Goal: Task Accomplishment & Management: Manage account settings

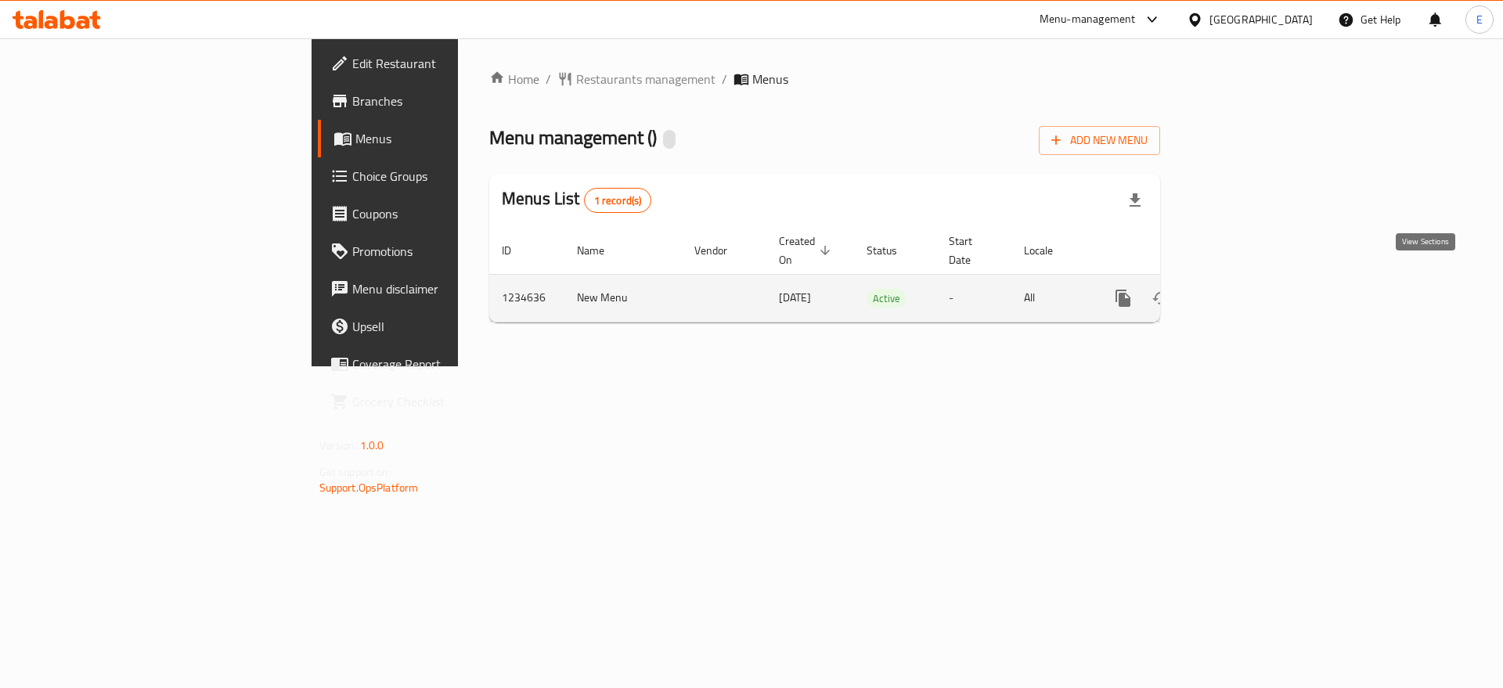
click at [1246, 289] on icon "enhanced table" at bounding box center [1236, 298] width 19 height 19
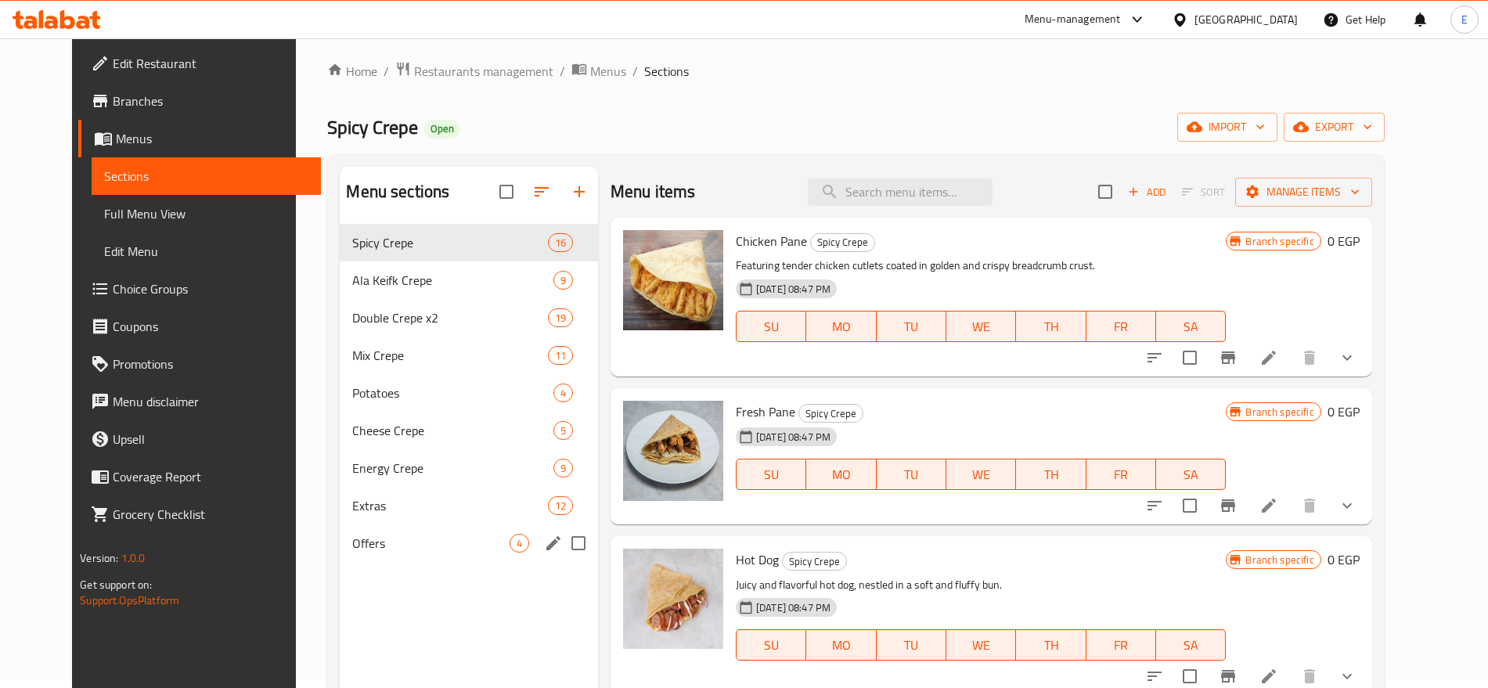
scroll to position [4, 0]
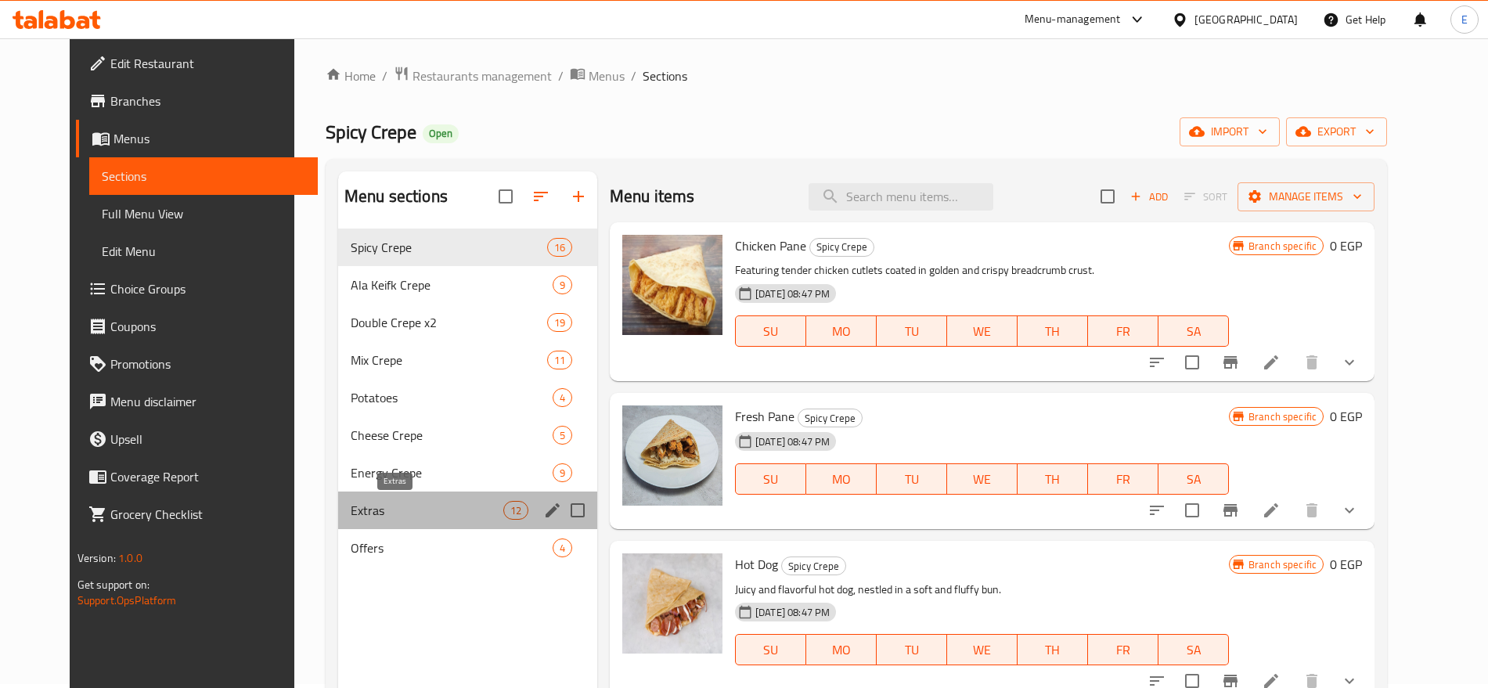
click at [351, 507] on span "Extras" at bounding box center [427, 510] width 153 height 19
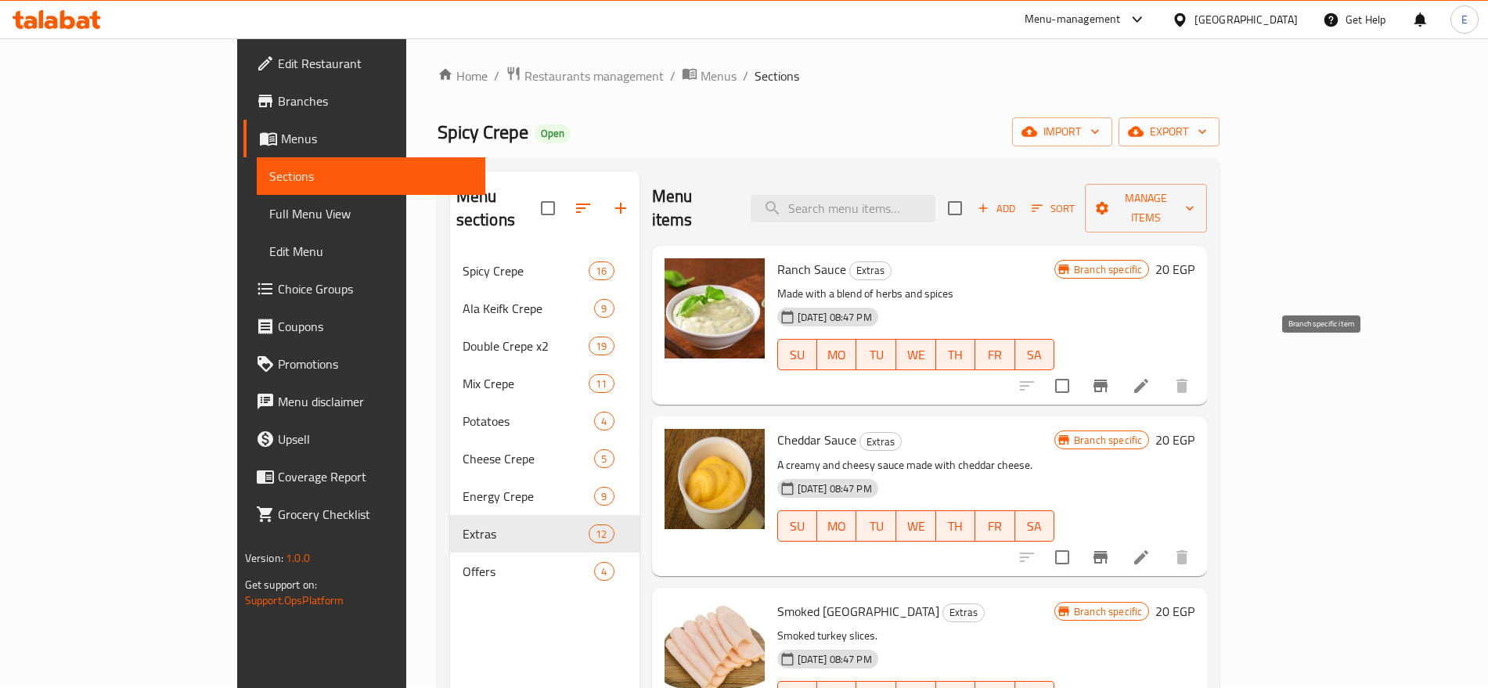
click at [1108, 380] on icon "Branch-specific-item" at bounding box center [1101, 386] width 14 height 13
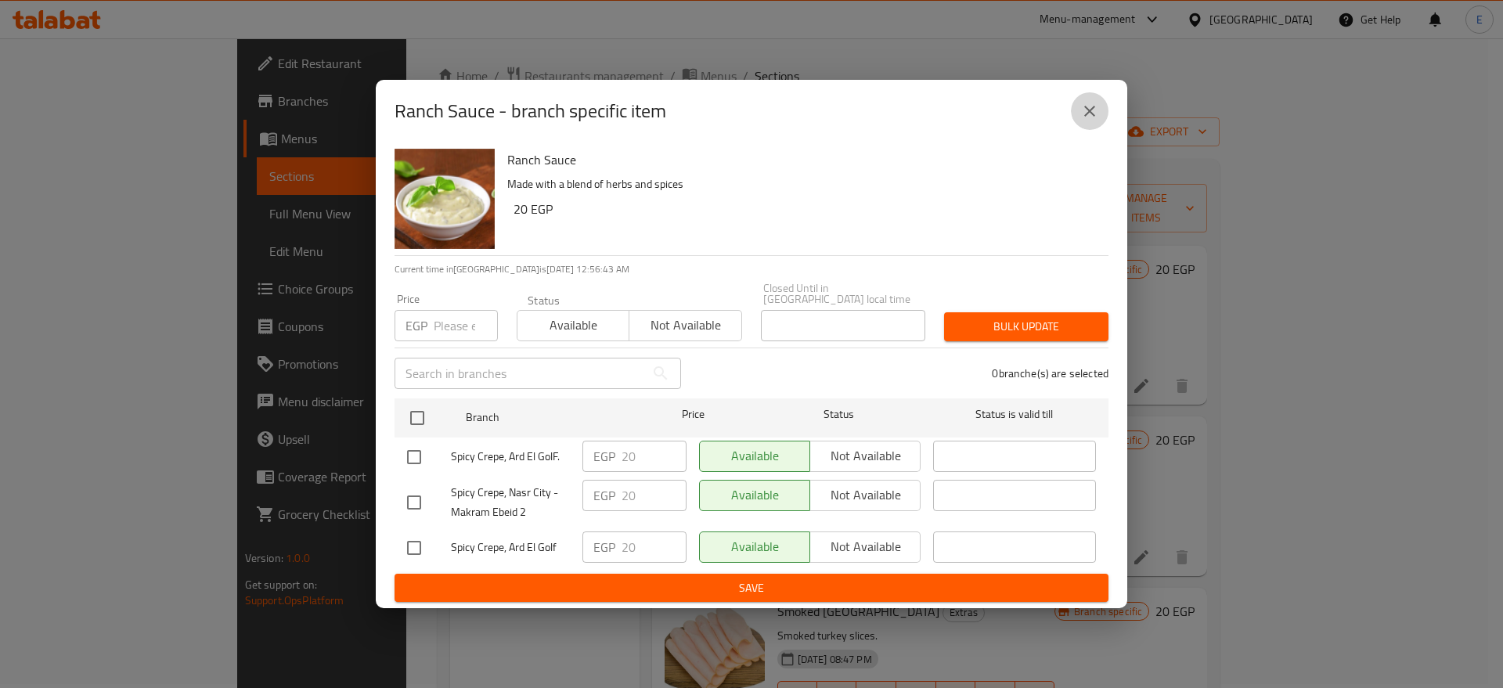
click at [1091, 117] on icon "close" at bounding box center [1089, 111] width 11 height 11
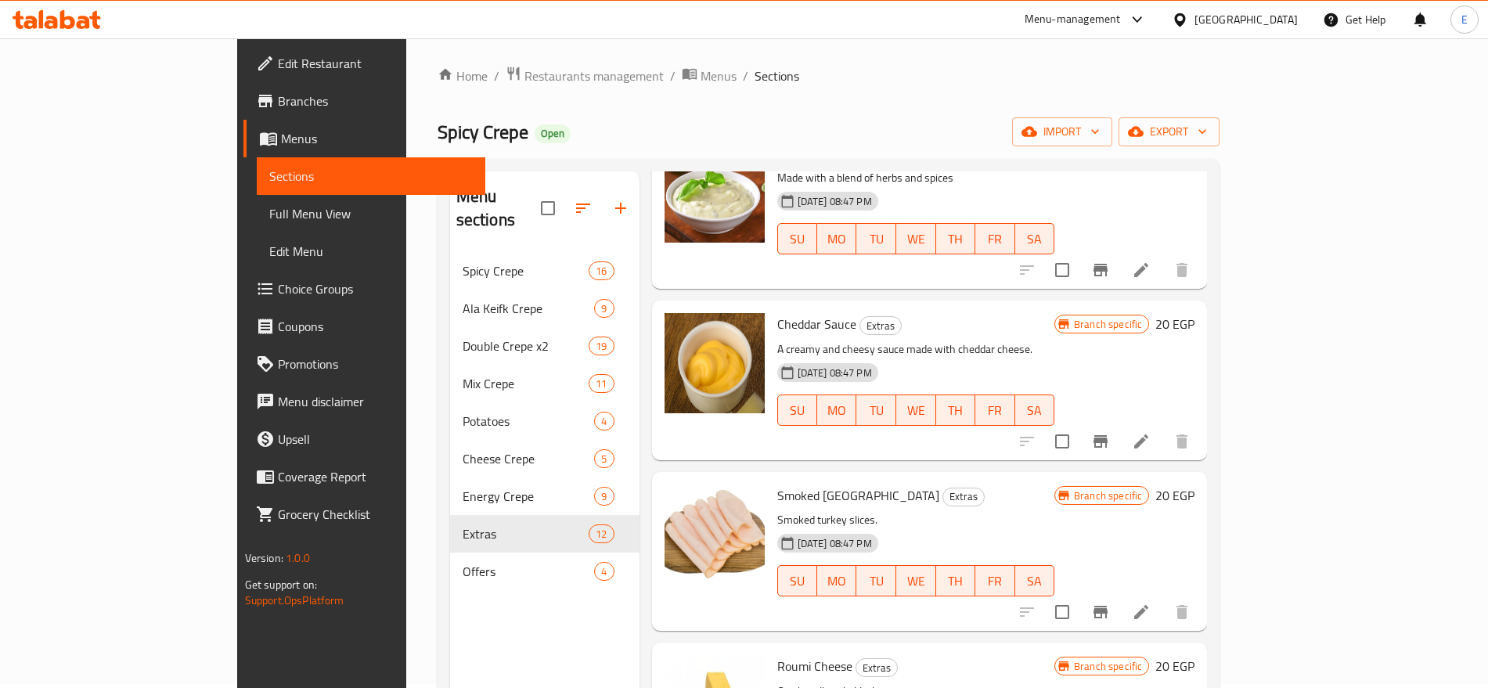
scroll to position [124, 0]
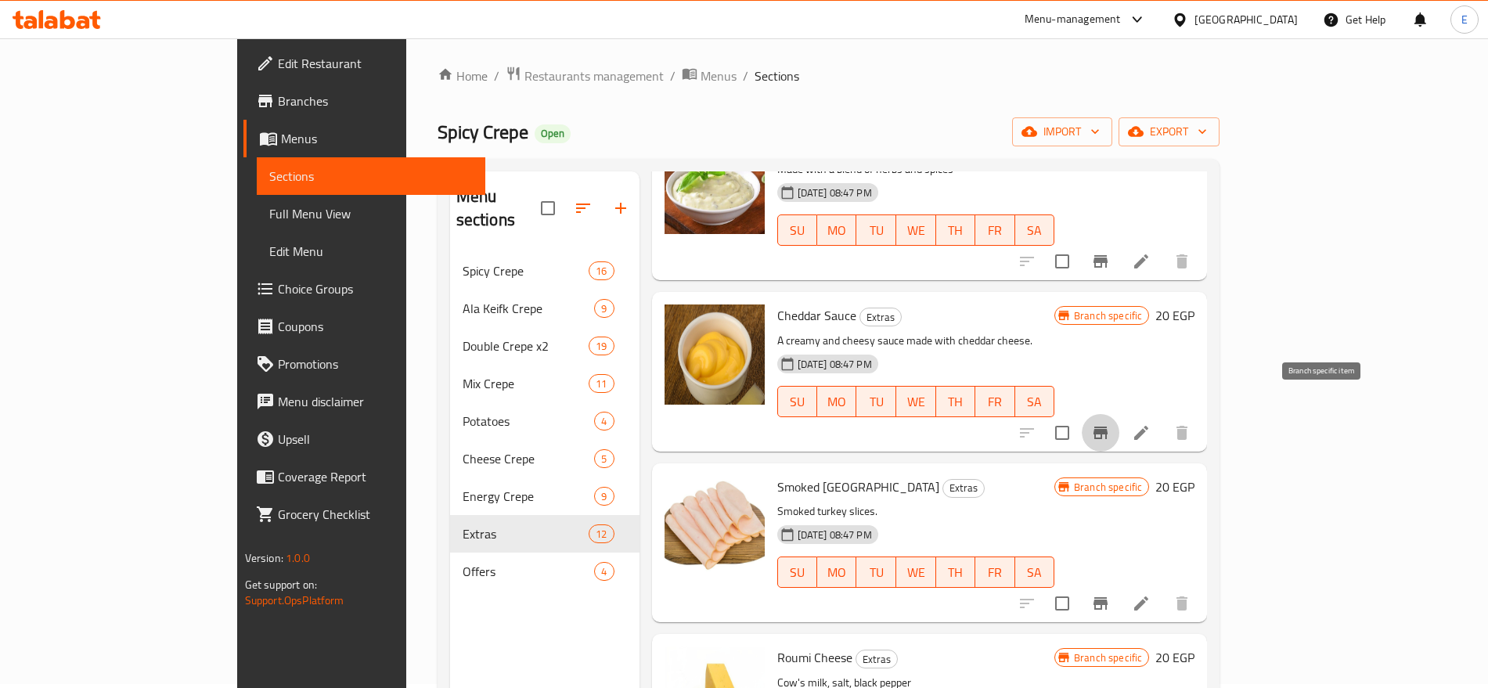
click at [1110, 424] on icon "Branch-specific-item" at bounding box center [1100, 433] width 19 height 19
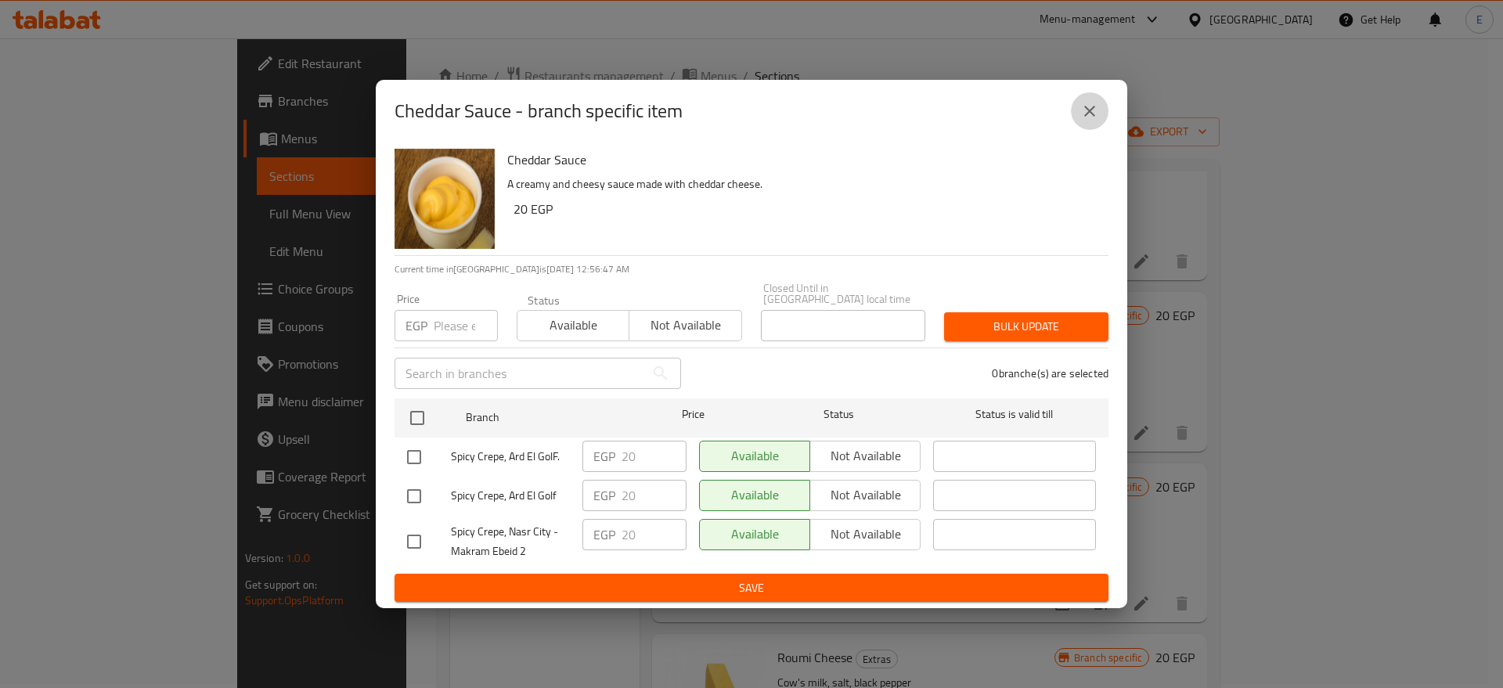
click at [1084, 110] on icon "close" at bounding box center [1089, 111] width 19 height 19
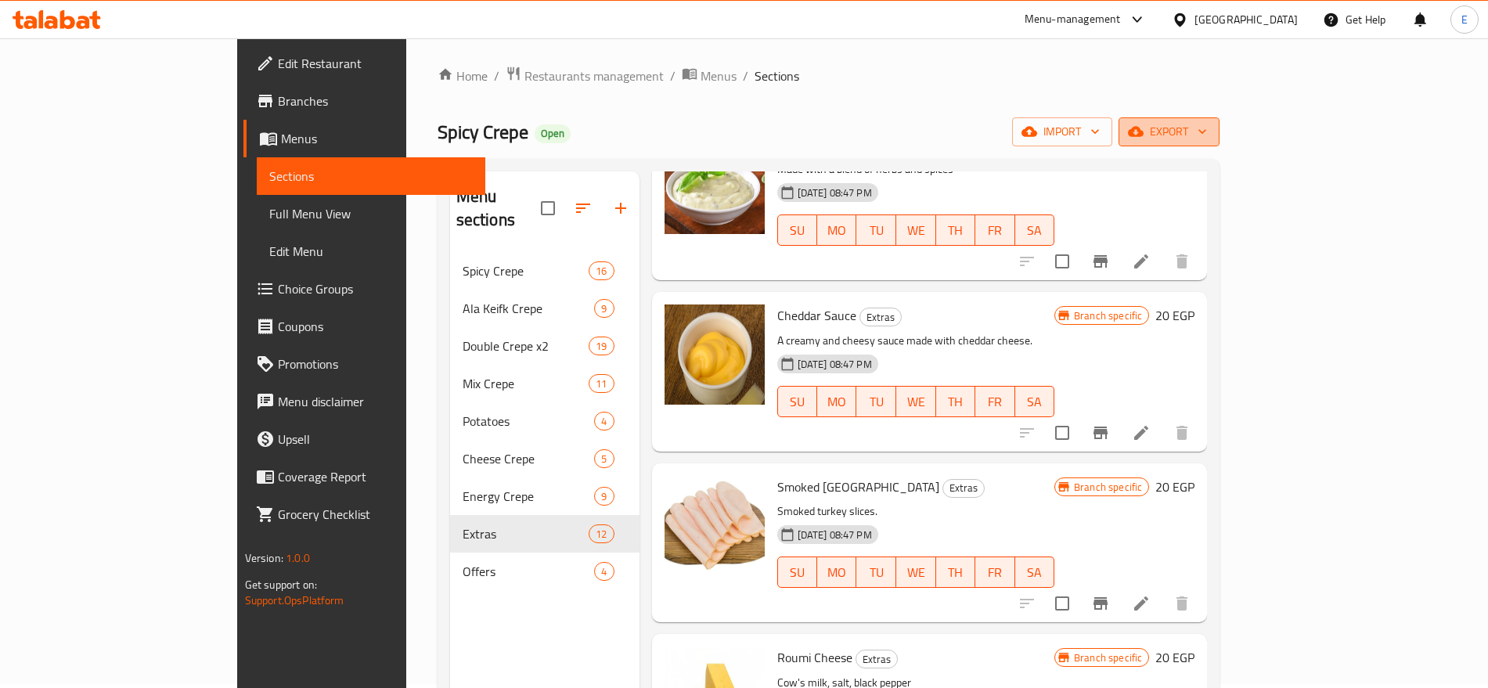
click at [1207, 129] on span "export" at bounding box center [1169, 132] width 76 height 20
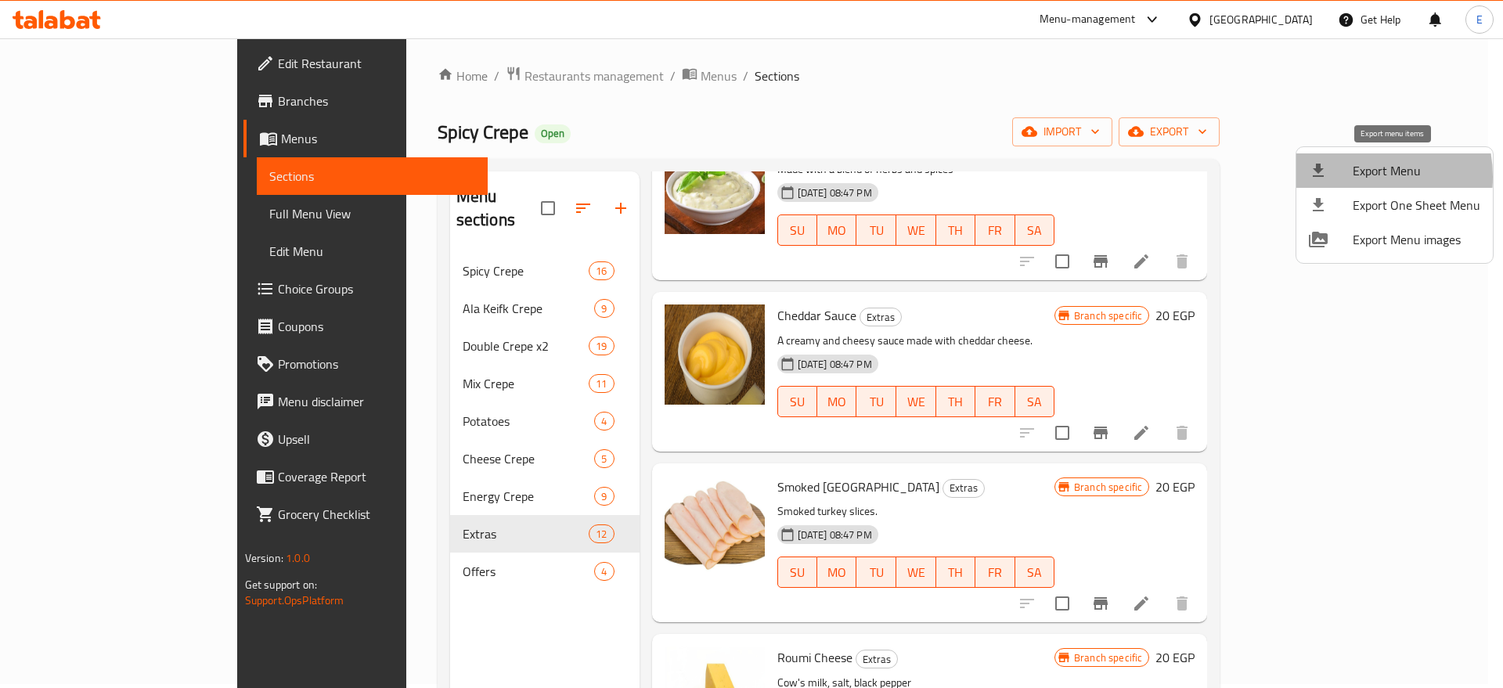
click at [1349, 177] on div at bounding box center [1331, 170] width 44 height 19
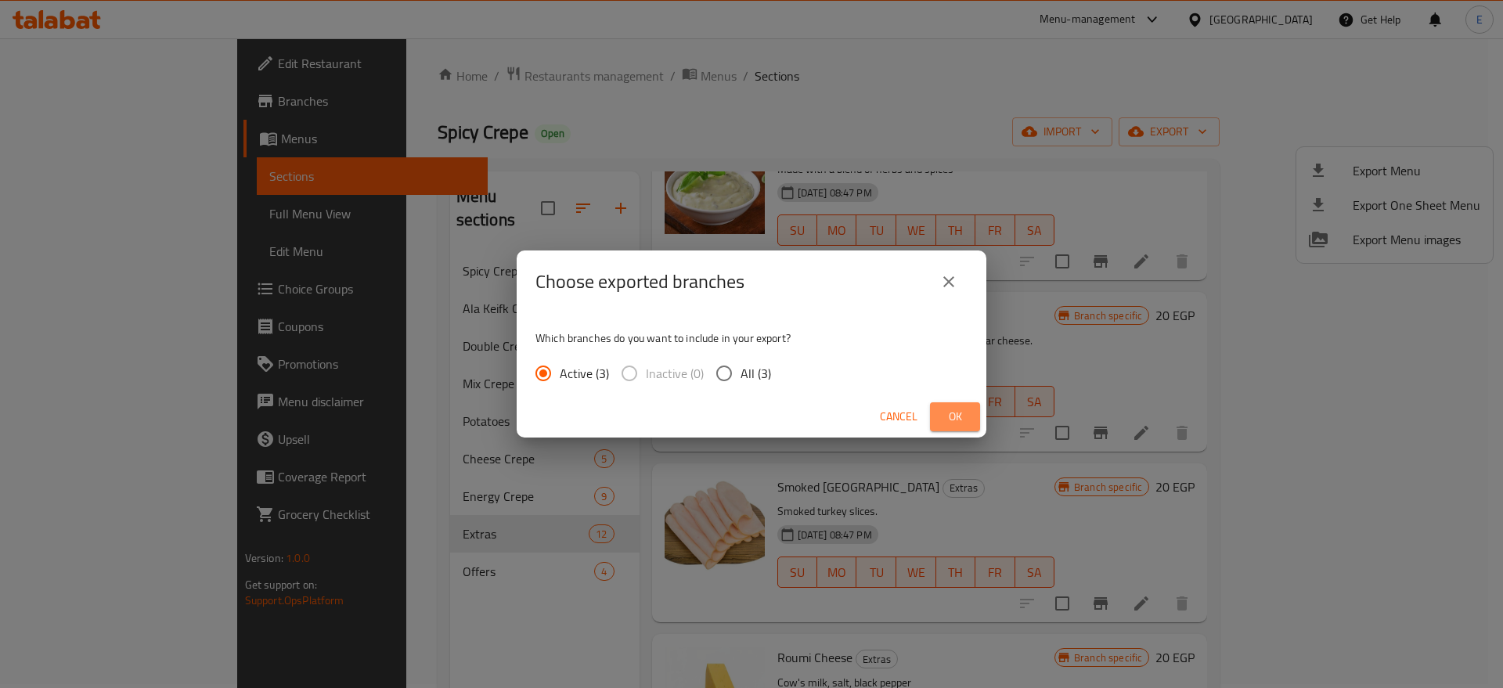
click at [958, 407] on span "Ok" at bounding box center [955, 417] width 25 height 20
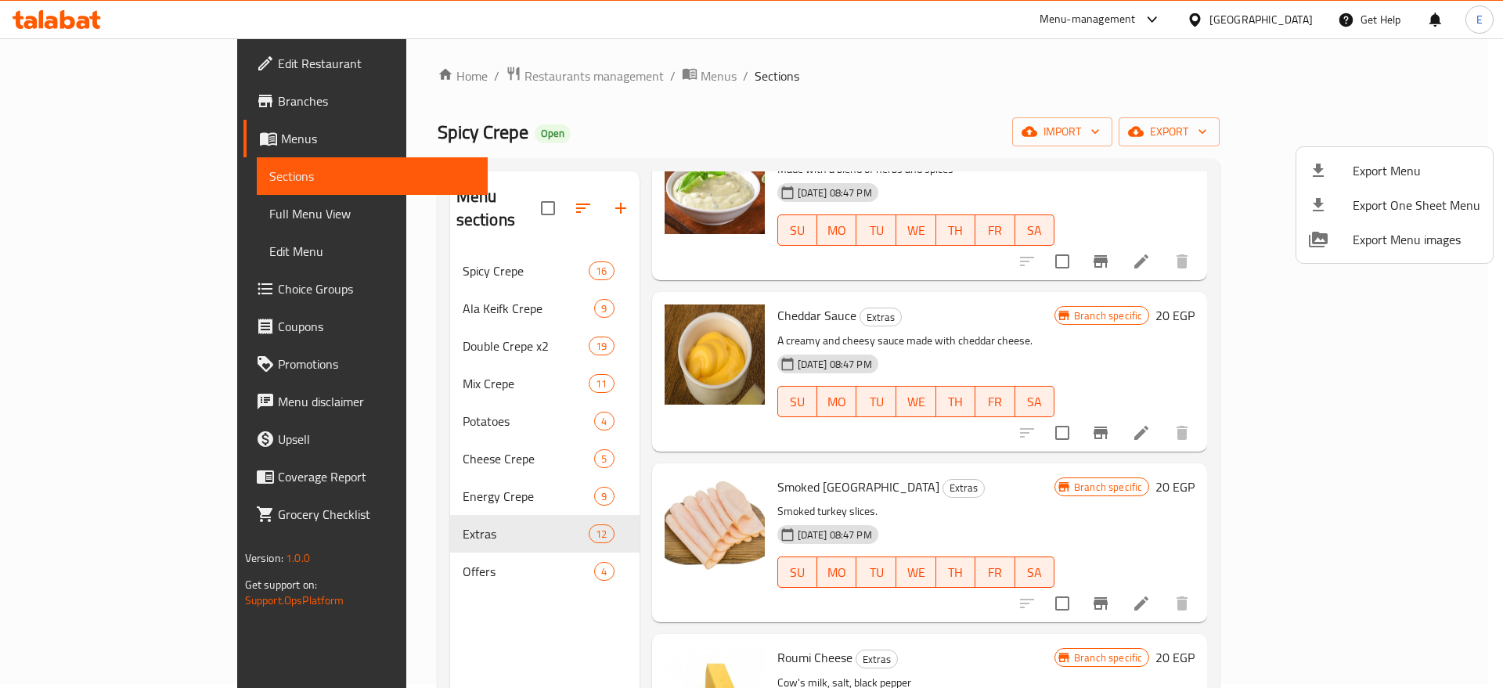
click at [49, 212] on div at bounding box center [751, 344] width 1503 height 688
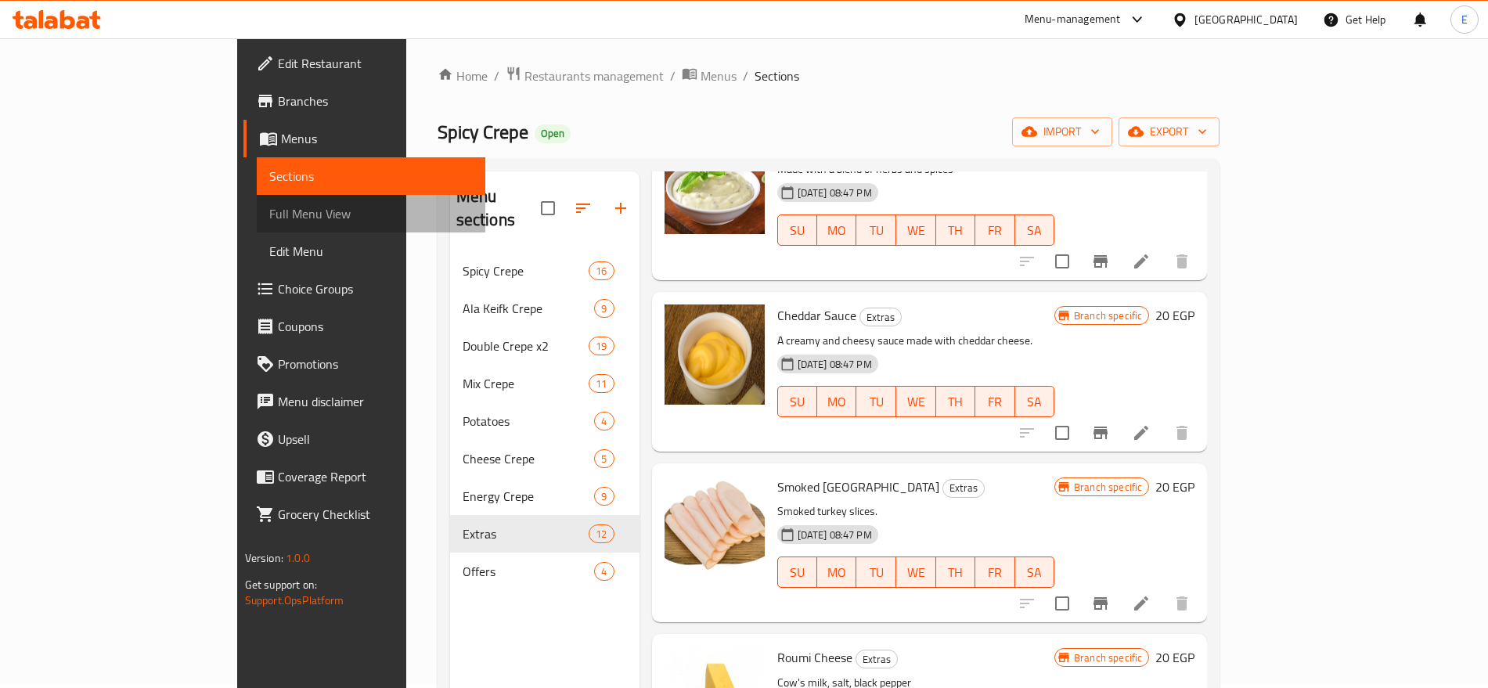
click at [269, 212] on span "Full Menu View" at bounding box center [371, 213] width 204 height 19
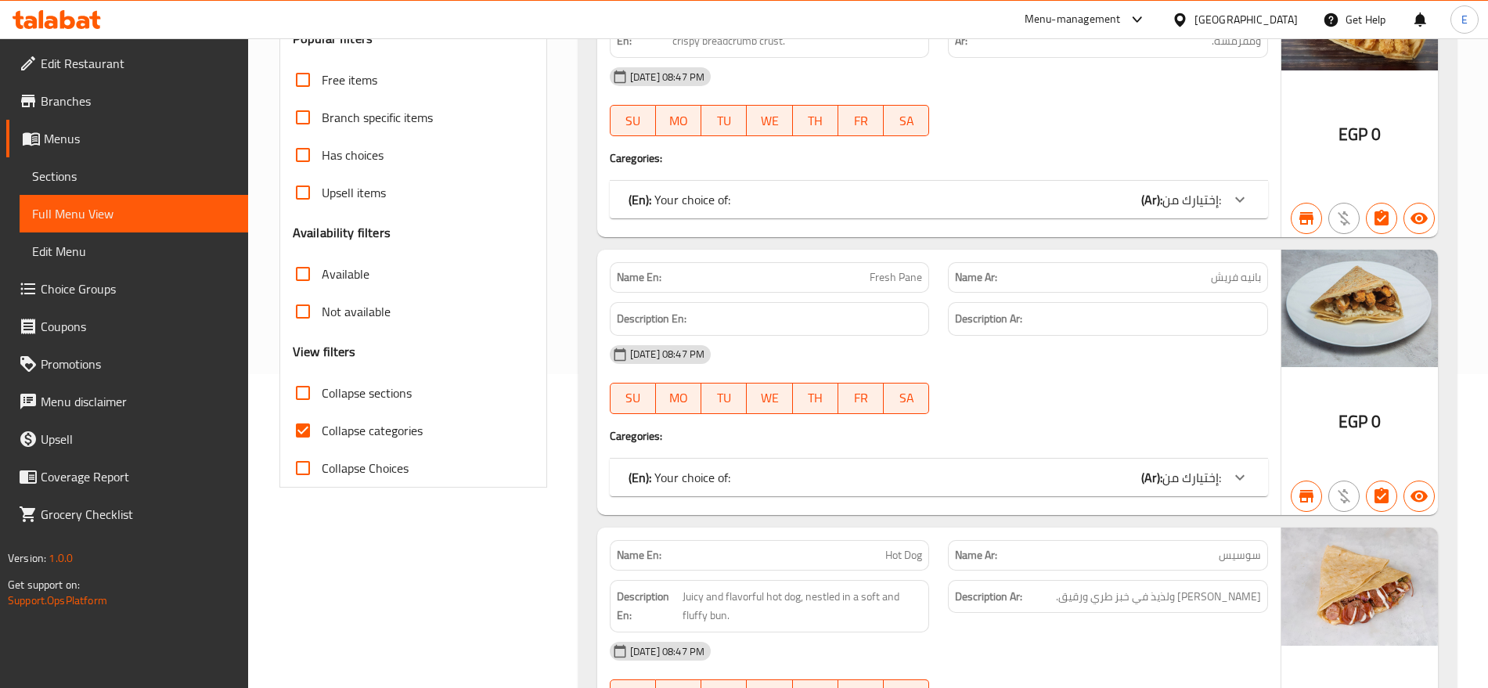
scroll to position [316, 0]
click at [345, 420] on span "Collapse categories" at bounding box center [372, 429] width 101 height 19
click at [322, 418] on input "Collapse categories" at bounding box center [303, 429] width 38 height 38
checkbox input "false"
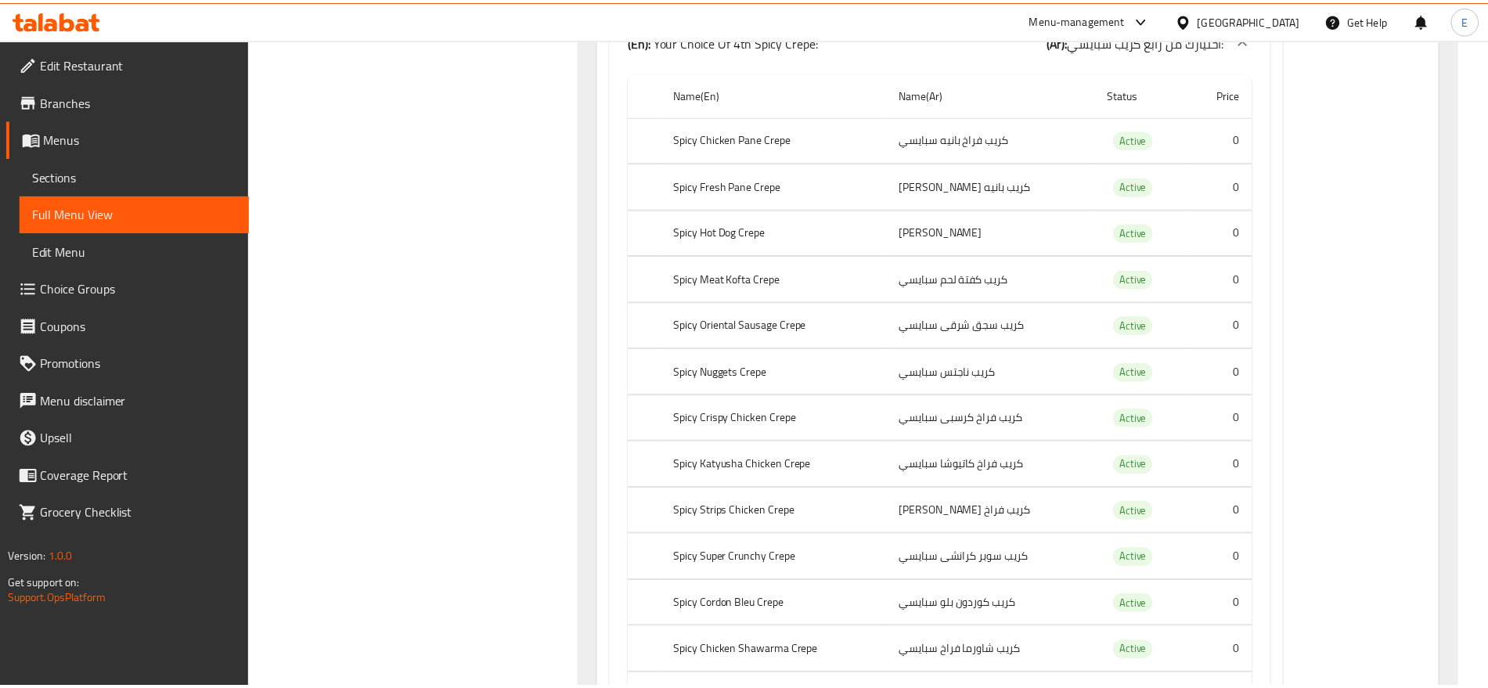
scroll to position [42577, 0]
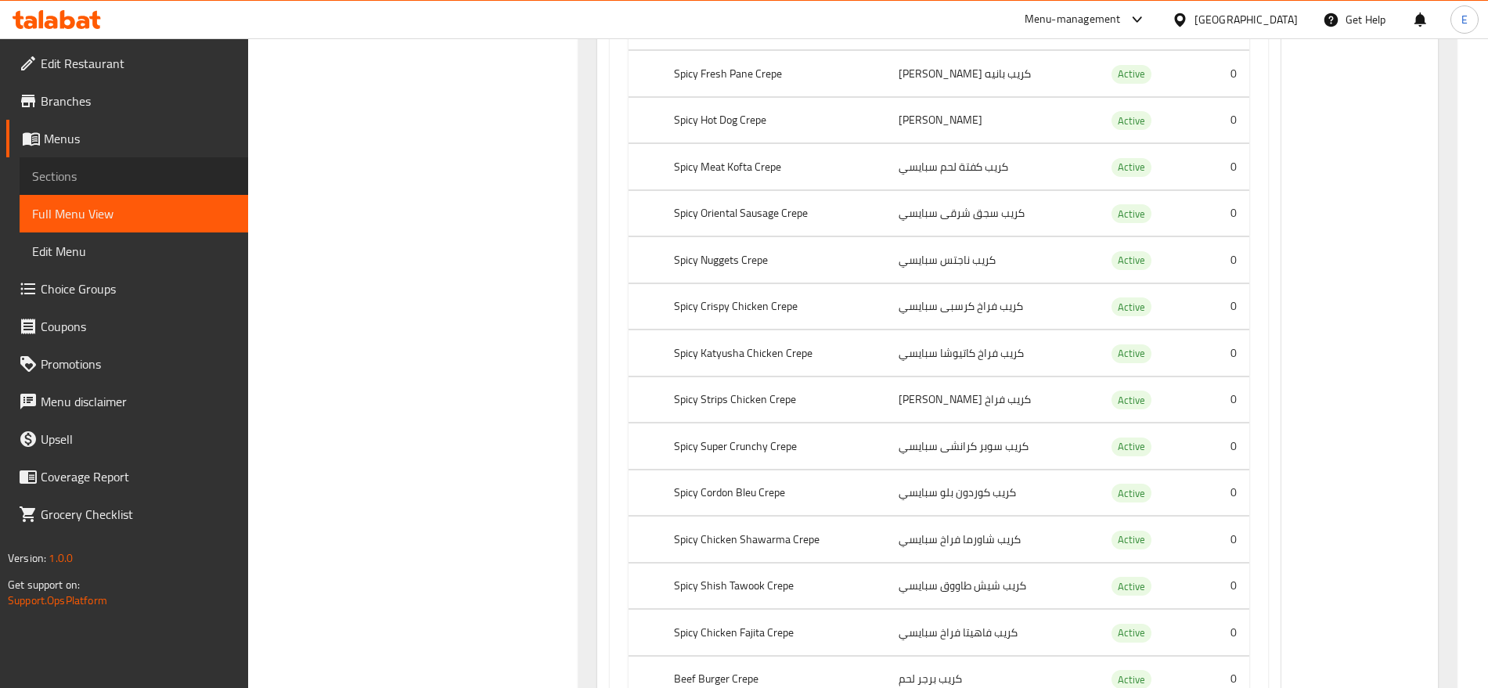
click at [78, 173] on span "Sections" at bounding box center [134, 176] width 204 height 19
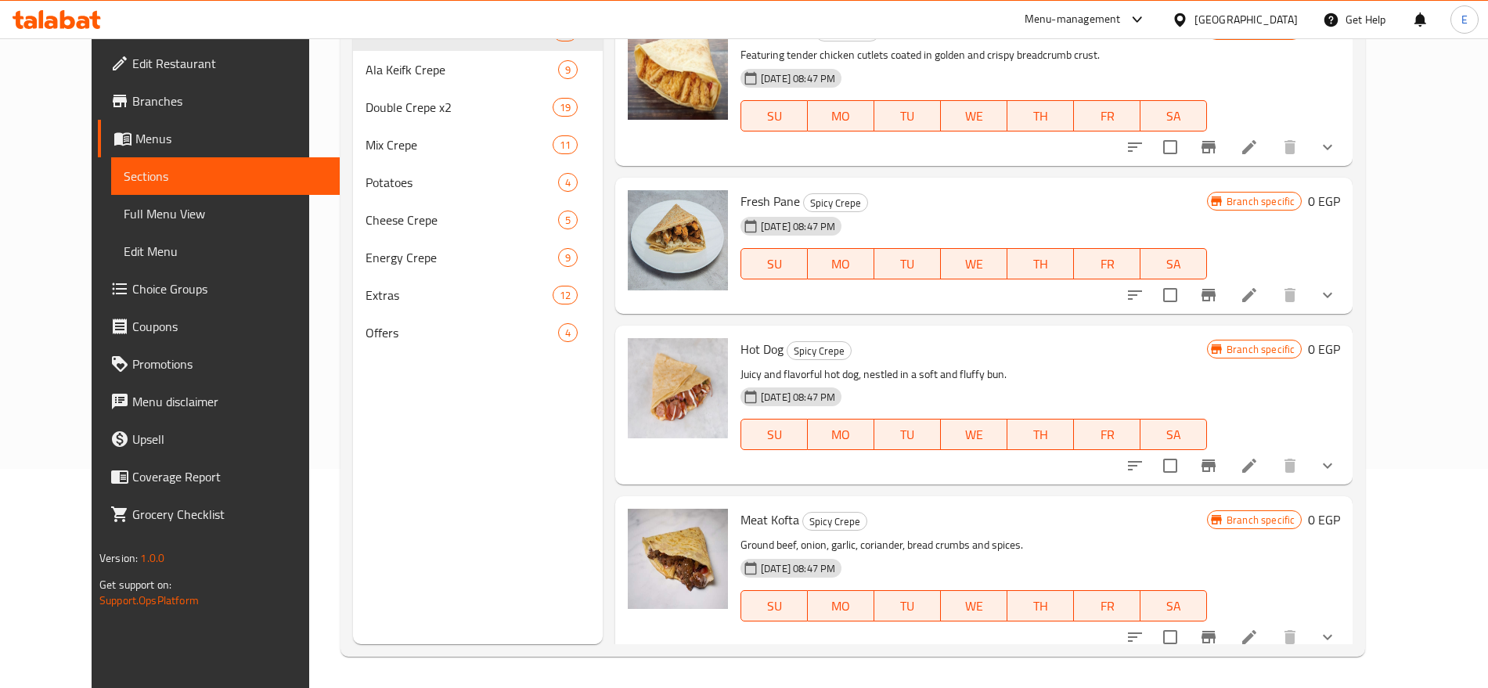
scroll to position [219, 0]
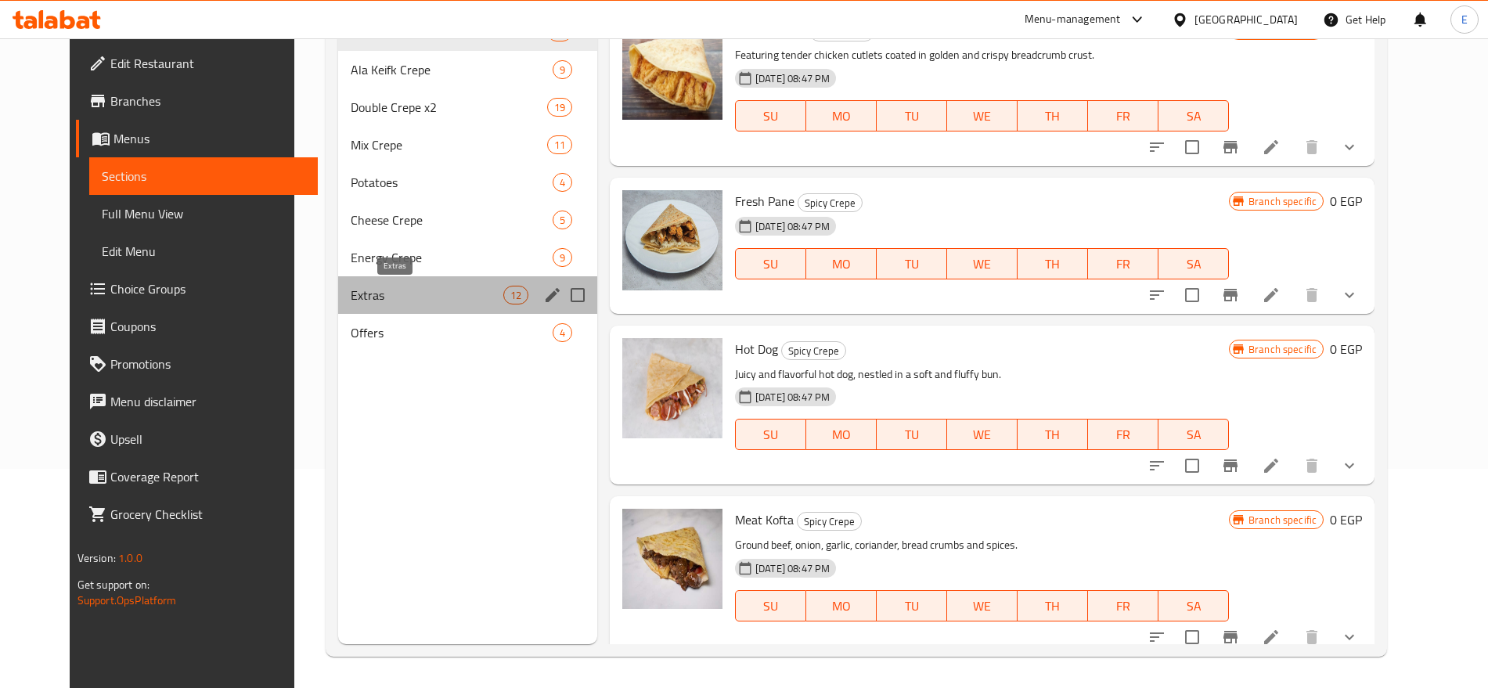
click at [422, 292] on span "Extras" at bounding box center [427, 295] width 153 height 19
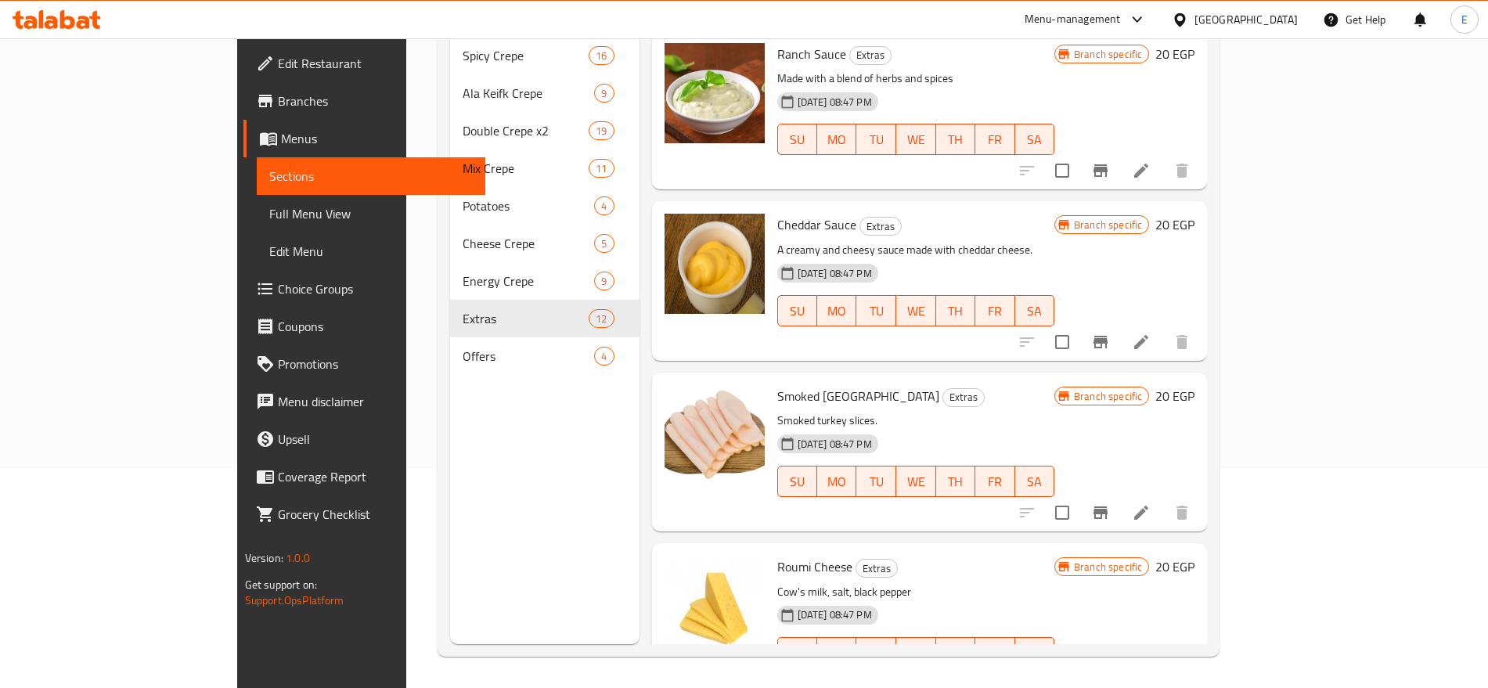
scroll to position [63, 0]
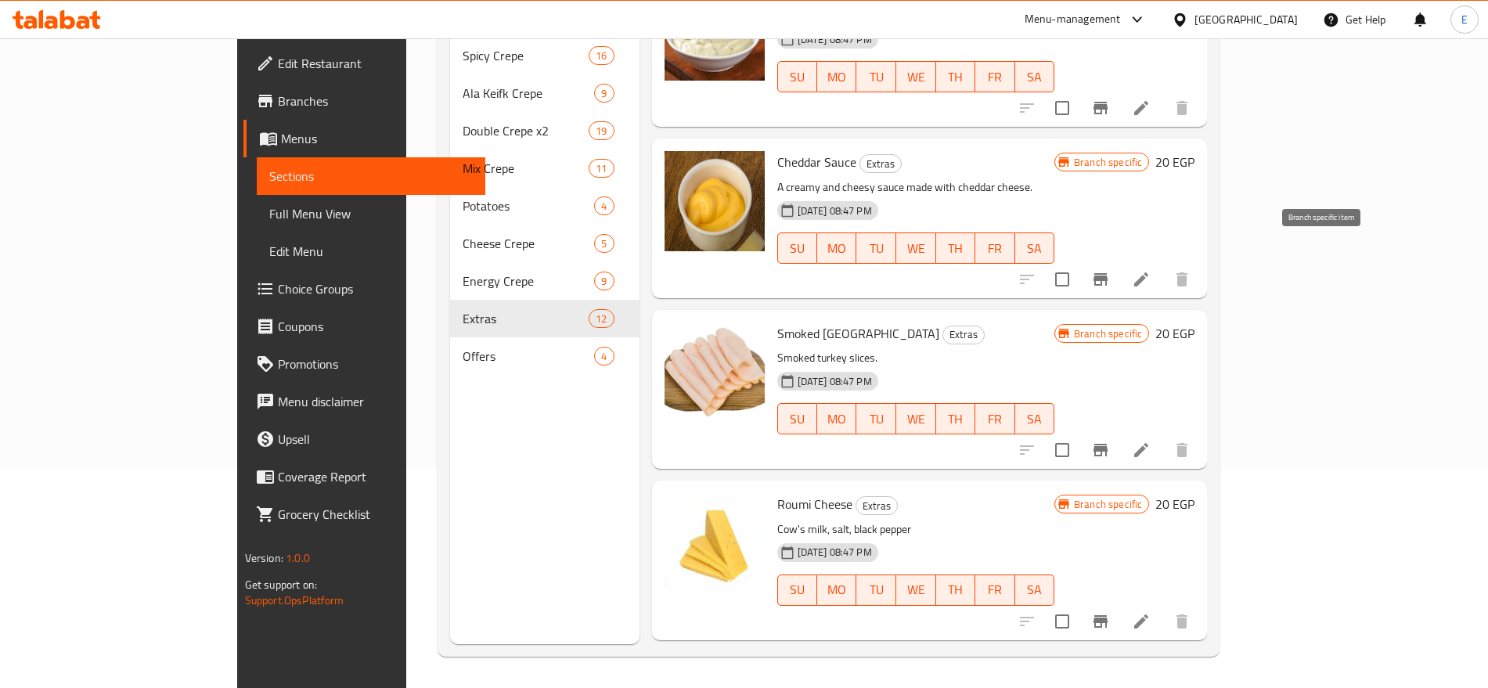
click at [1110, 270] on icon "Branch-specific-item" at bounding box center [1100, 279] width 19 height 19
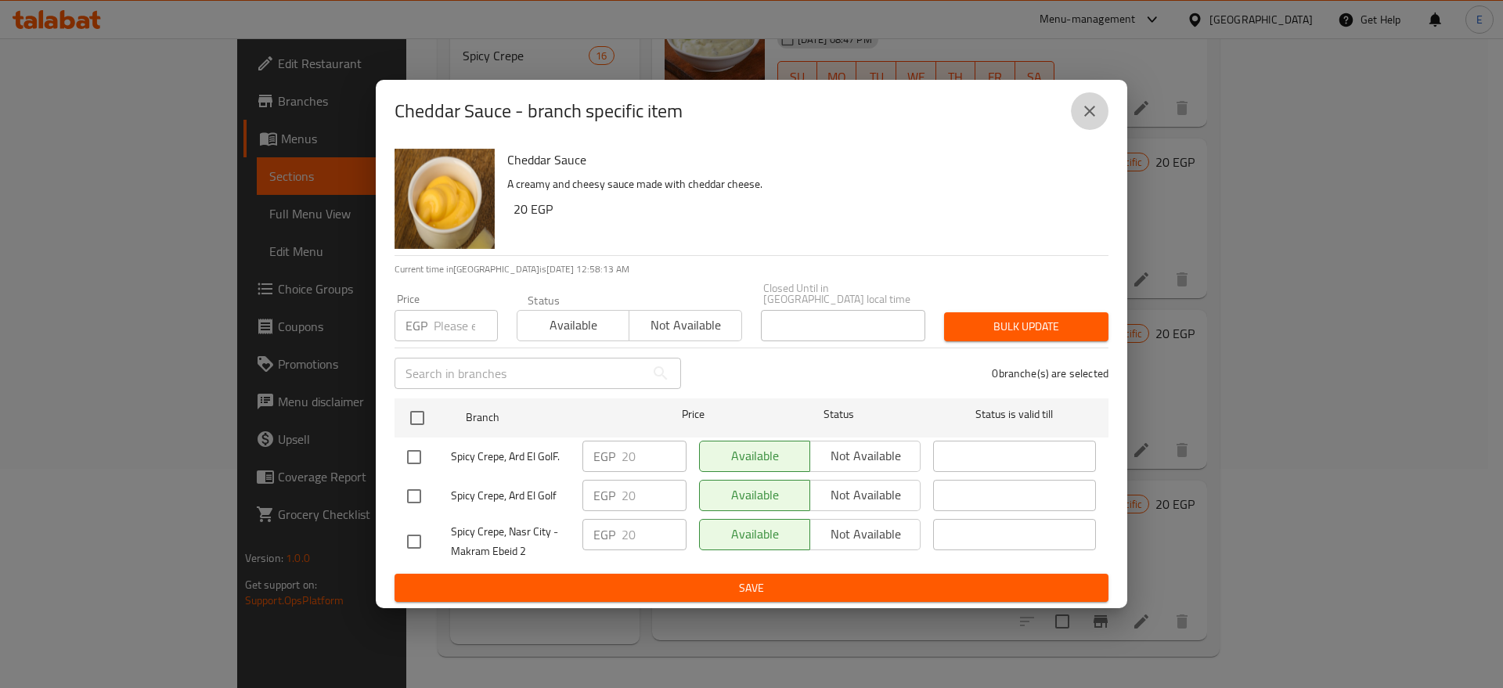
click at [1102, 117] on button "close" at bounding box center [1090, 111] width 38 height 38
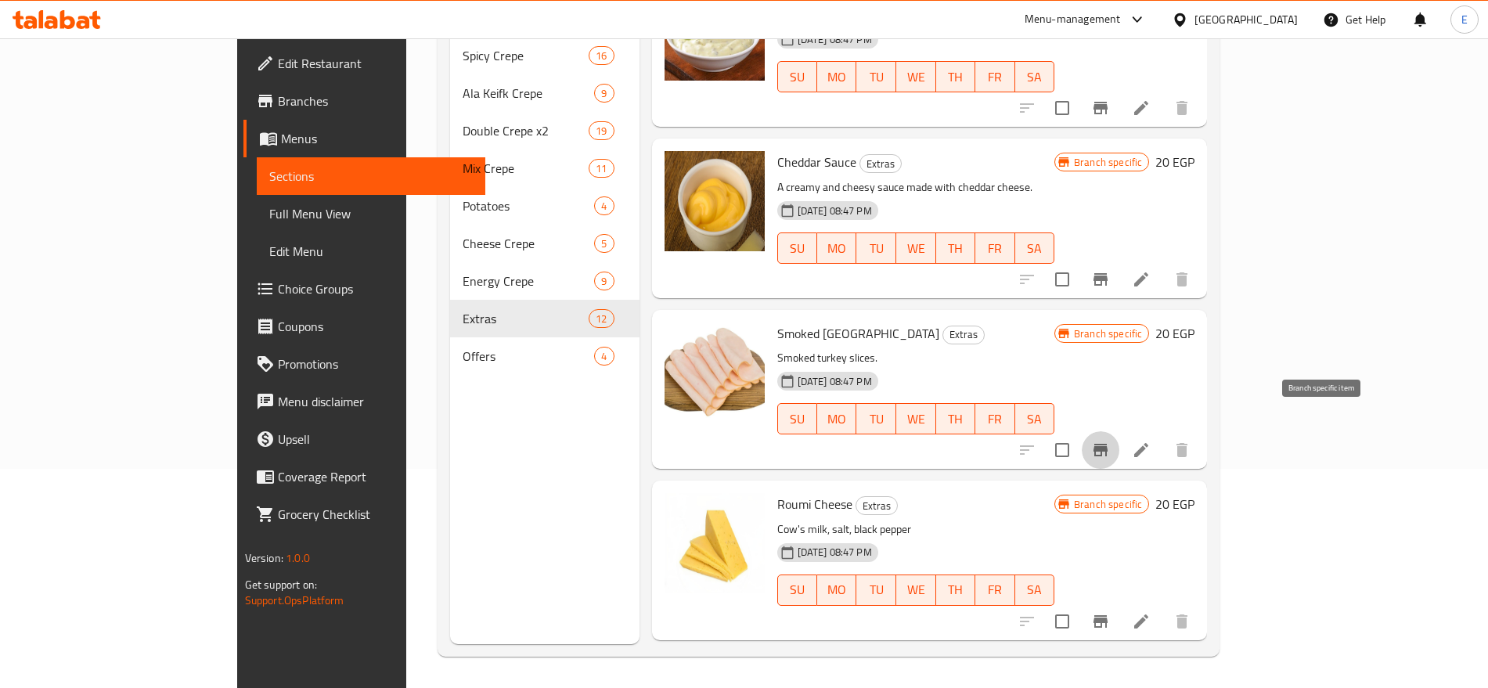
click at [1108, 444] on icon "Branch-specific-item" at bounding box center [1101, 450] width 14 height 13
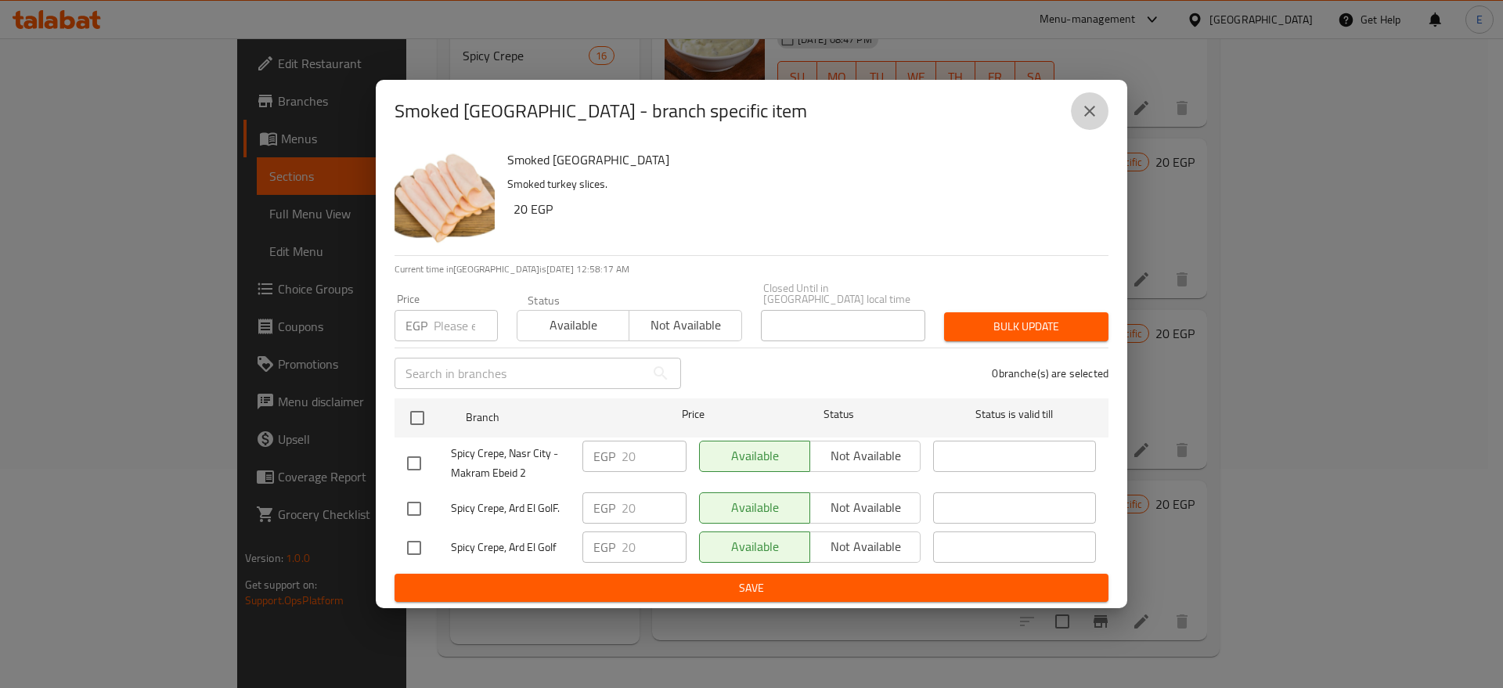
click at [1095, 115] on icon "close" at bounding box center [1089, 111] width 19 height 19
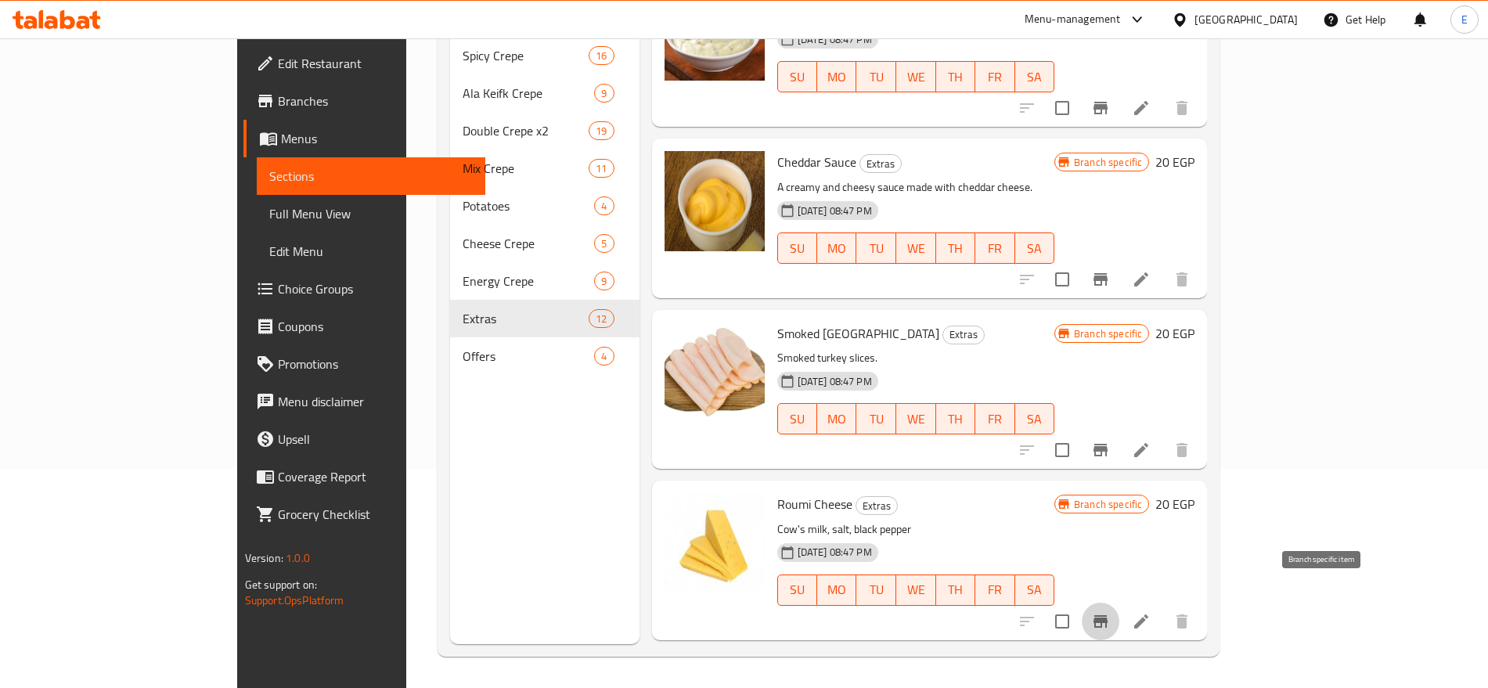
click at [1108, 615] on icon "Branch-specific-item" at bounding box center [1101, 621] width 14 height 13
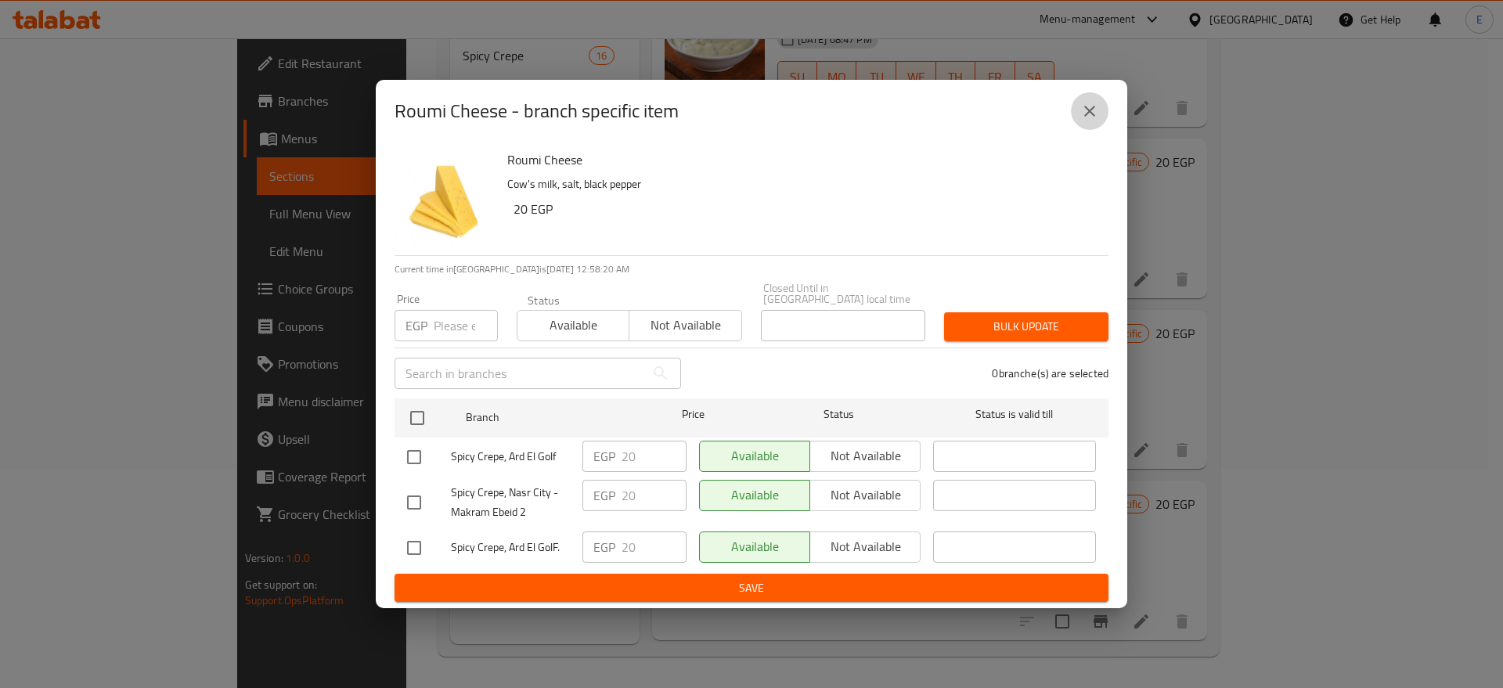
click at [1092, 108] on icon "close" at bounding box center [1089, 111] width 19 height 19
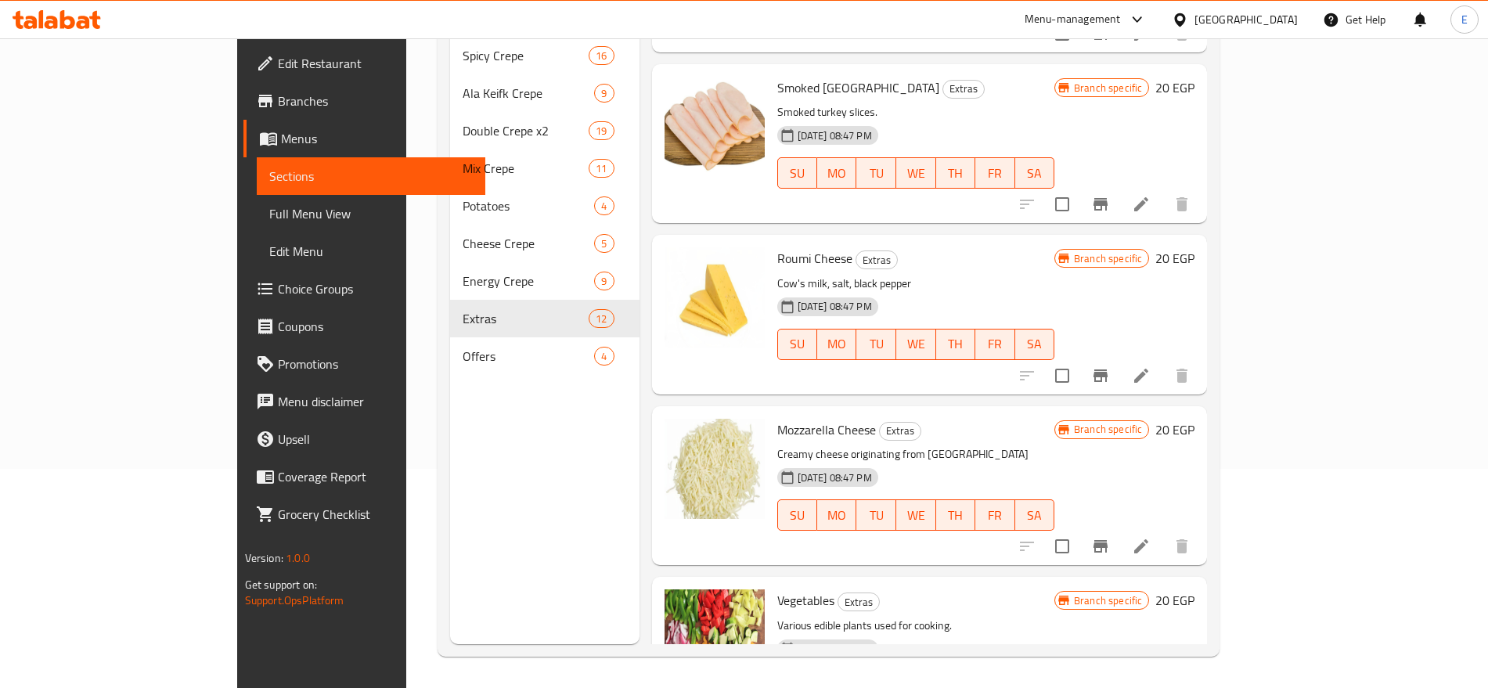
scroll to position [326, 0]
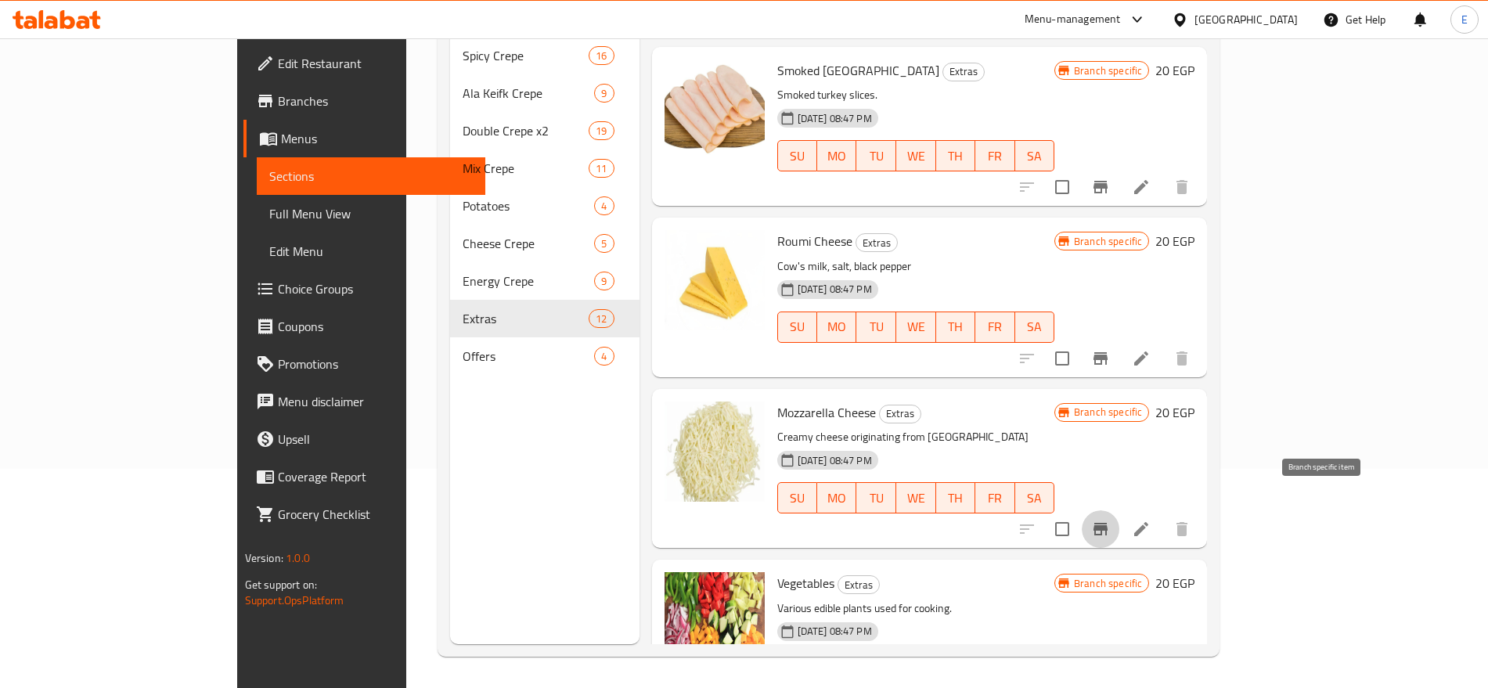
click at [1120, 518] on button "Branch-specific-item" at bounding box center [1101, 529] width 38 height 38
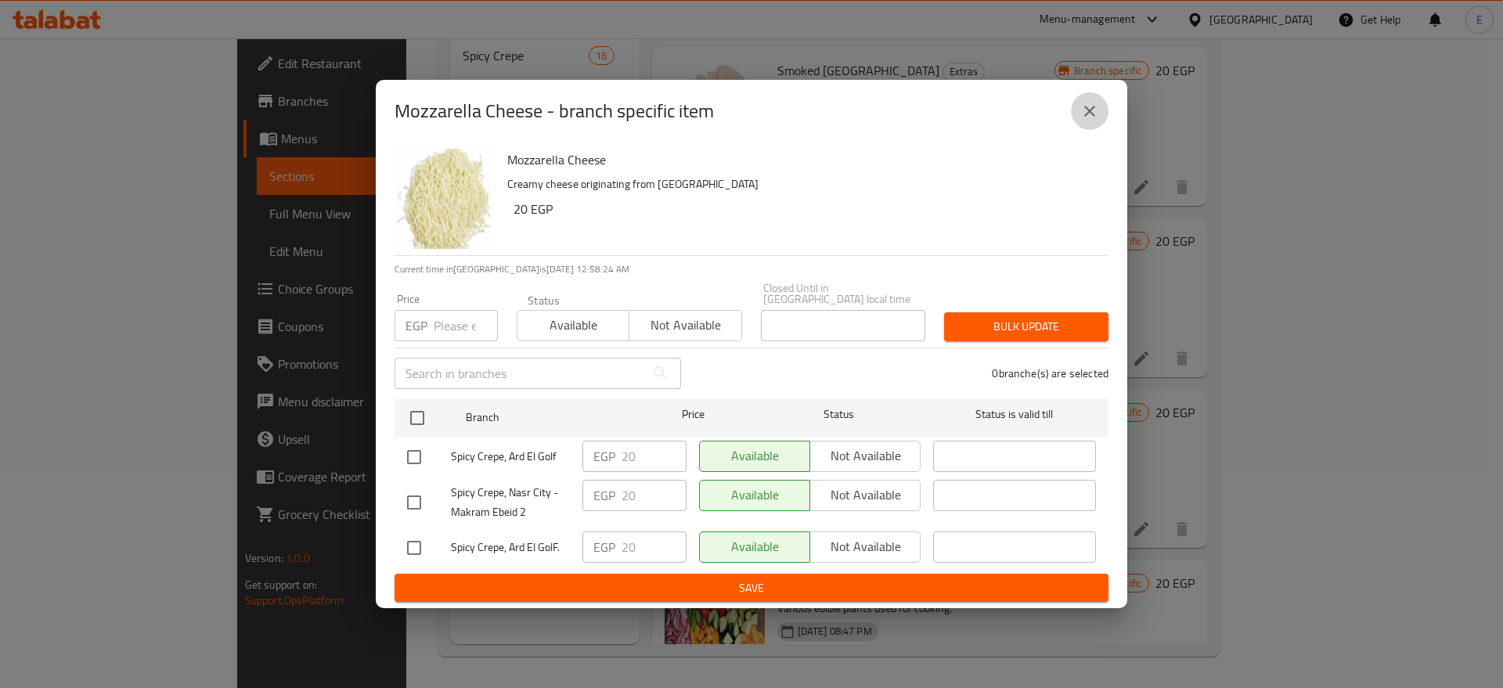
click at [1097, 120] on icon "close" at bounding box center [1089, 111] width 19 height 19
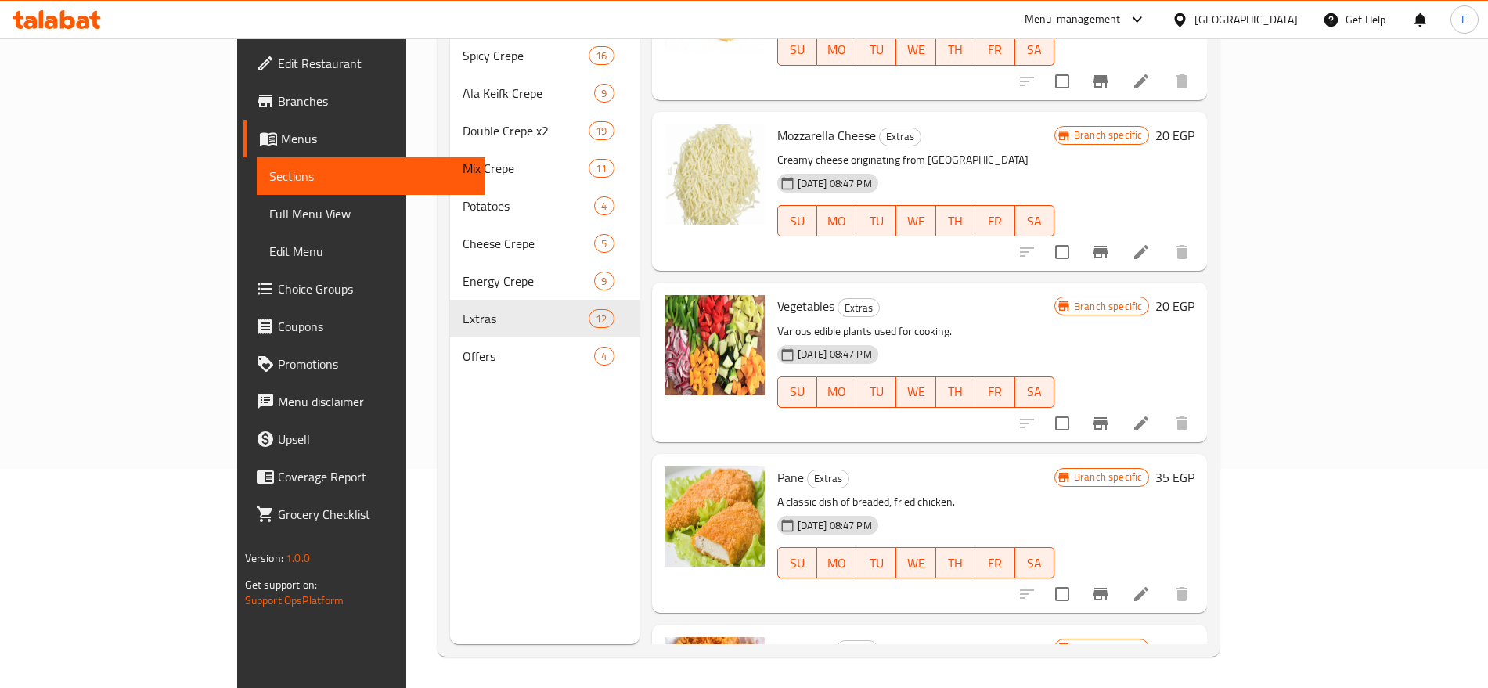
scroll to position [605, 0]
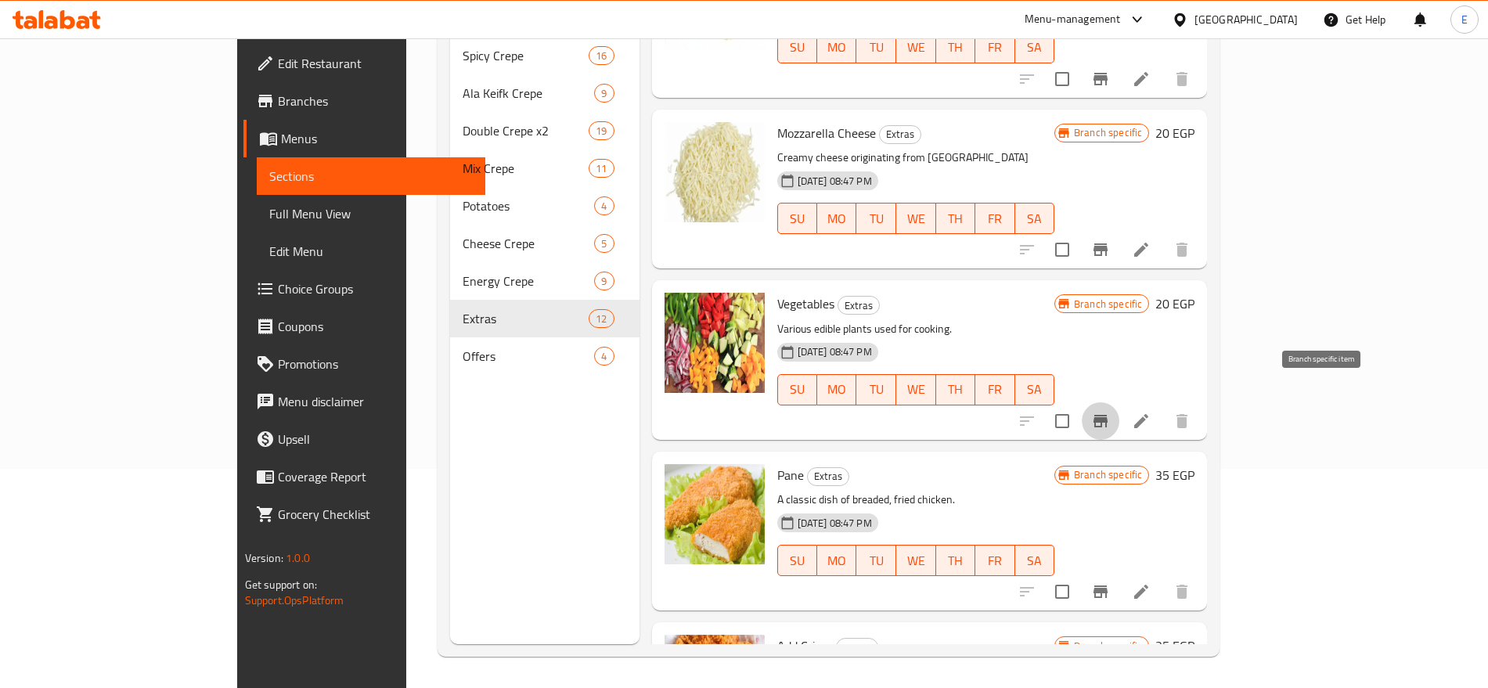
click at [1110, 412] on icon "Branch-specific-item" at bounding box center [1100, 421] width 19 height 19
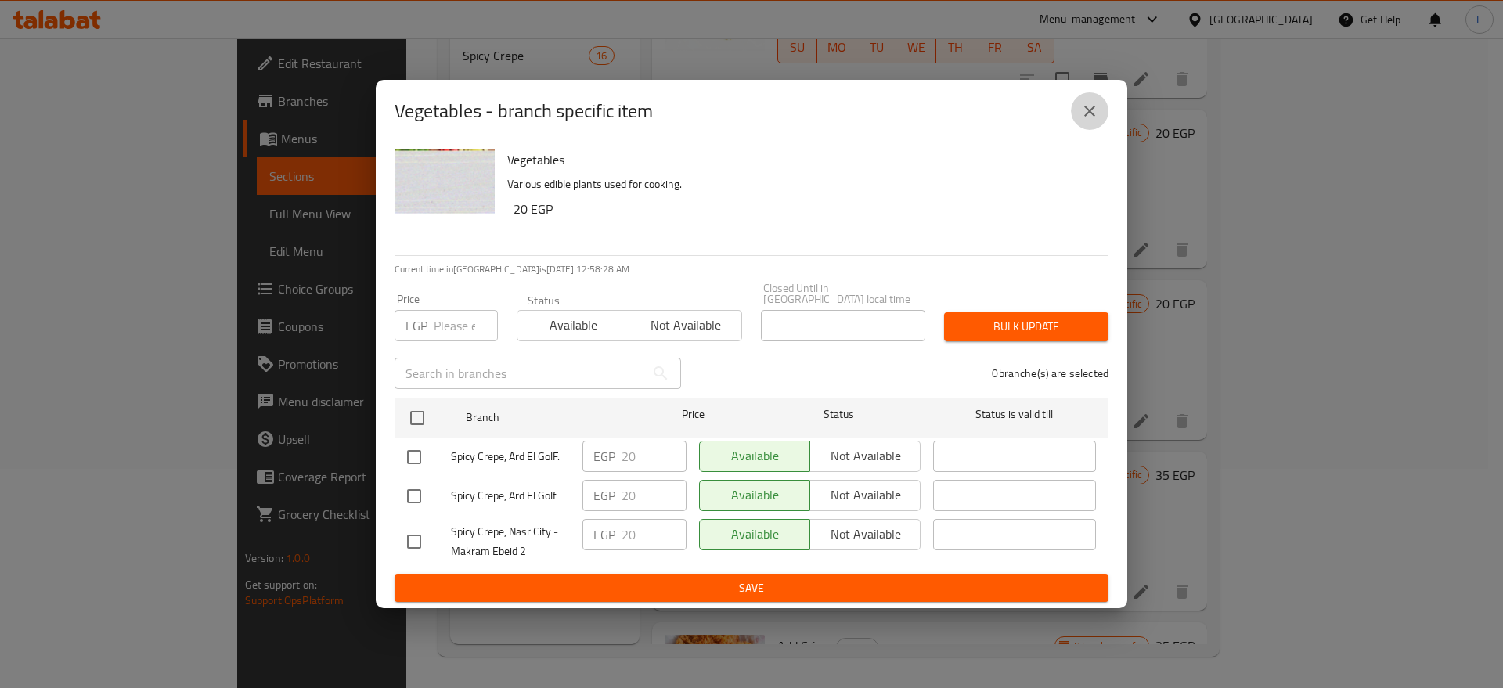
click at [1087, 115] on icon "close" at bounding box center [1089, 111] width 19 height 19
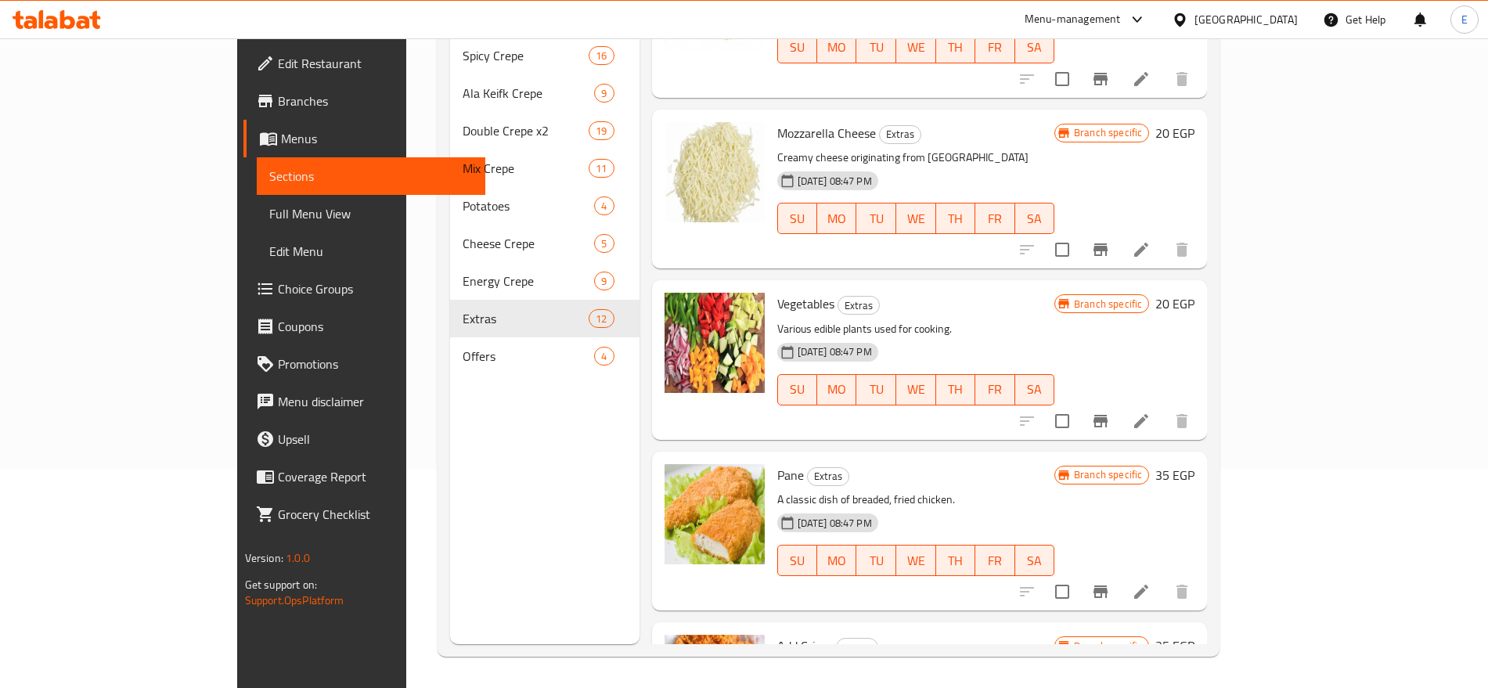
scroll to position [740, 0]
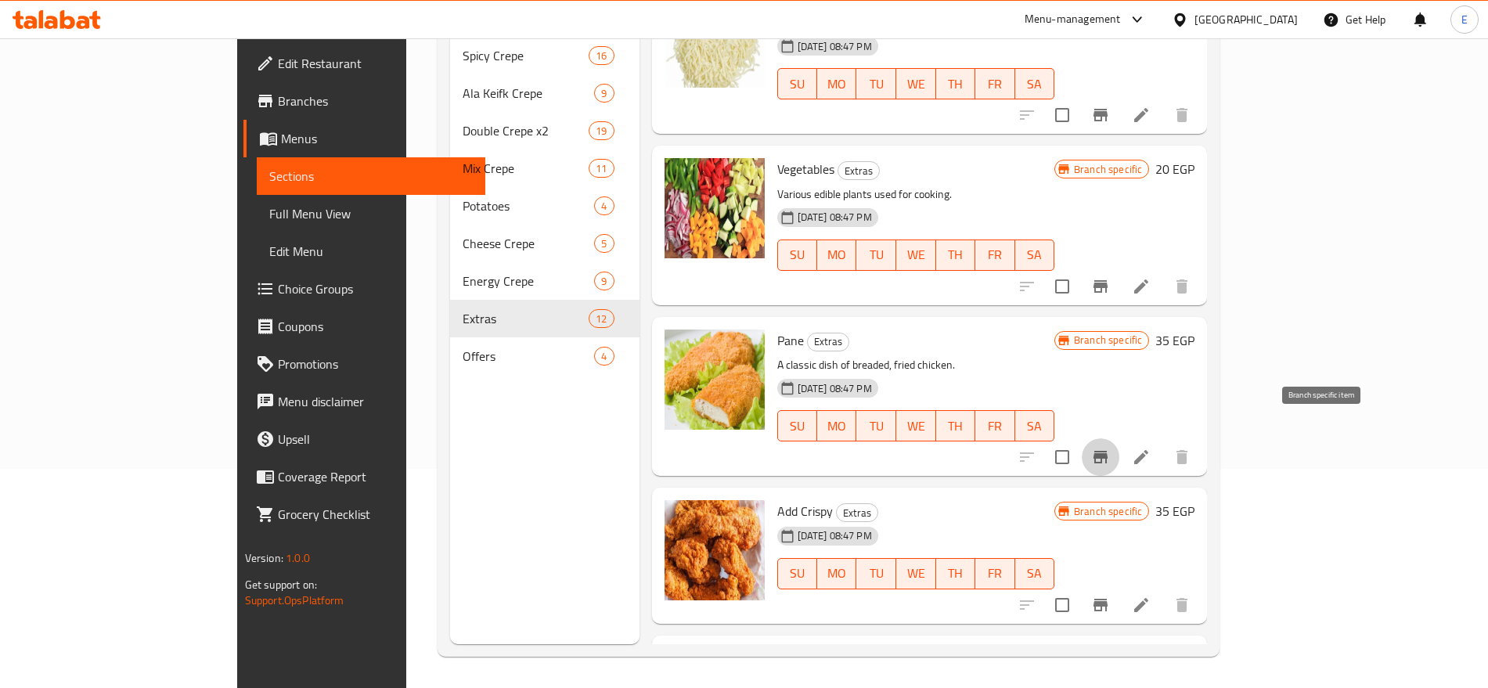
click at [1110, 448] on icon "Branch-specific-item" at bounding box center [1100, 457] width 19 height 19
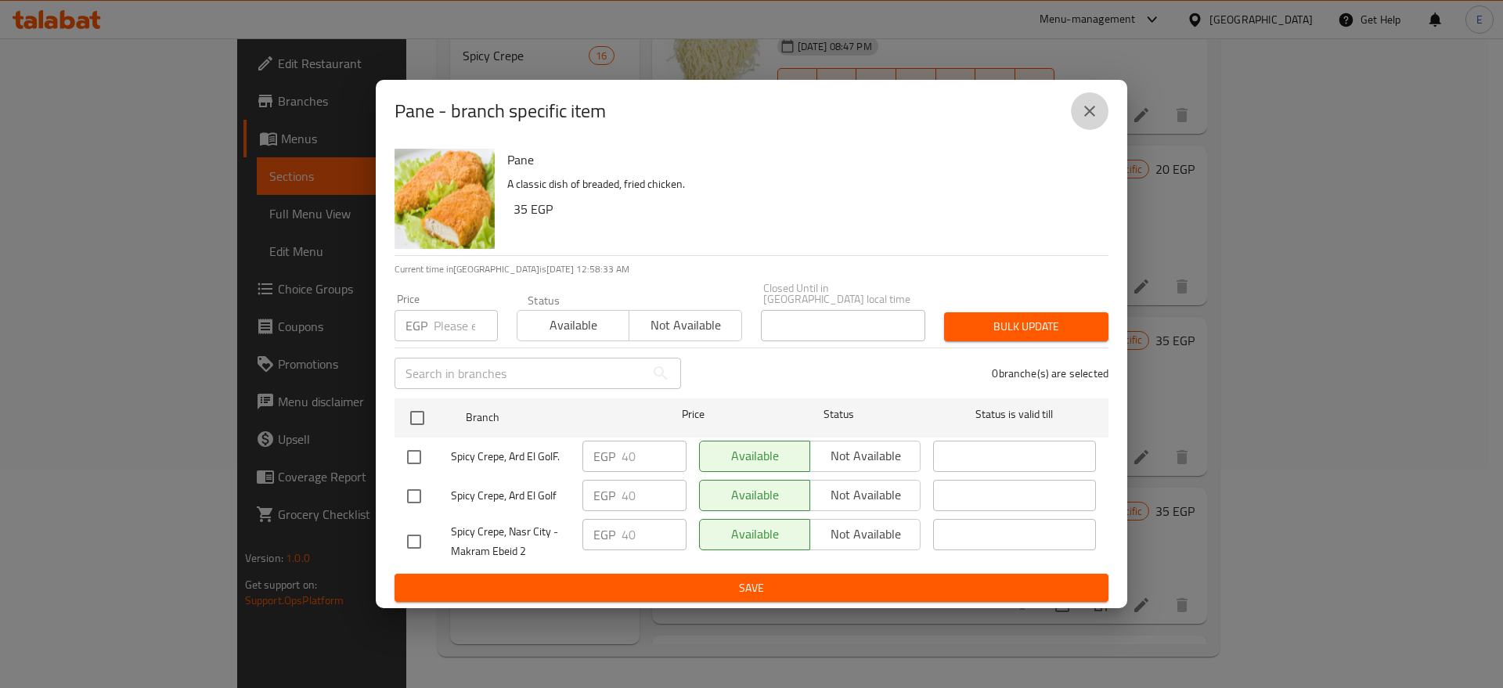
click at [1090, 117] on icon "close" at bounding box center [1089, 111] width 19 height 19
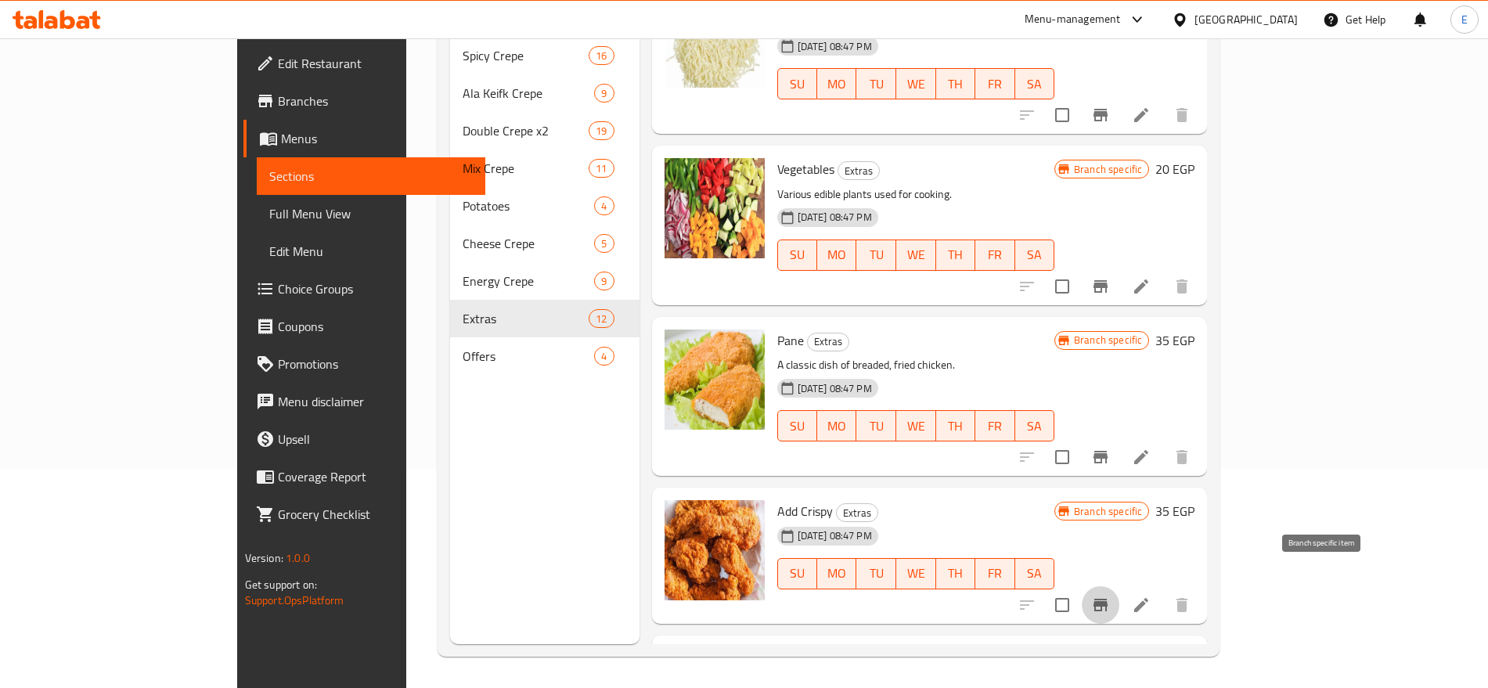
click at [1120, 586] on button "Branch-specific-item" at bounding box center [1101, 605] width 38 height 38
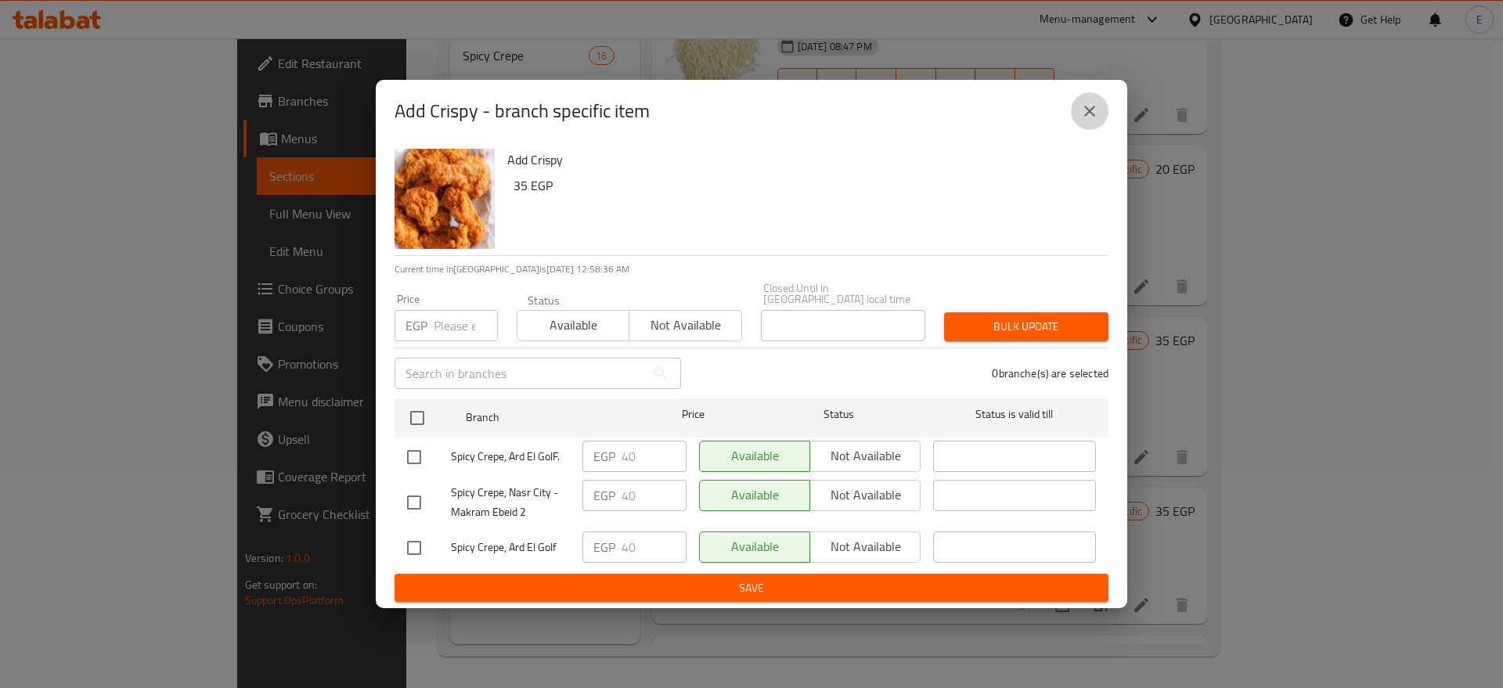
click at [1095, 110] on icon "close" at bounding box center [1089, 111] width 19 height 19
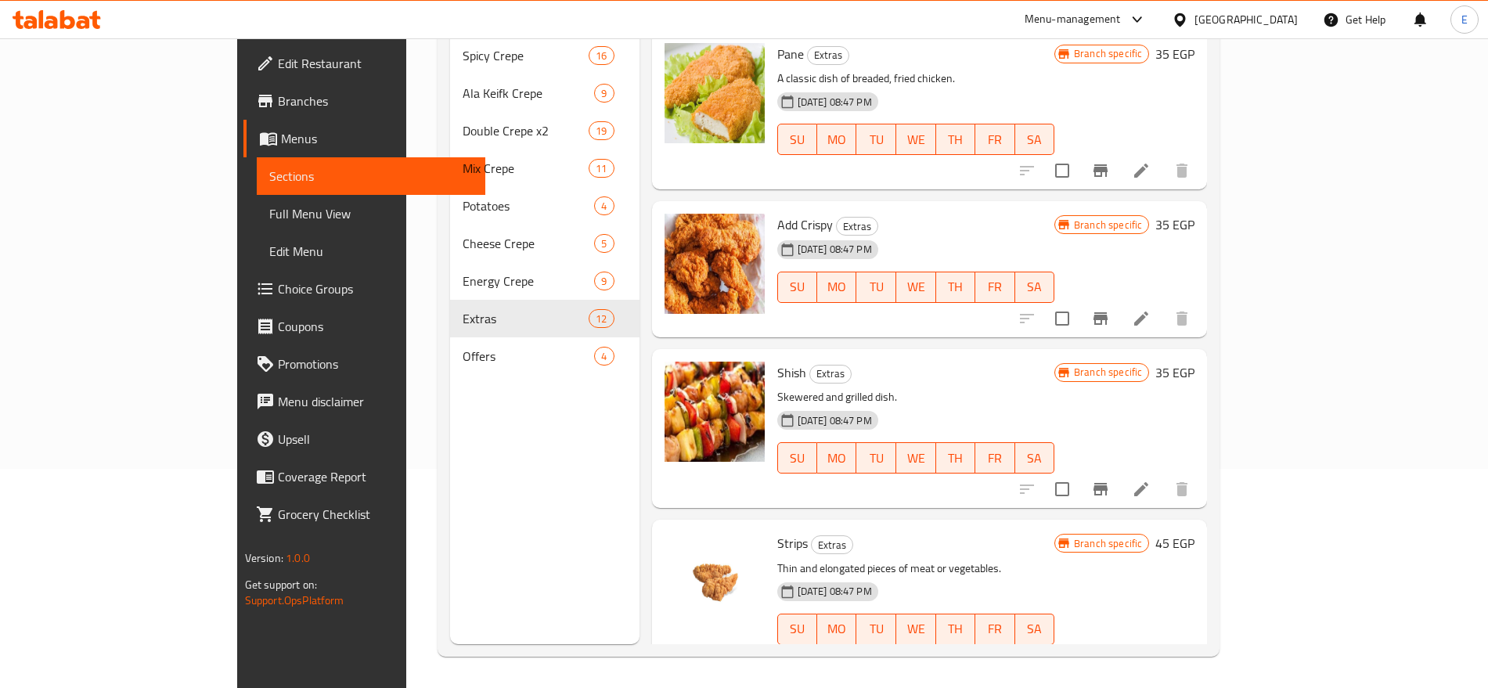
scroll to position [1028, 0]
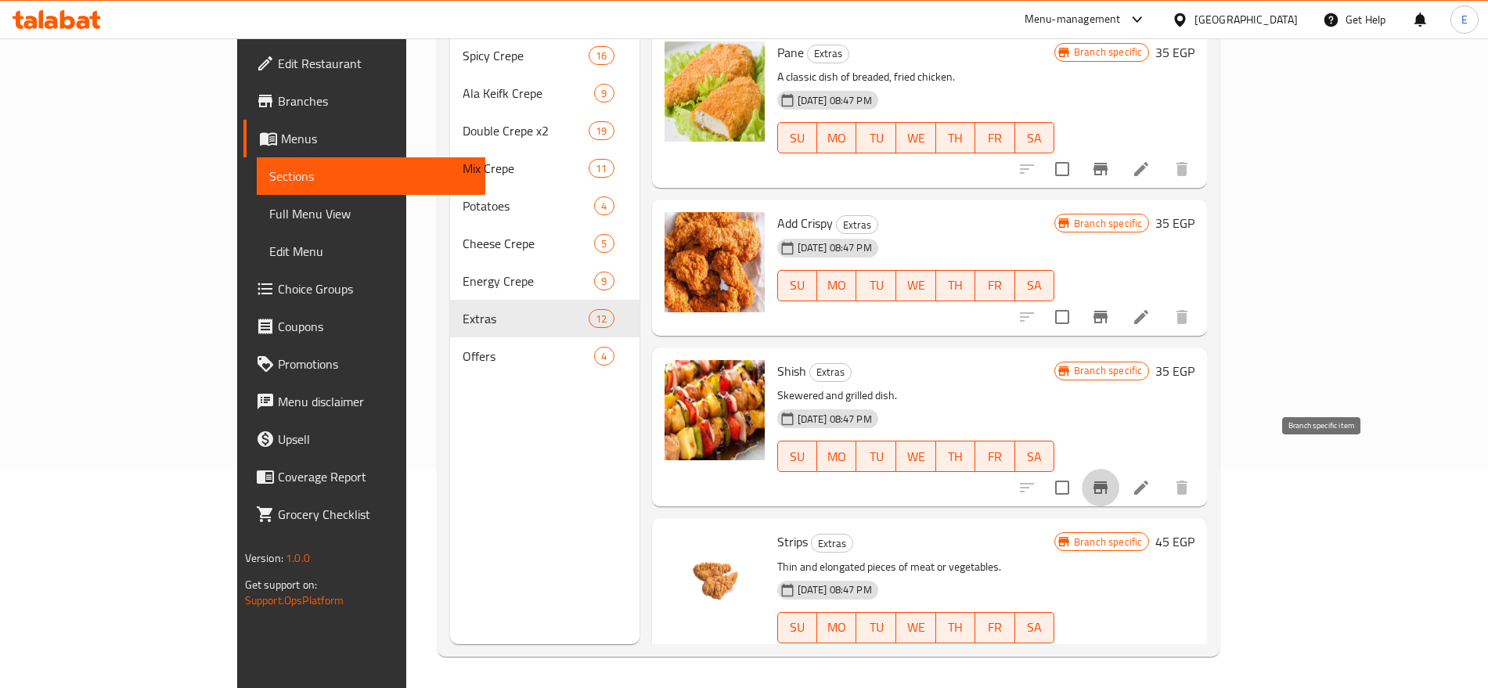
click at [1108, 481] on icon "Branch-specific-item" at bounding box center [1101, 487] width 14 height 13
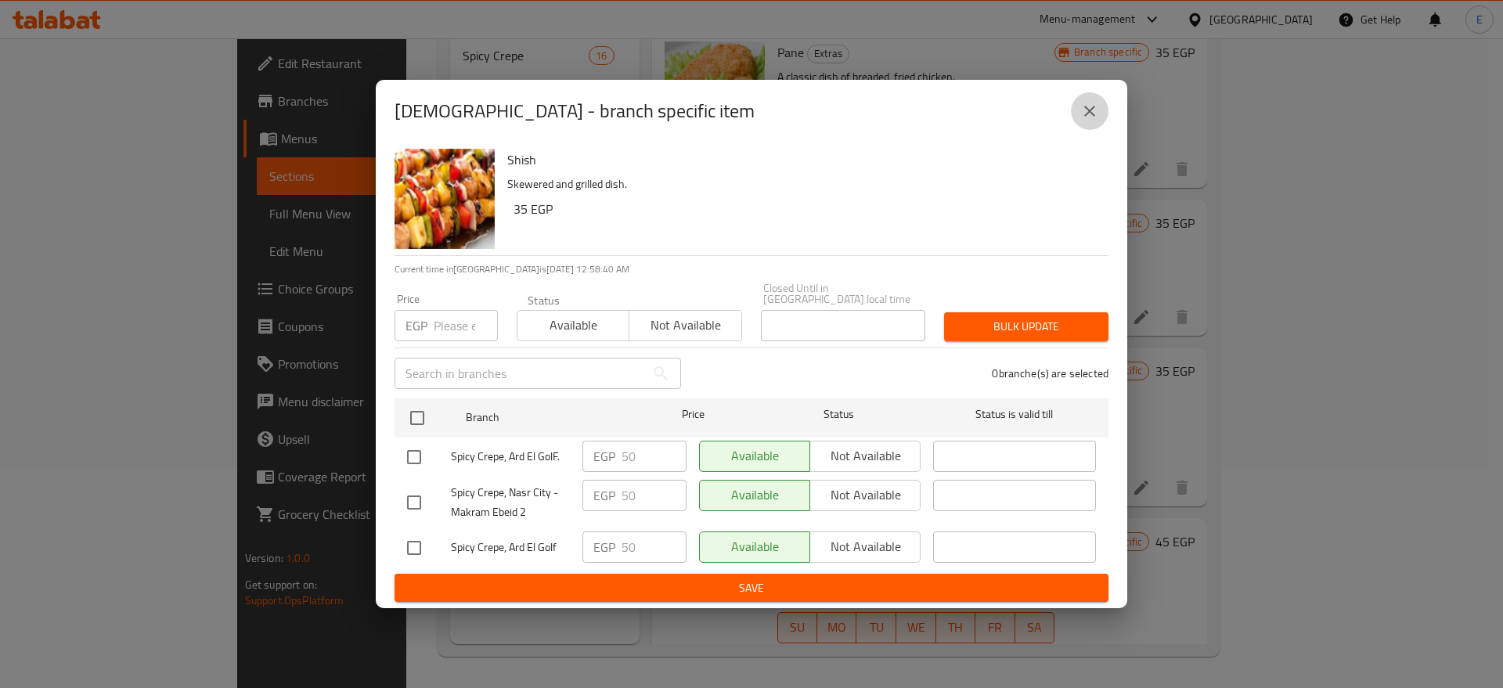
click at [1090, 125] on button "close" at bounding box center [1090, 111] width 38 height 38
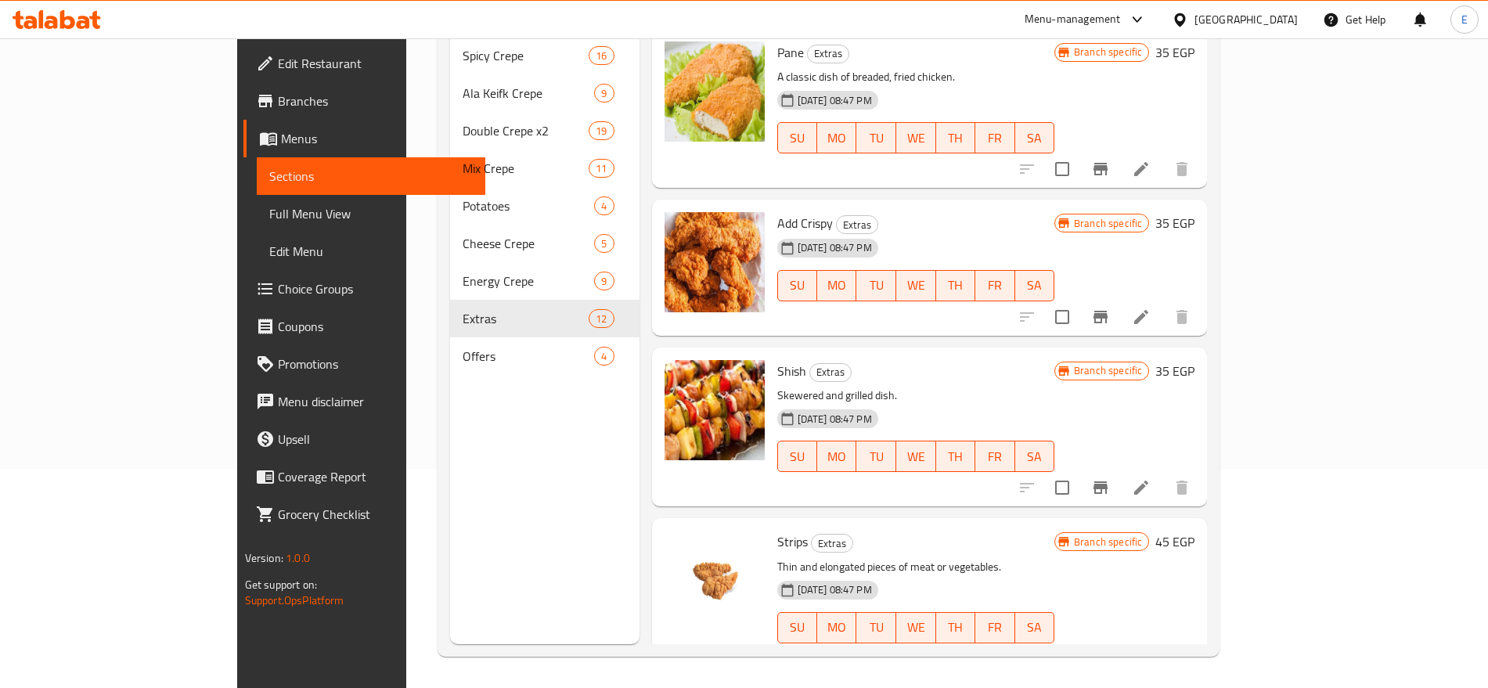
scroll to position [1252, 0]
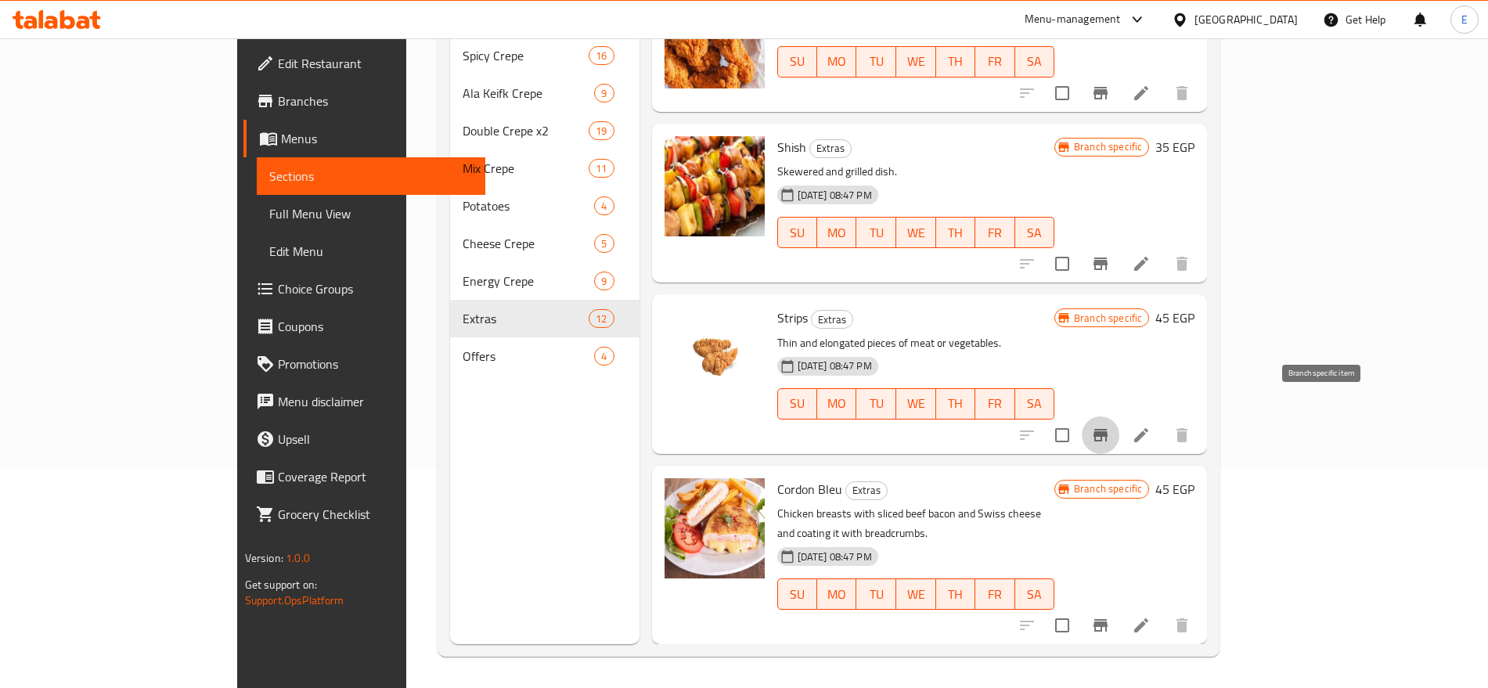
click at [1120, 417] on button "Branch-specific-item" at bounding box center [1101, 436] width 38 height 38
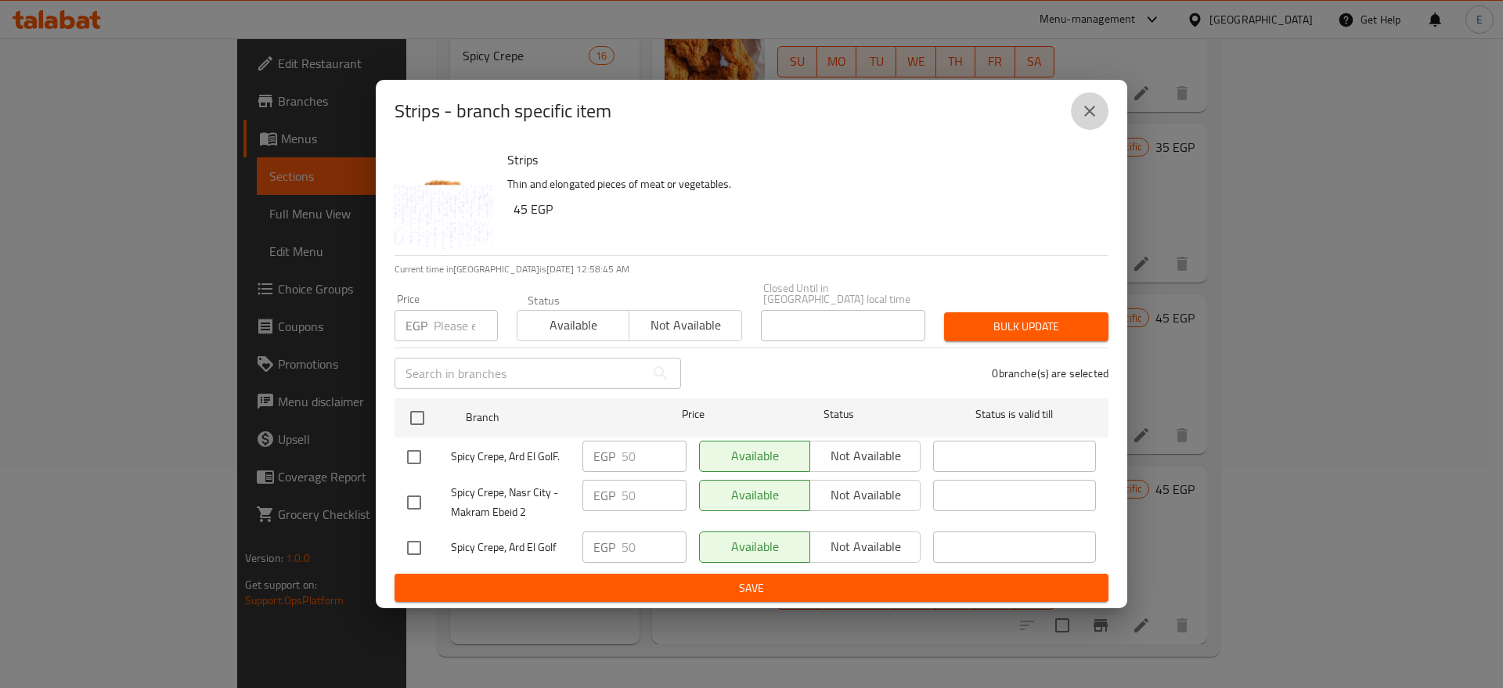
click at [1093, 109] on icon "close" at bounding box center [1089, 111] width 19 height 19
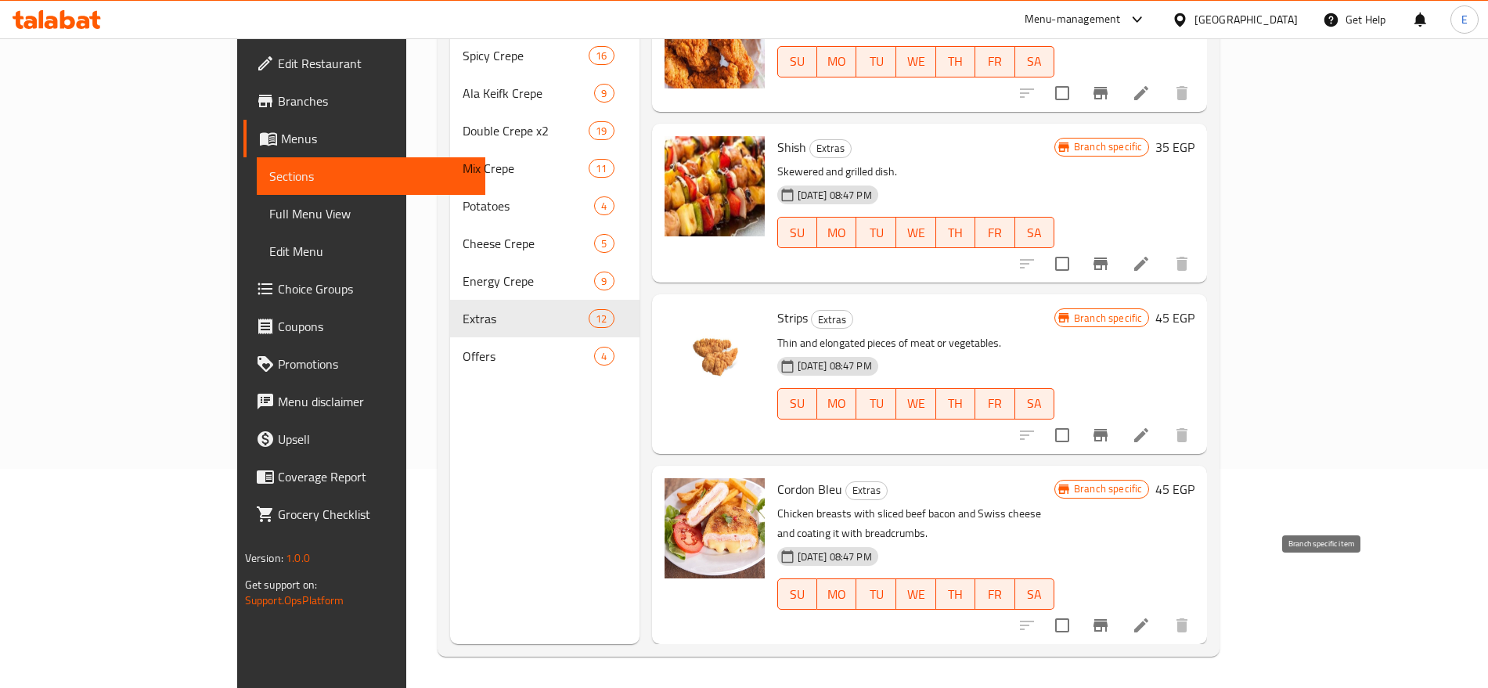
click at [1108, 619] on icon "Branch-specific-item" at bounding box center [1101, 625] width 14 height 13
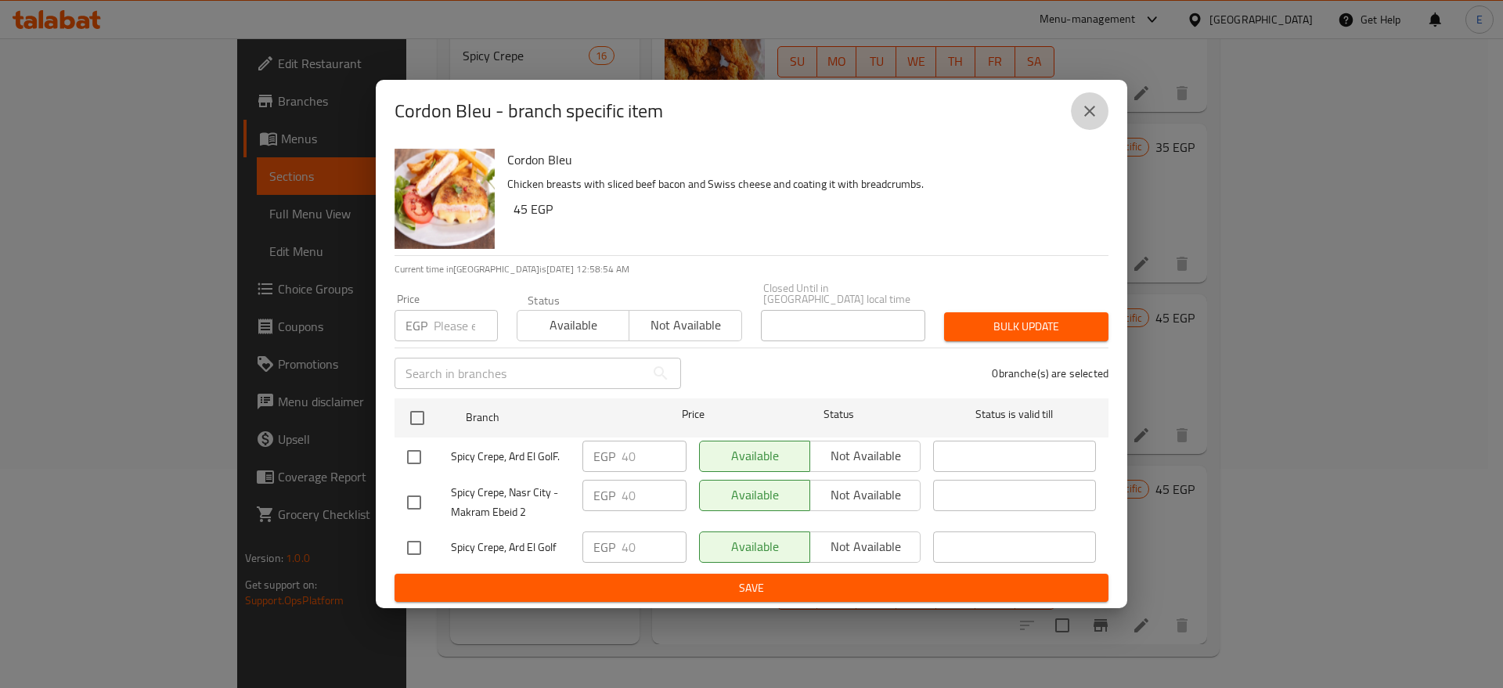
click at [1093, 117] on icon "close" at bounding box center [1089, 111] width 19 height 19
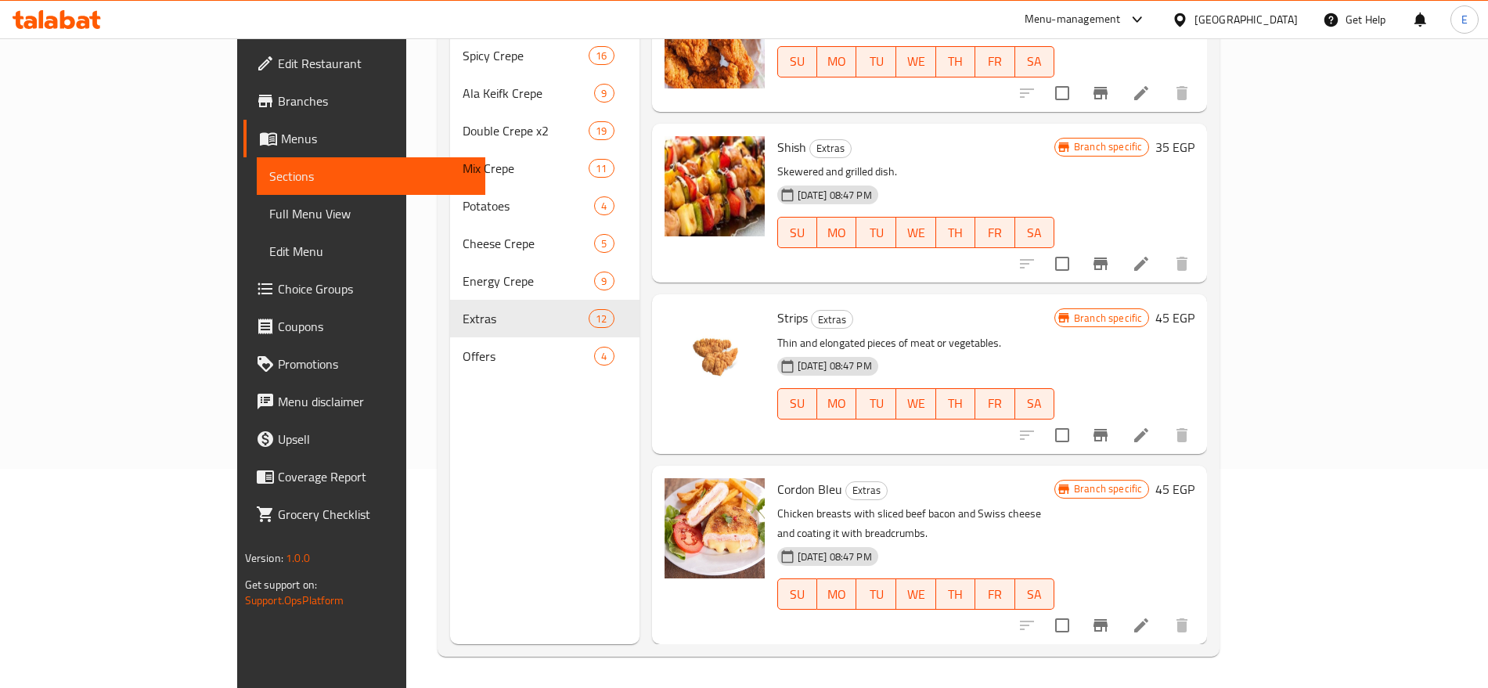
scroll to position [1380, 0]
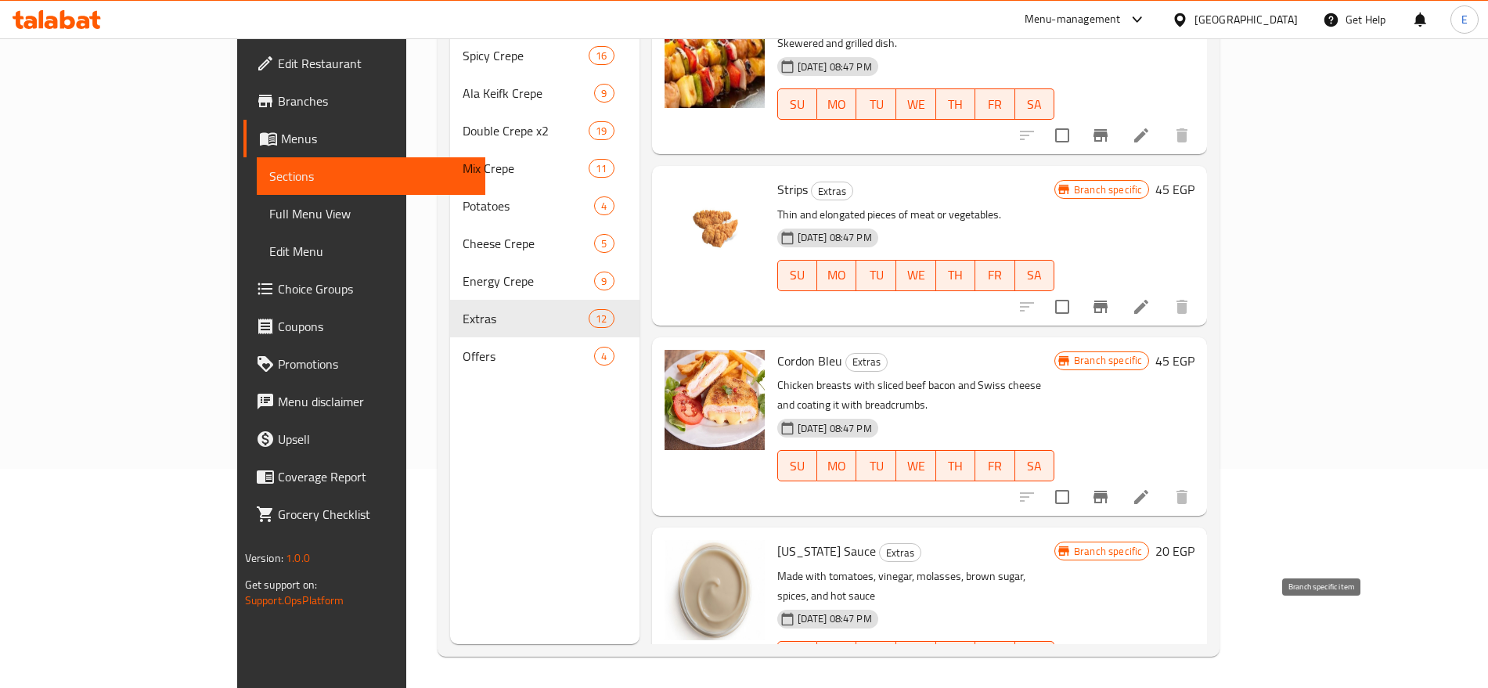
click at [1110, 679] on icon "Branch-specific-item" at bounding box center [1100, 688] width 19 height 19
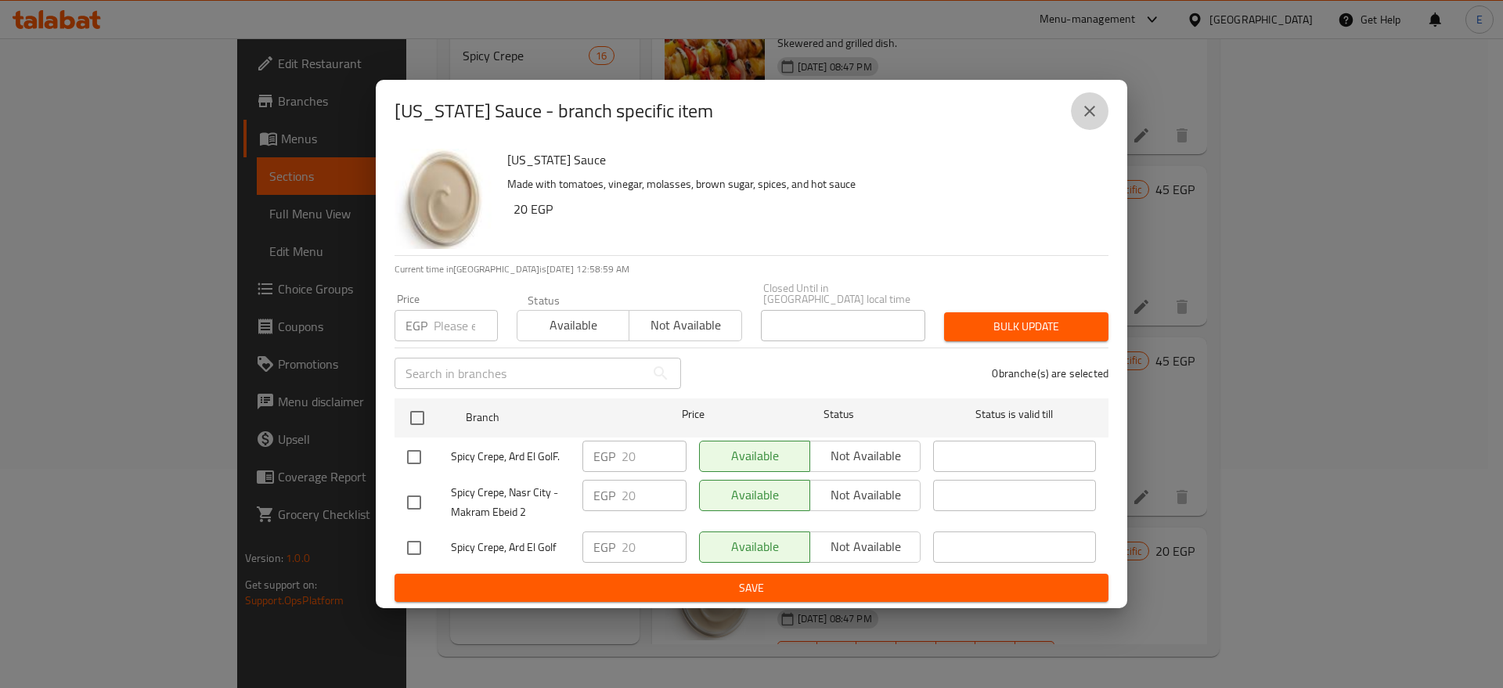
click at [1097, 110] on icon "close" at bounding box center [1089, 111] width 19 height 19
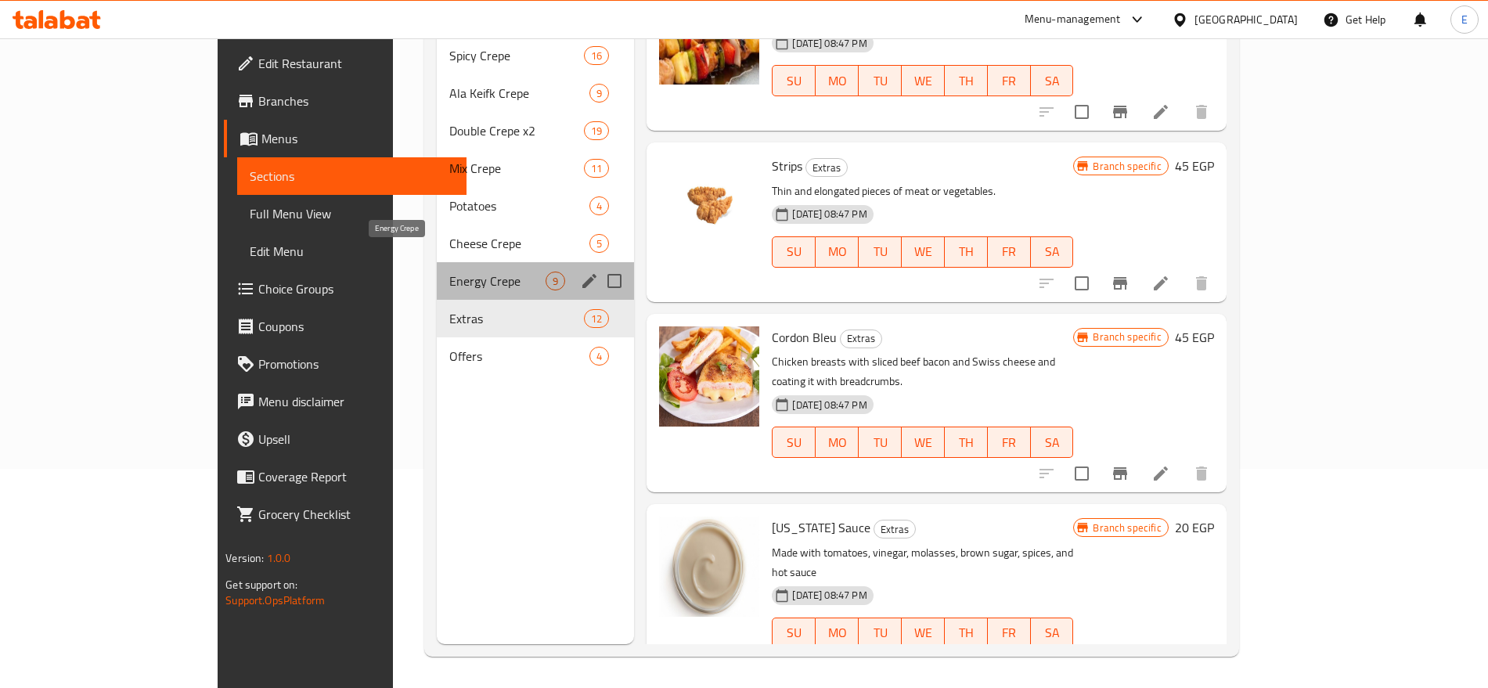
click at [449, 272] on span "Energy Crepe" at bounding box center [497, 281] width 96 height 19
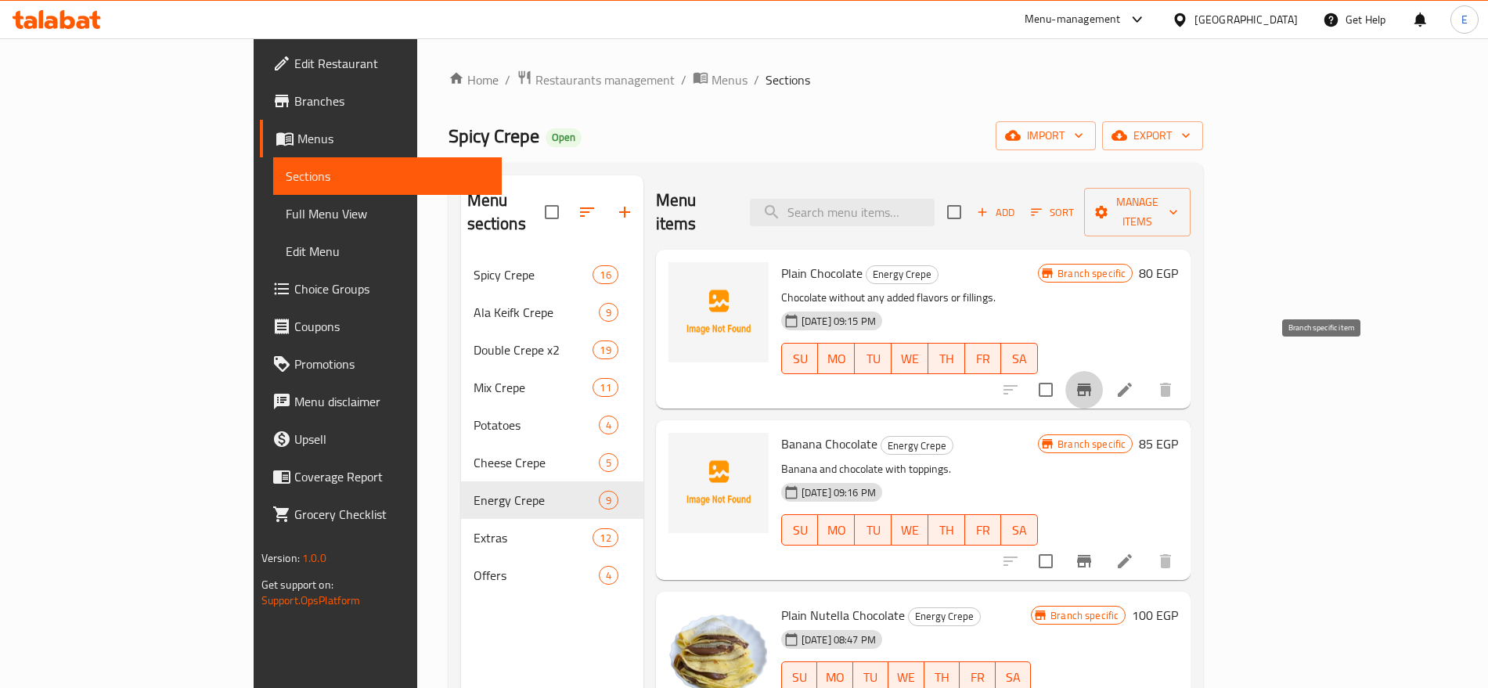
click at [1094, 380] on icon "Branch-specific-item" at bounding box center [1084, 389] width 19 height 19
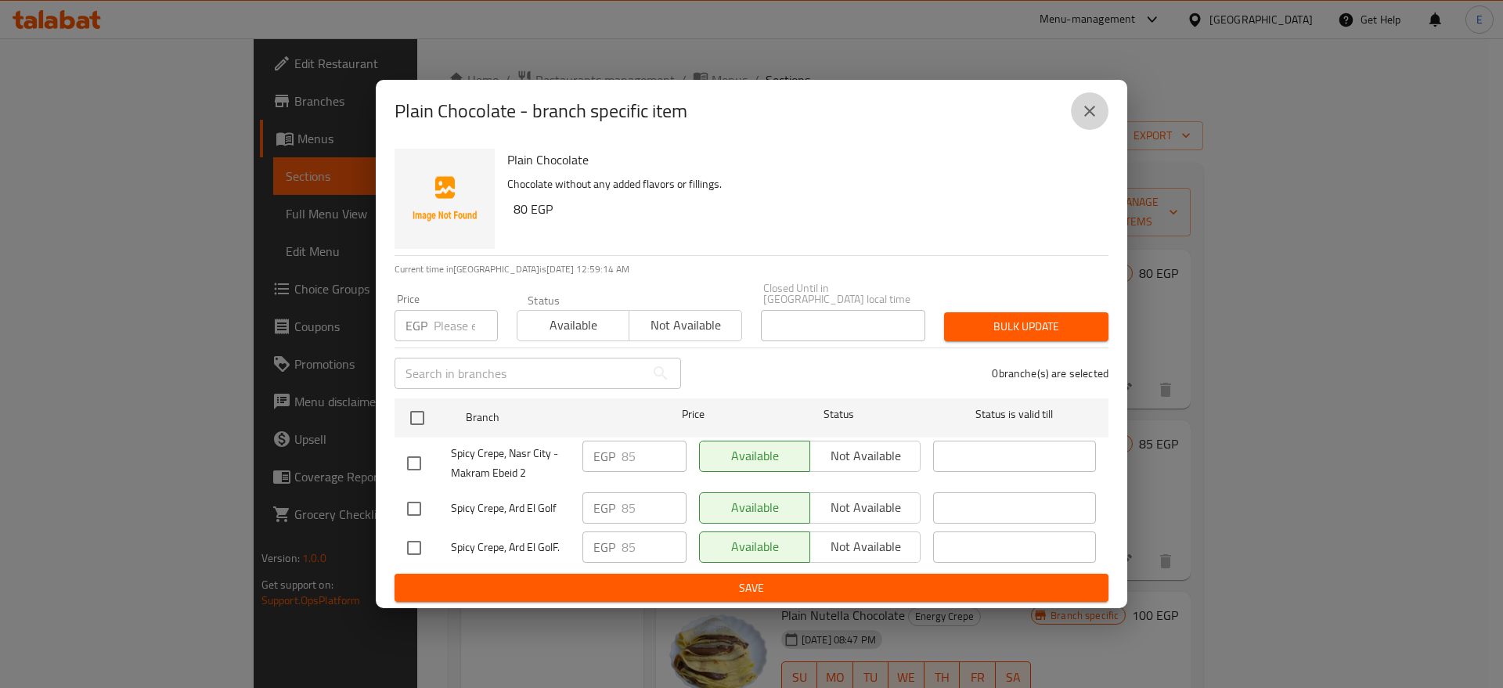
click at [1090, 118] on icon "close" at bounding box center [1089, 111] width 19 height 19
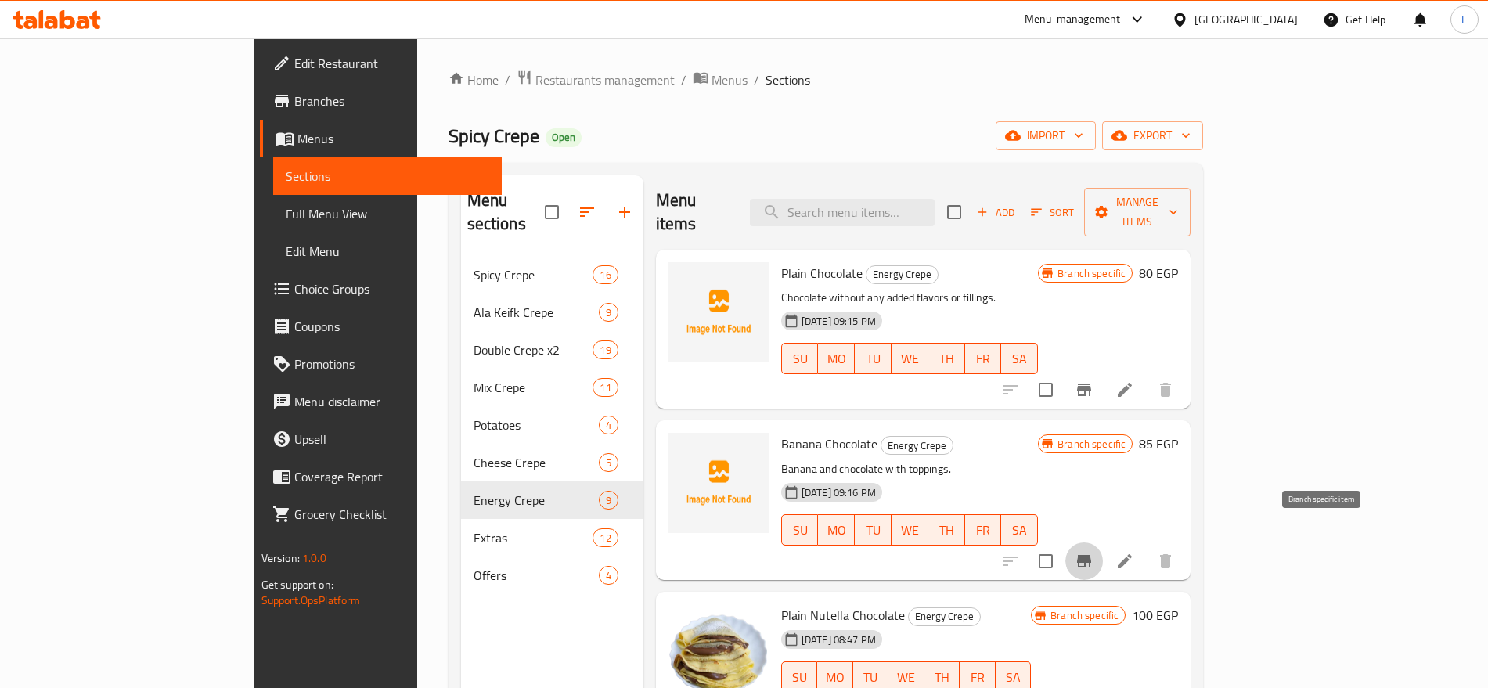
click at [1094, 552] on icon "Branch-specific-item" at bounding box center [1084, 561] width 19 height 19
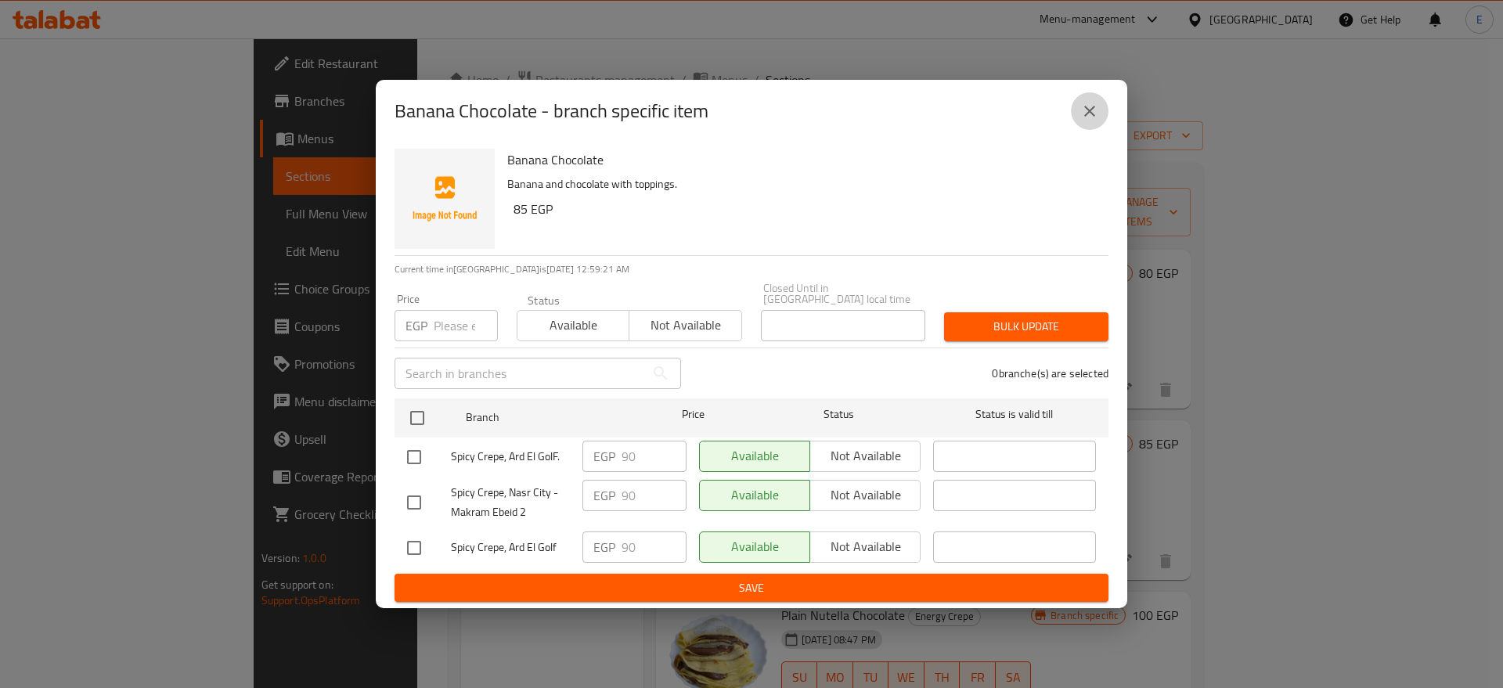
click at [1089, 121] on icon "close" at bounding box center [1089, 111] width 19 height 19
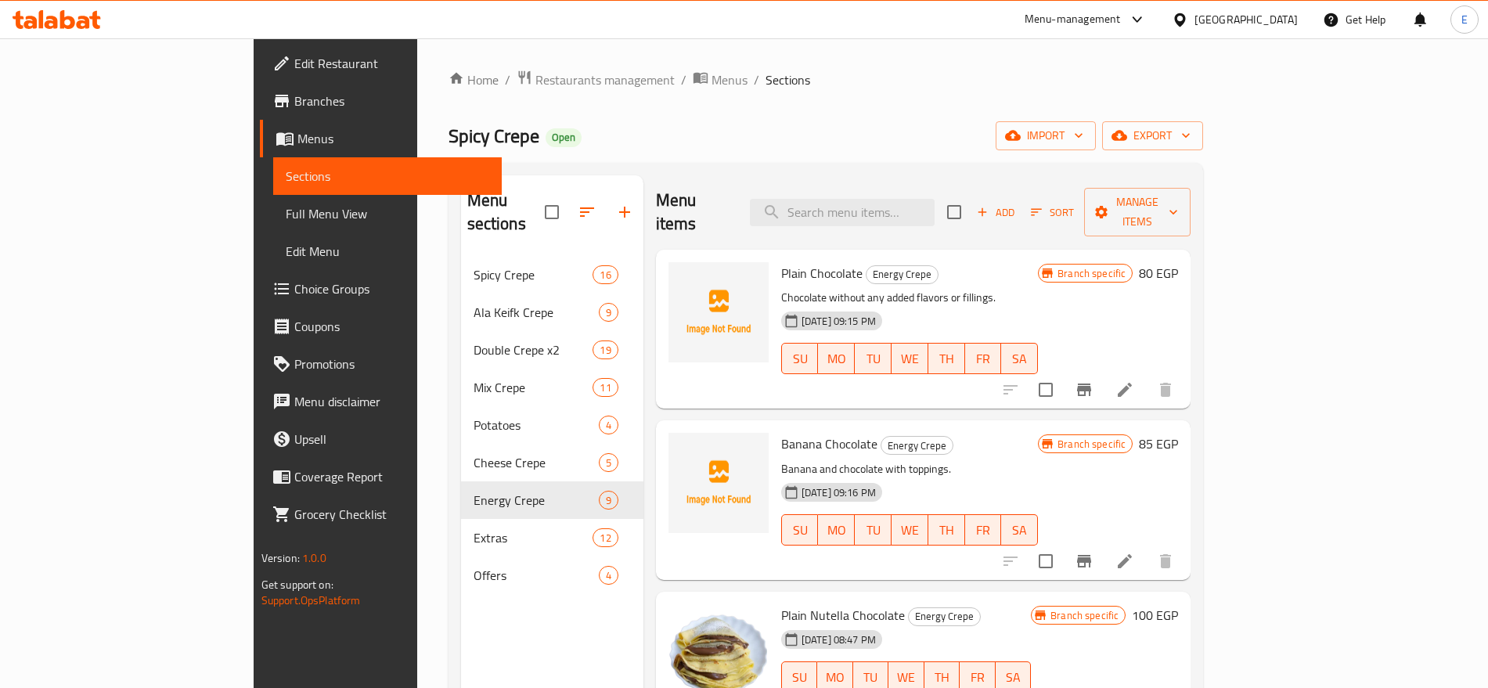
scroll to position [91, 0]
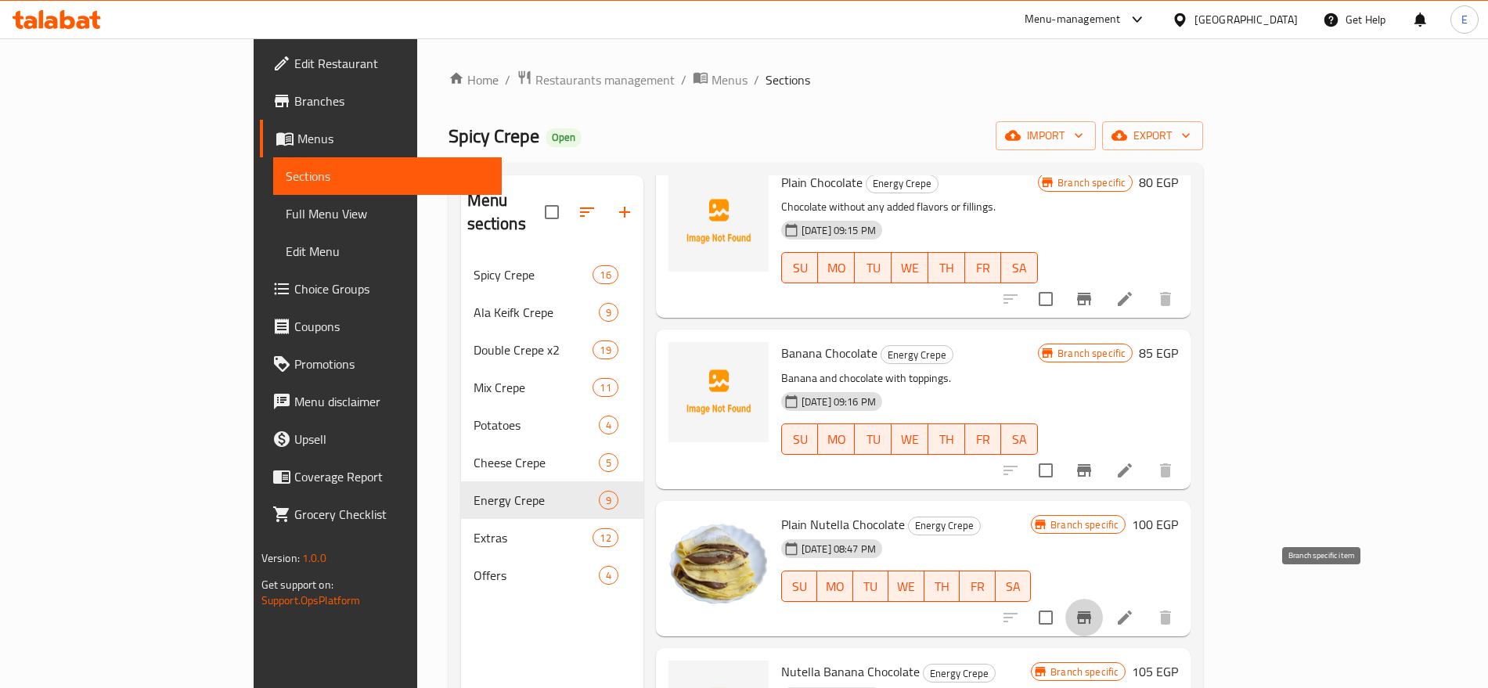
click at [1091, 611] on icon "Branch-specific-item" at bounding box center [1084, 617] width 14 height 13
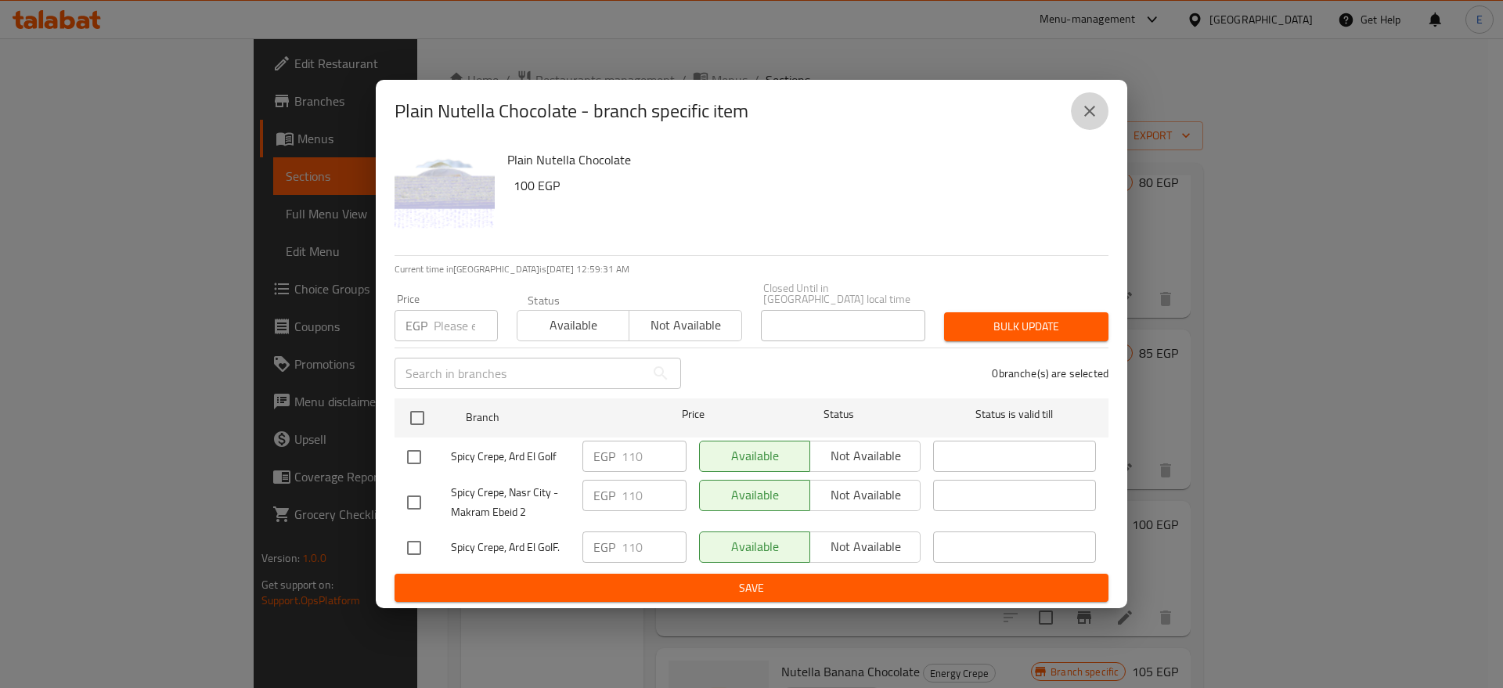
click at [1087, 107] on icon "close" at bounding box center [1089, 111] width 19 height 19
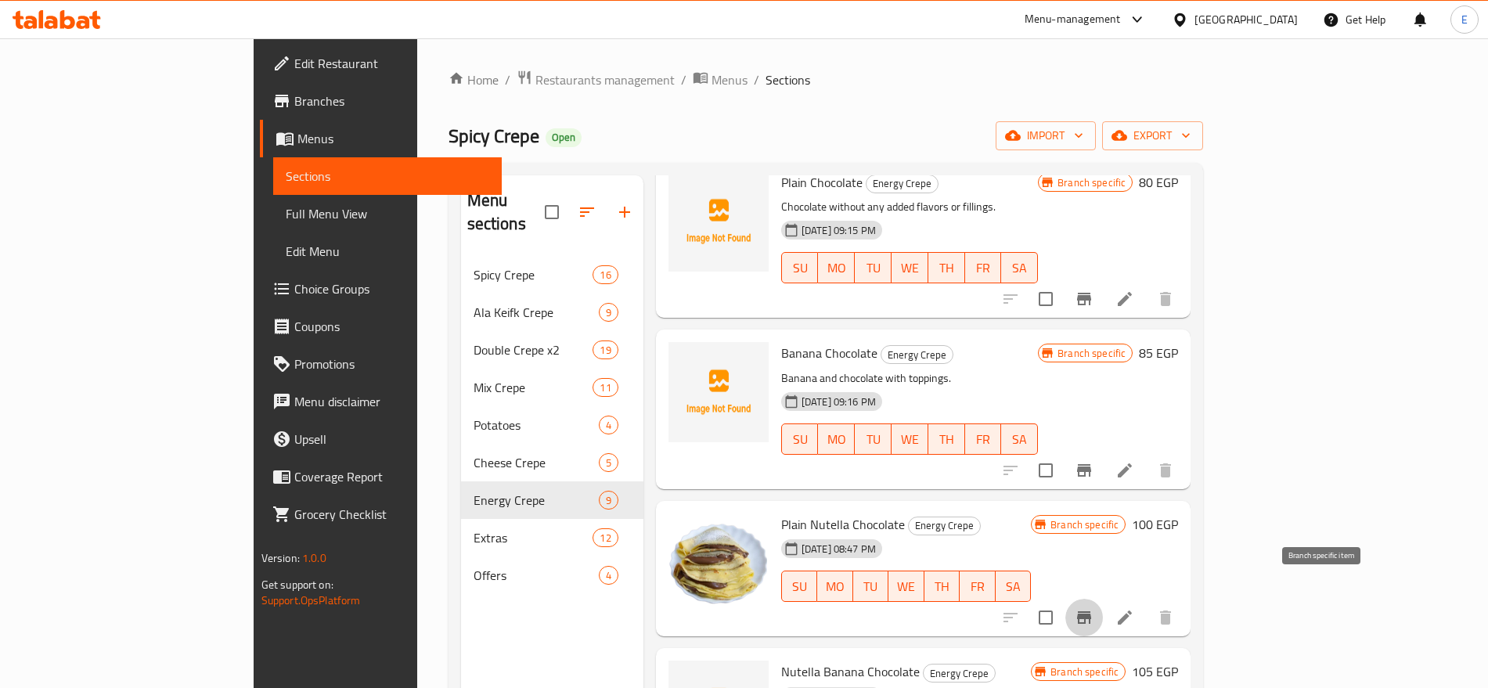
click at [1091, 611] on icon "Branch-specific-item" at bounding box center [1084, 617] width 14 height 13
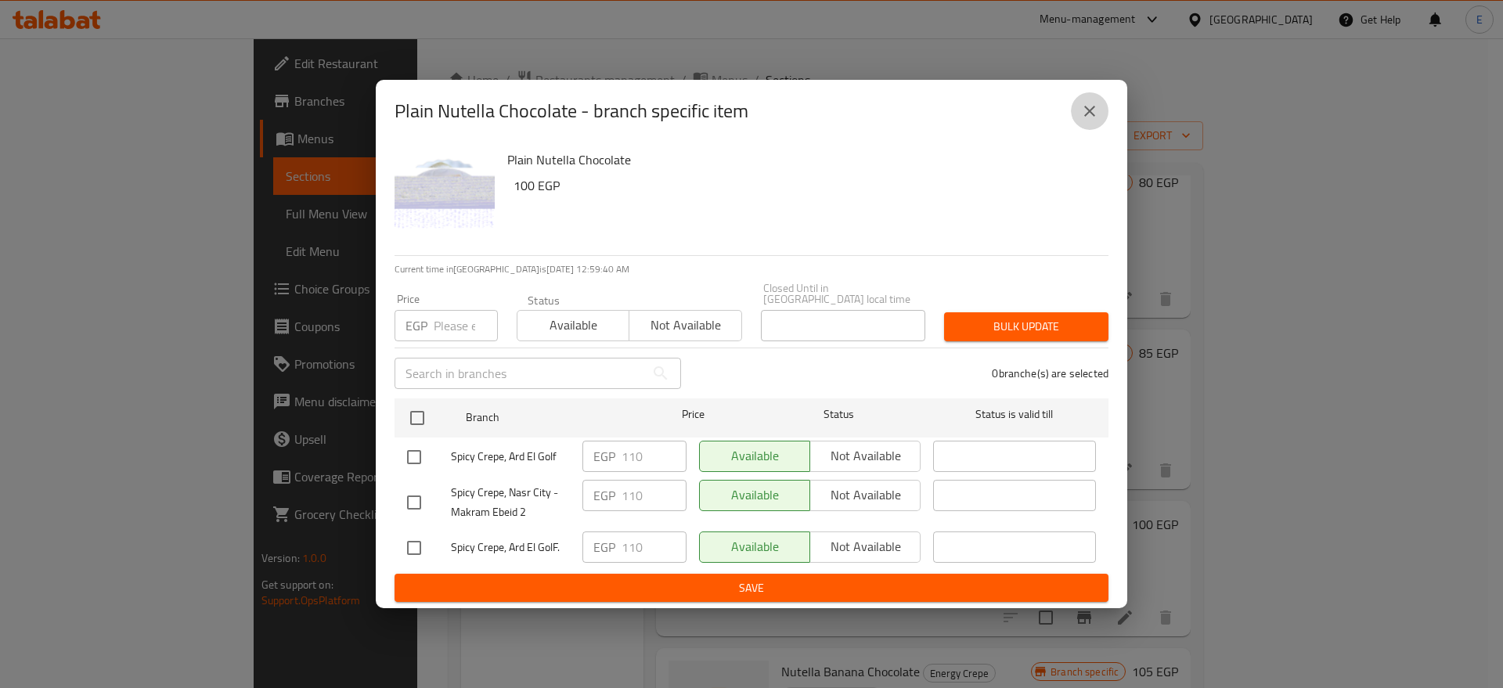
click at [1092, 121] on icon "close" at bounding box center [1089, 111] width 19 height 19
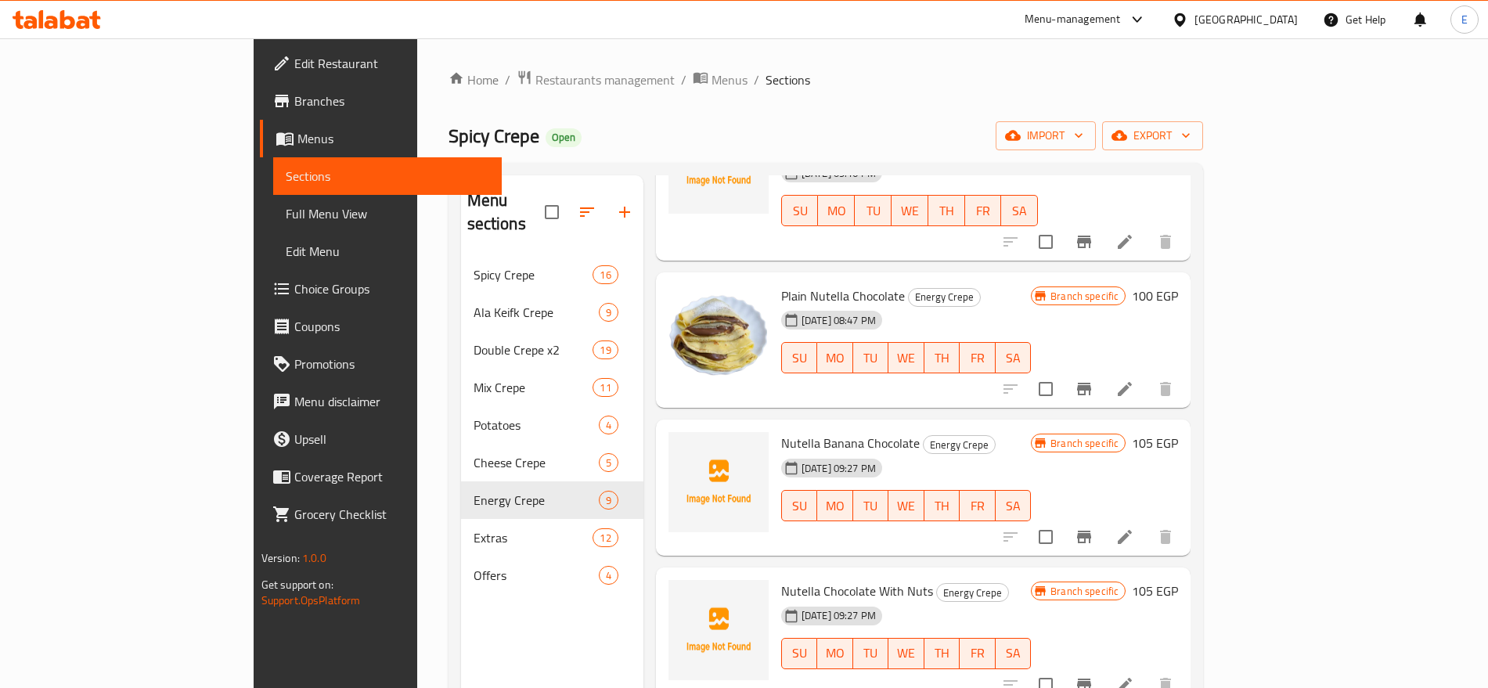
scroll to position [333, 0]
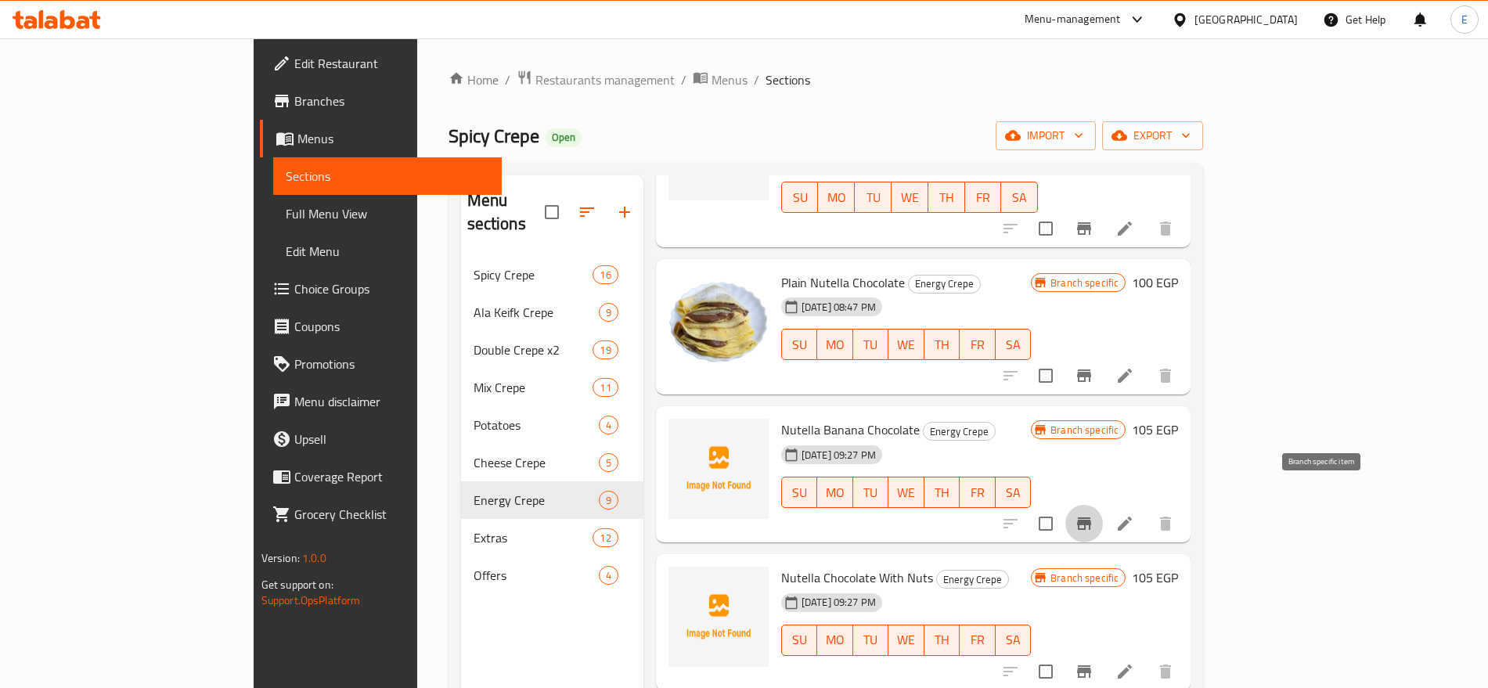
click at [1091, 518] on icon "Branch-specific-item" at bounding box center [1084, 524] width 14 height 13
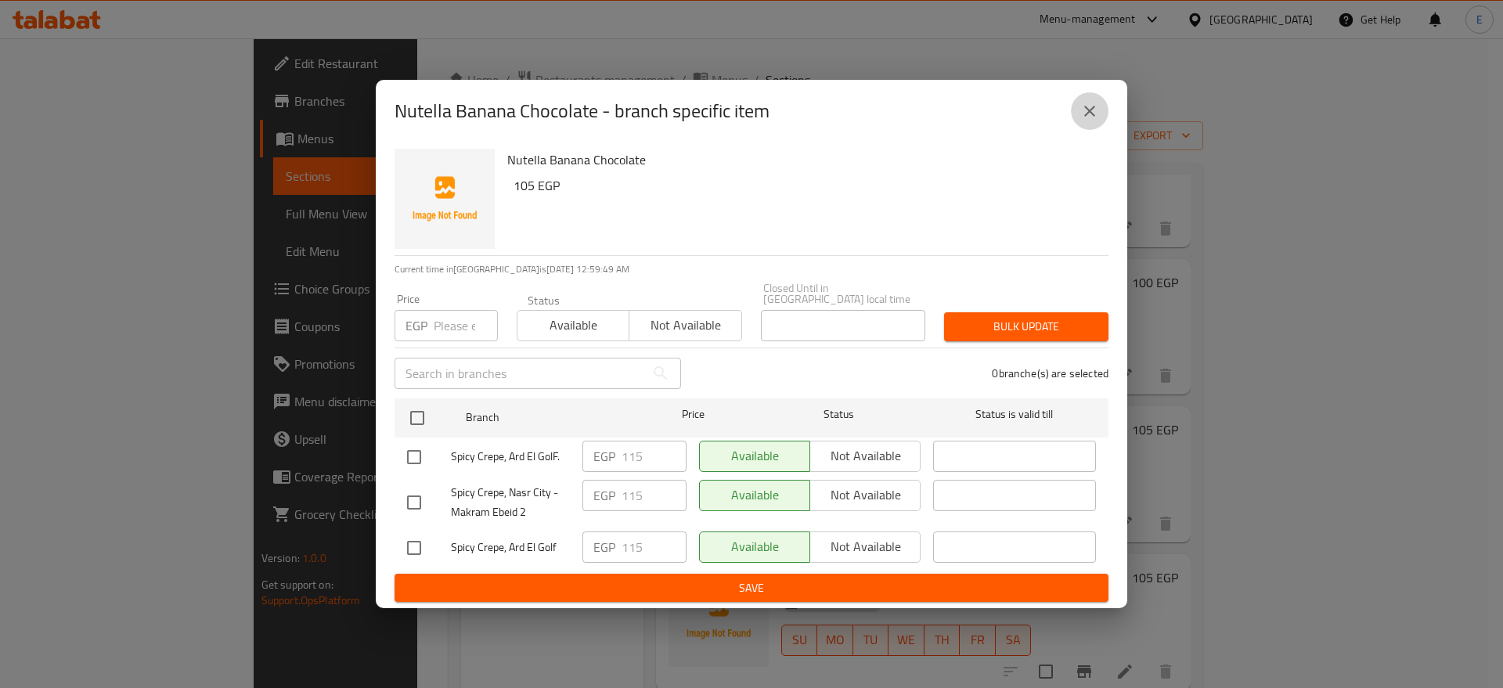
click at [1096, 130] on button "close" at bounding box center [1090, 111] width 38 height 38
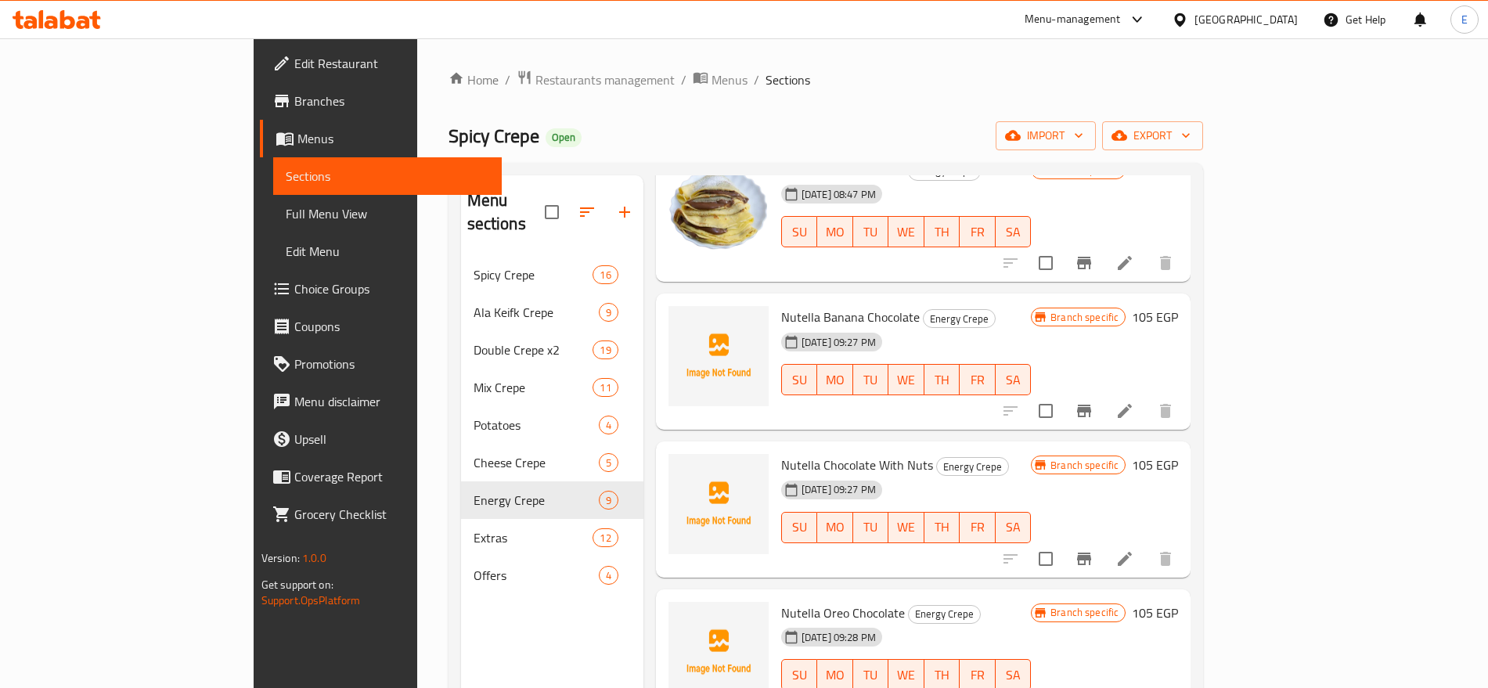
scroll to position [446, 0]
click at [1094, 549] on icon "Branch-specific-item" at bounding box center [1084, 558] width 19 height 19
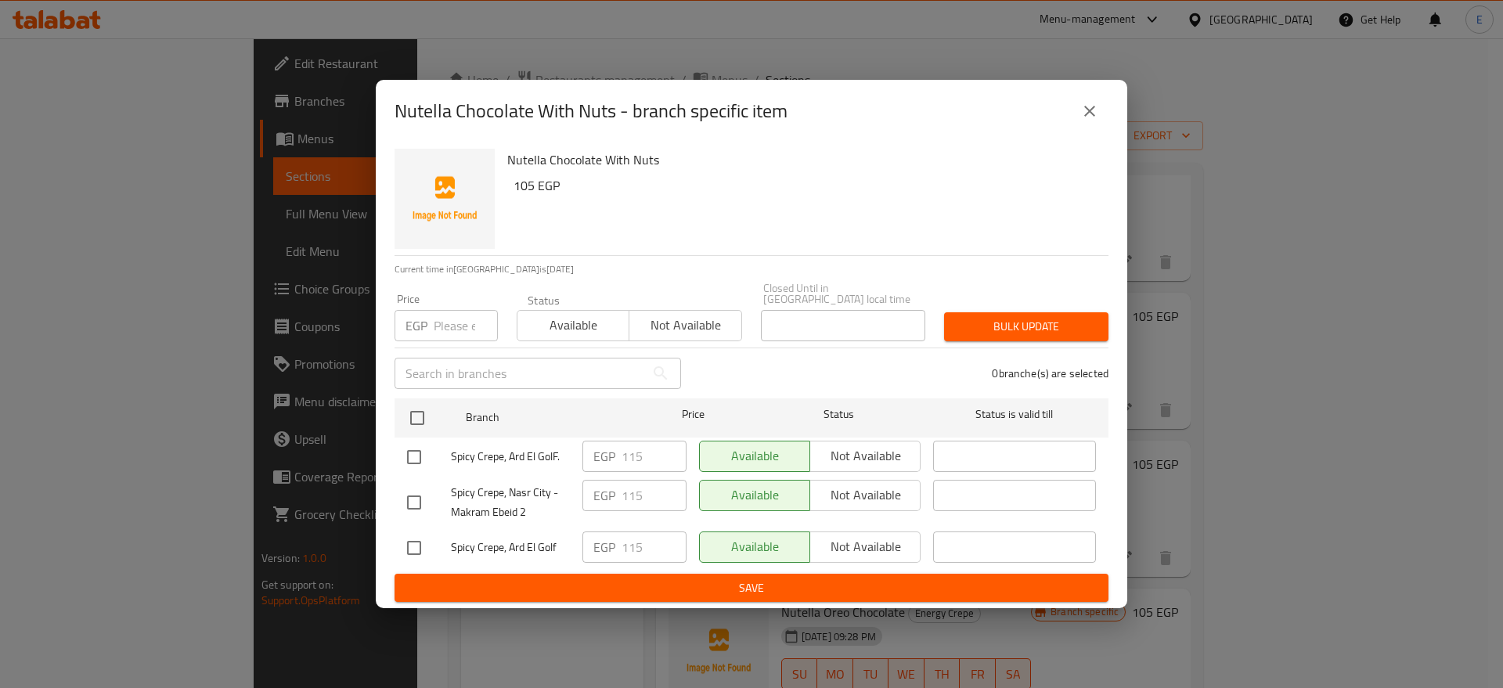
click at [1271, 383] on div "Nutella Chocolate With Nuts - branch specific item Nutella Chocolate With Nuts …" at bounding box center [751, 344] width 1503 height 688
click at [1096, 121] on icon "close" at bounding box center [1089, 111] width 19 height 19
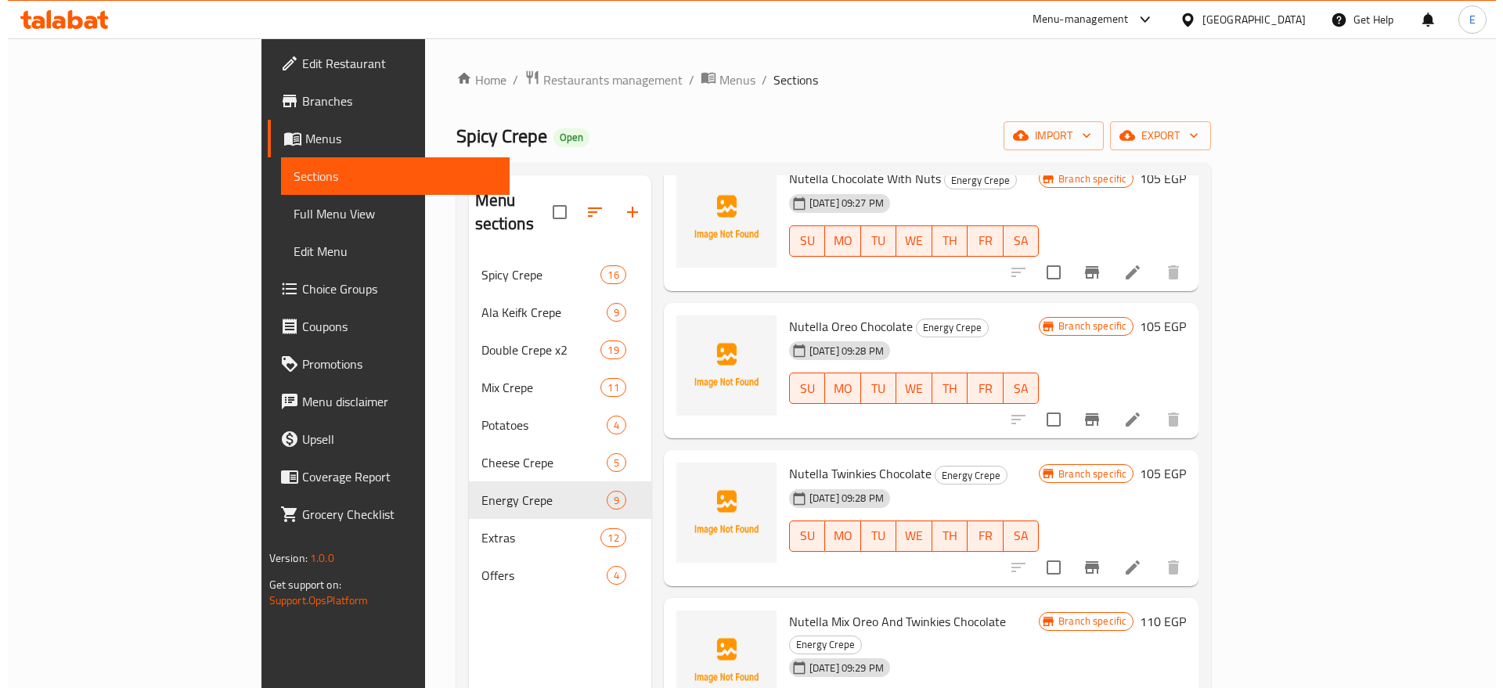
scroll to position [750, 0]
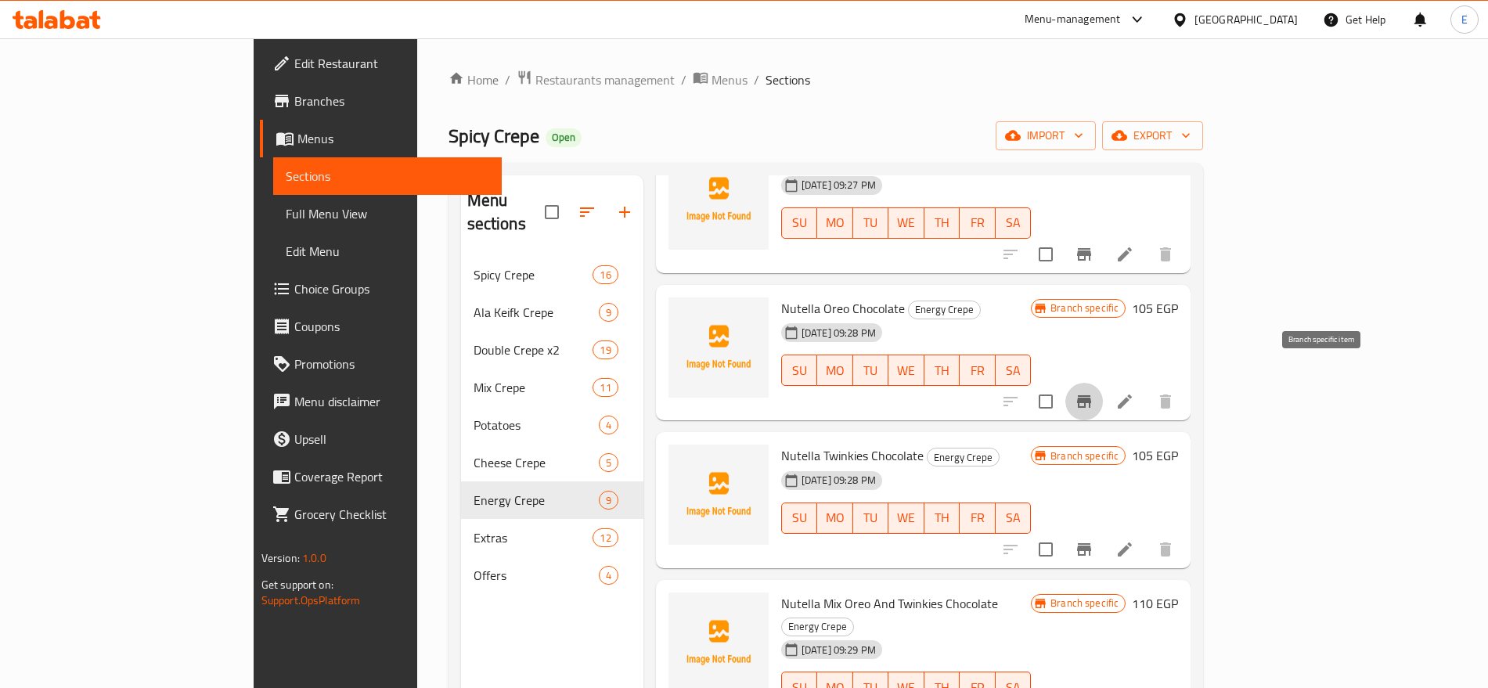
click at [1094, 392] on icon "Branch-specific-item" at bounding box center [1084, 401] width 19 height 19
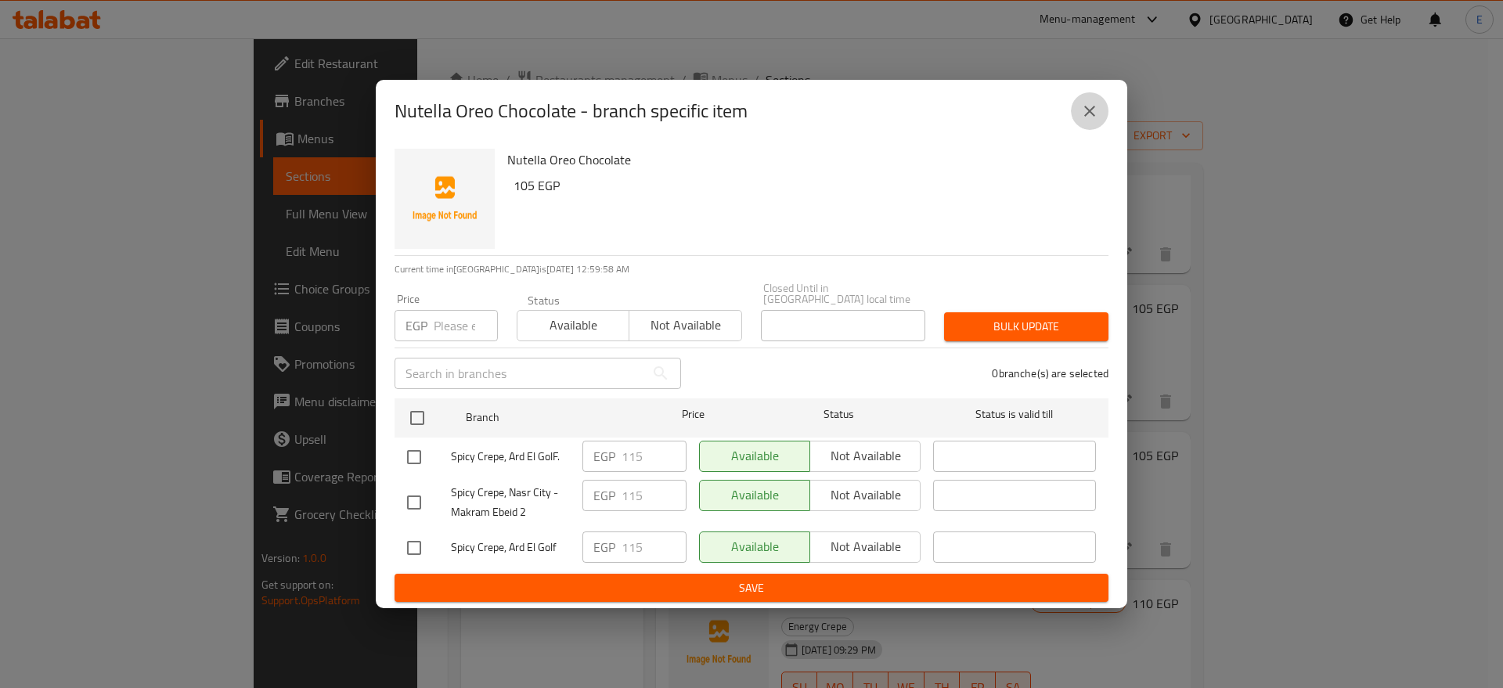
click at [1080, 117] on button "close" at bounding box center [1090, 111] width 38 height 38
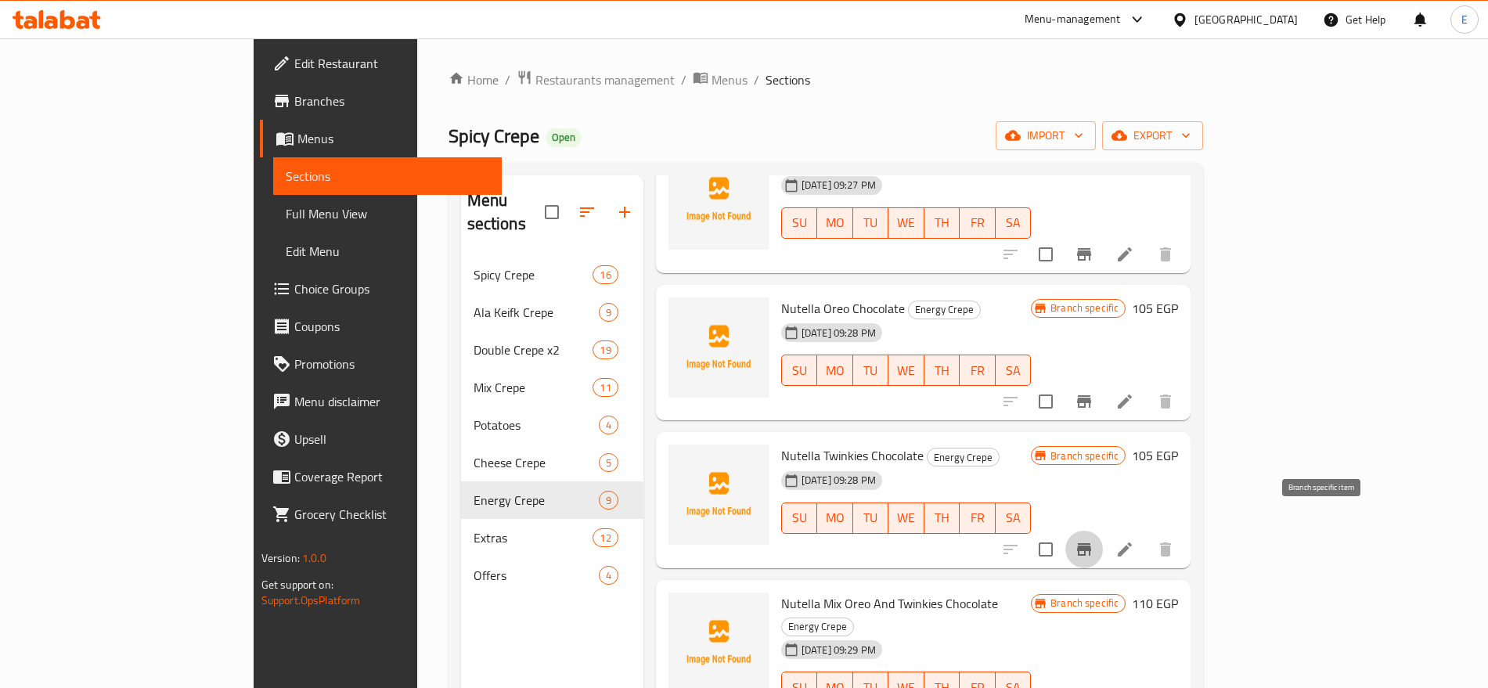
click at [1091, 543] on icon "Branch-specific-item" at bounding box center [1084, 549] width 14 height 13
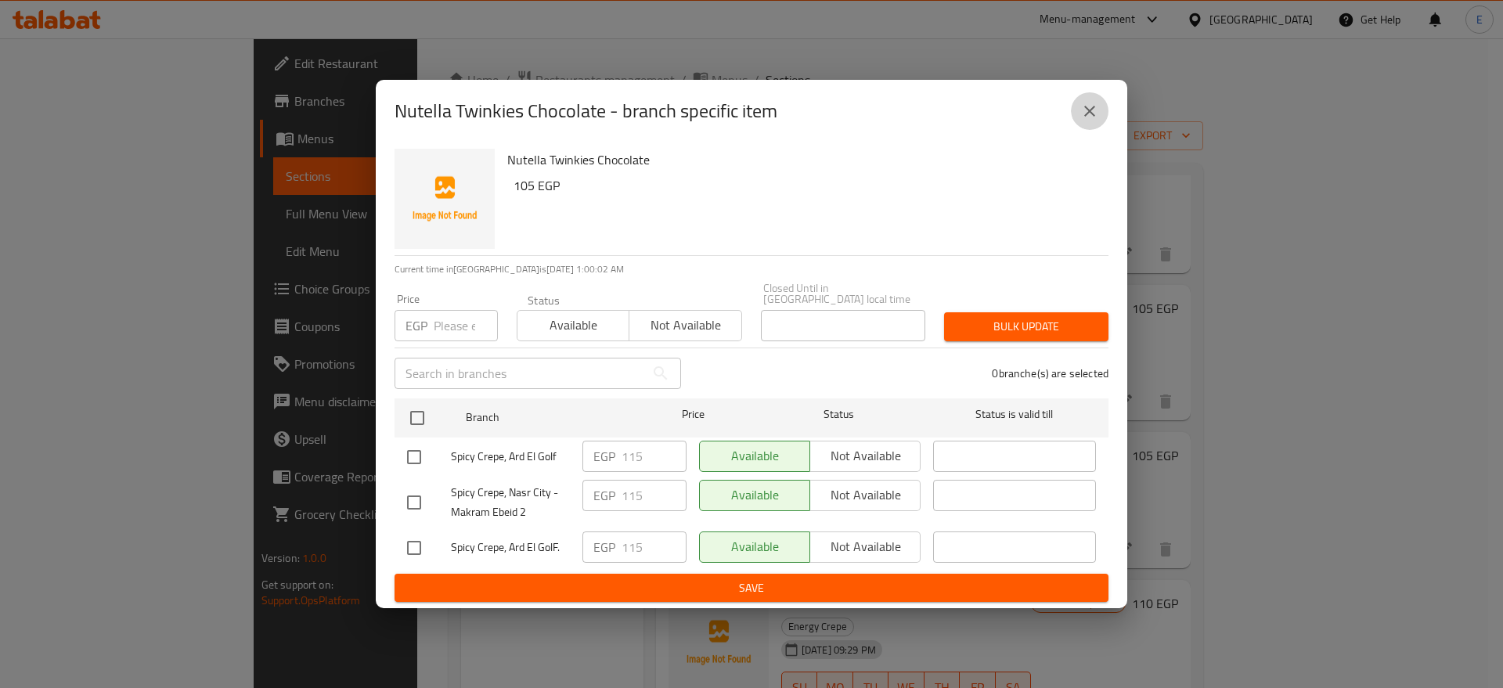
click at [1087, 121] on icon "close" at bounding box center [1089, 111] width 19 height 19
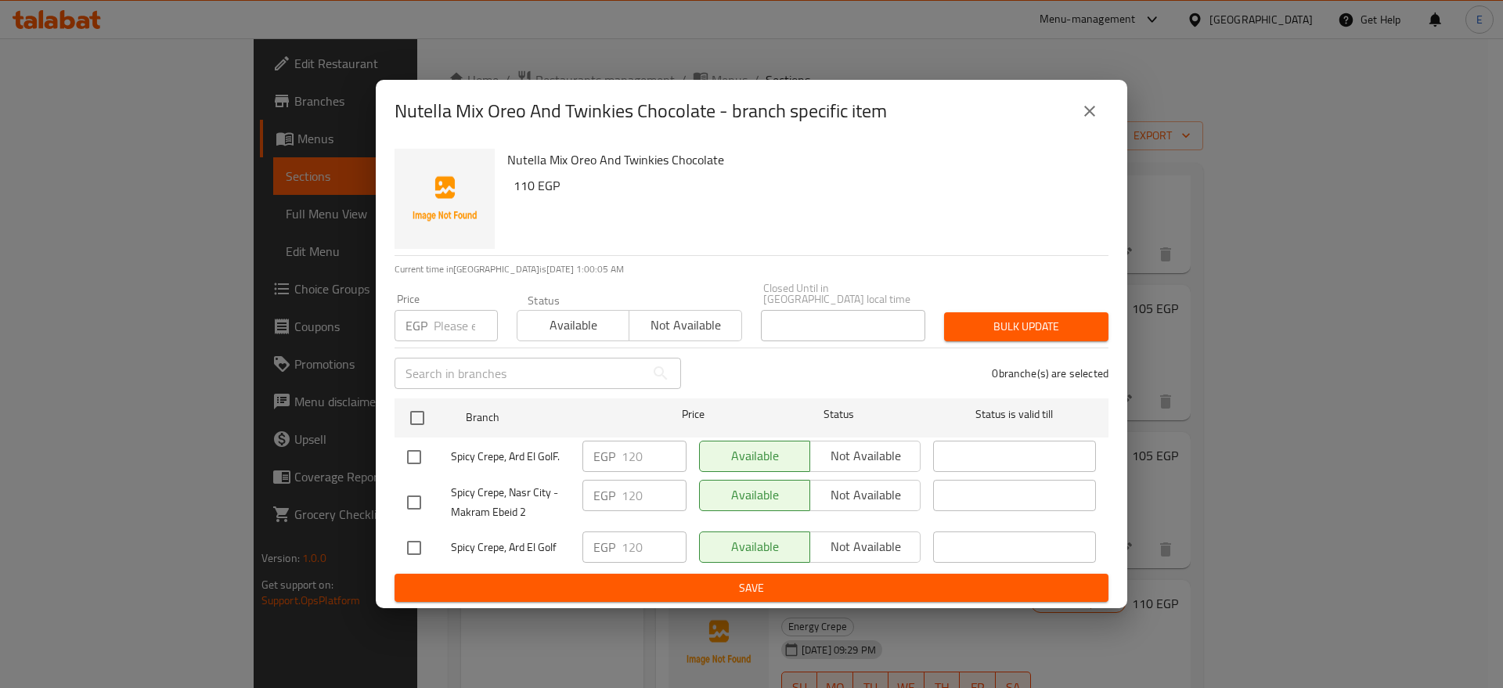
click at [1101, 109] on button "close" at bounding box center [1090, 111] width 38 height 38
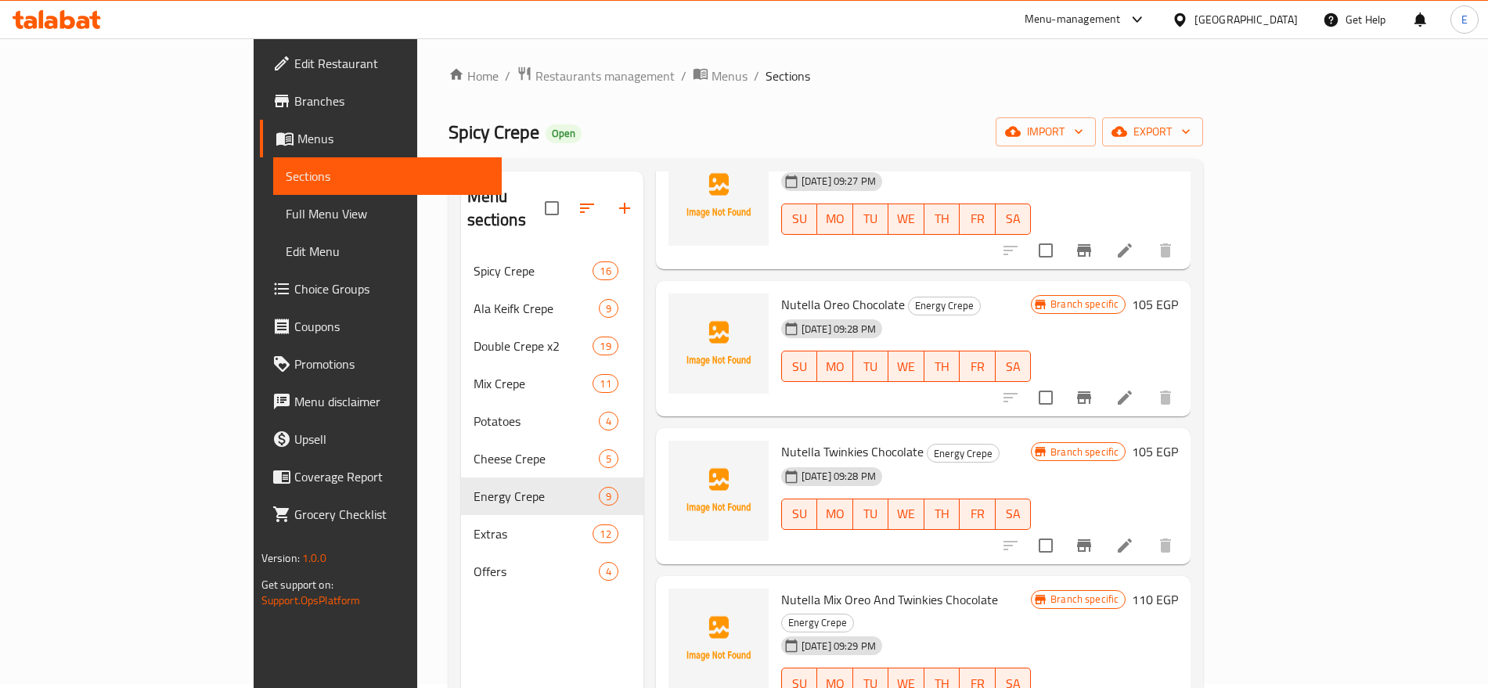
scroll to position [219, 0]
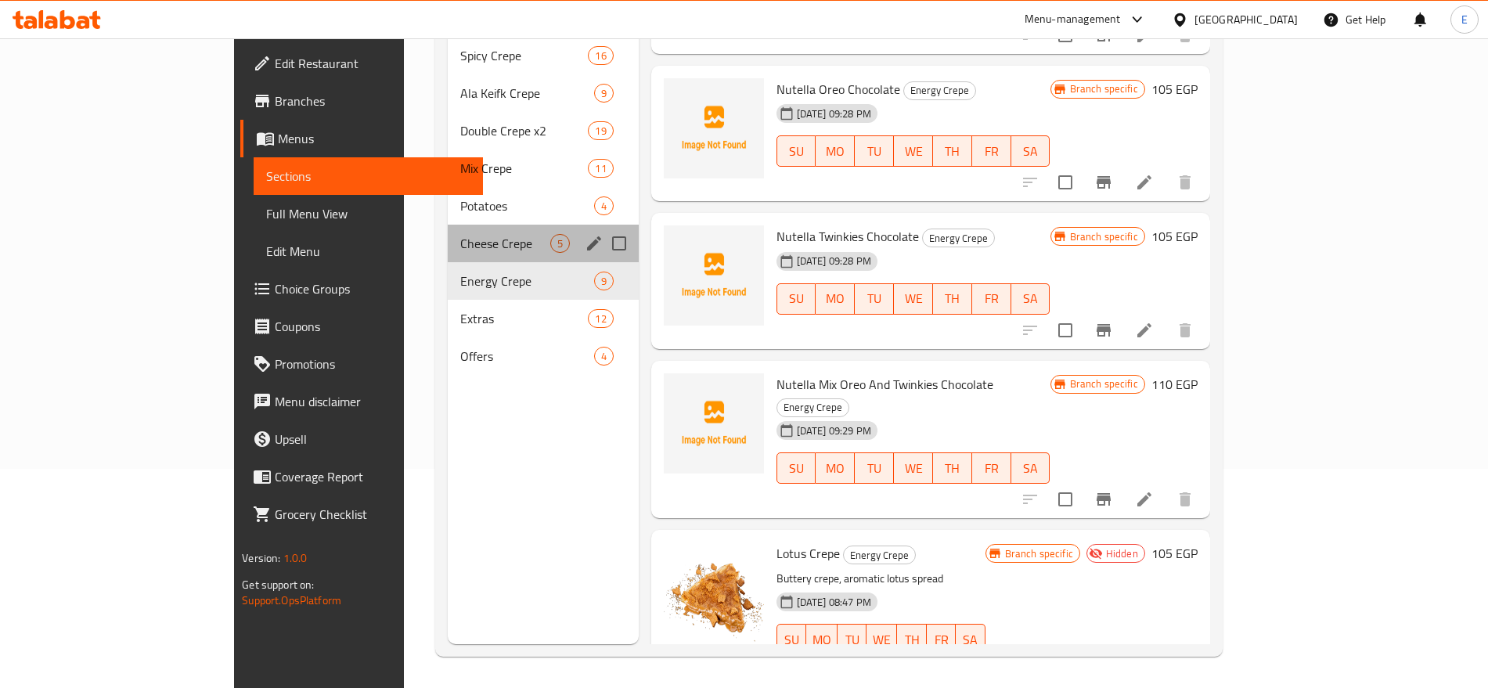
click at [448, 225] on div "Cheese Crepe 5" at bounding box center [543, 244] width 190 height 38
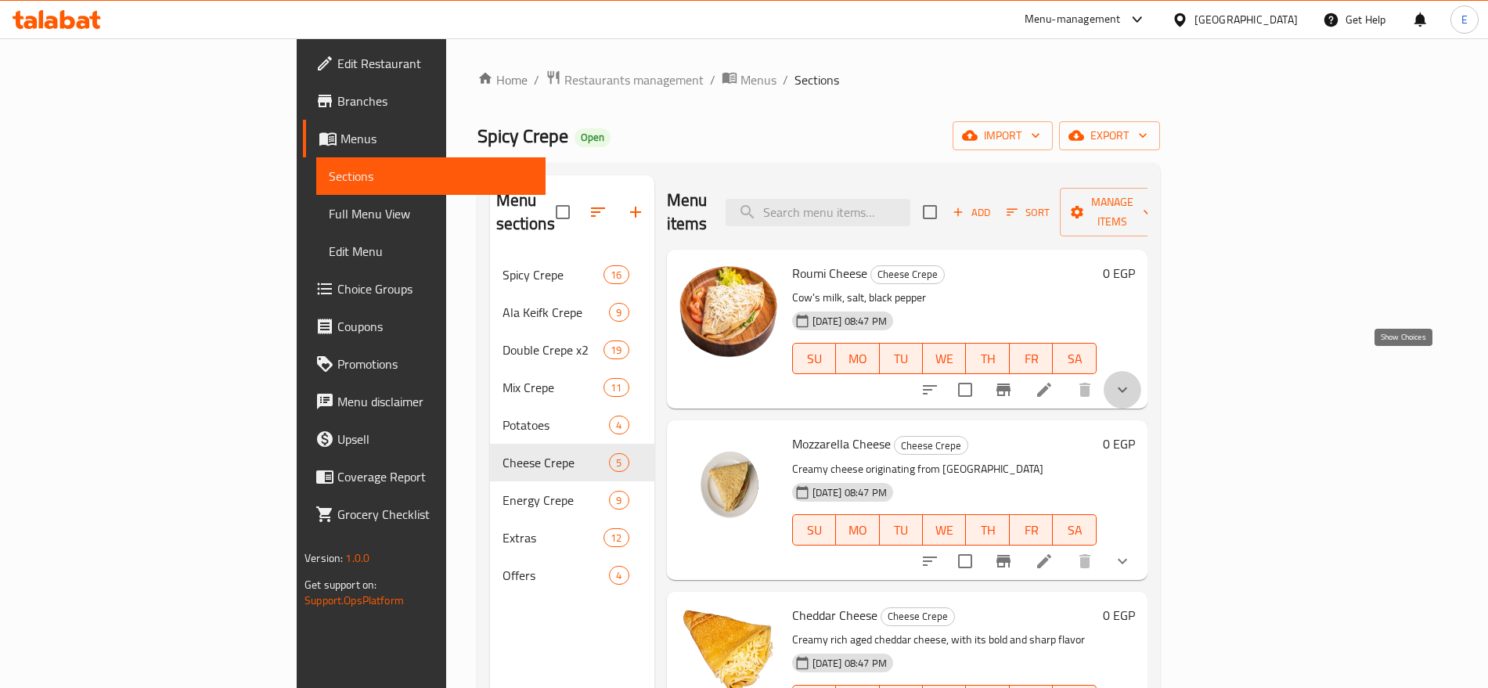
click at [1132, 380] on icon "show more" at bounding box center [1122, 389] width 19 height 19
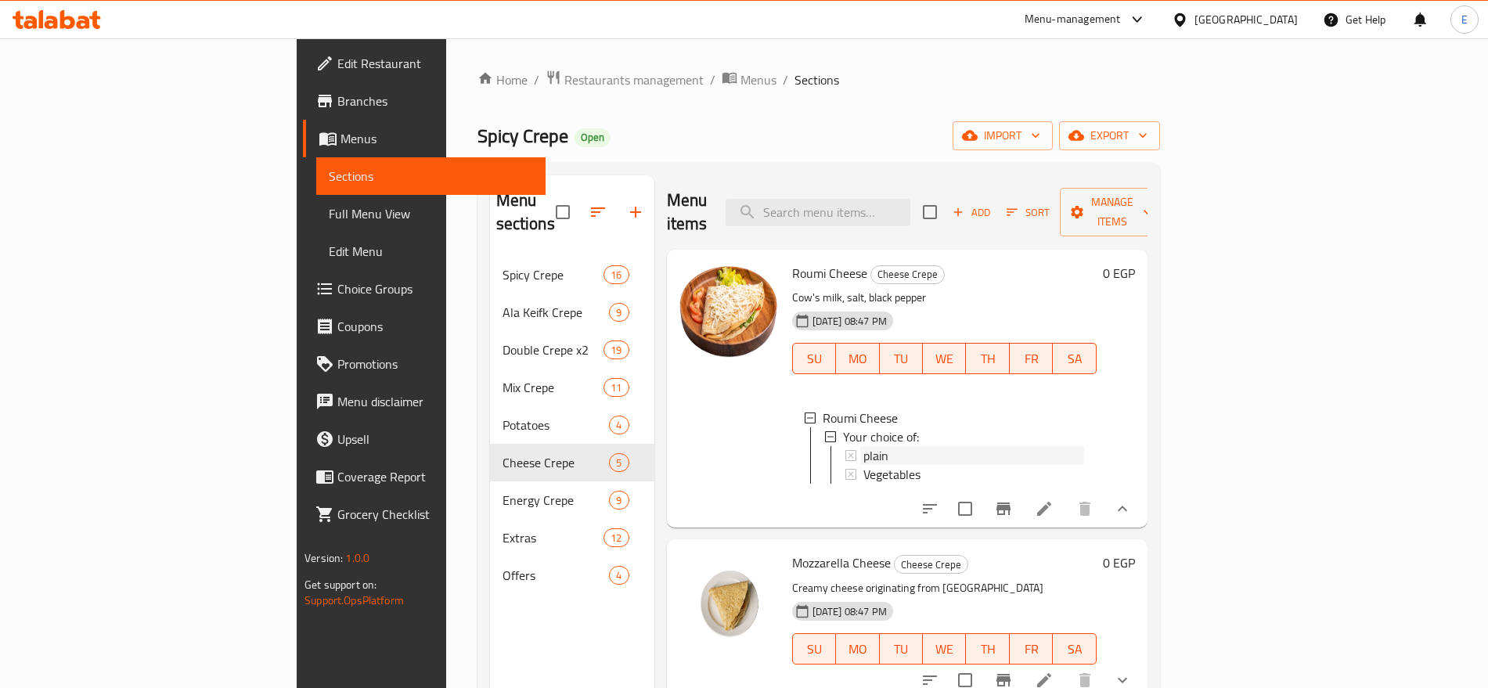
click at [864, 446] on span "plain" at bounding box center [876, 455] width 25 height 19
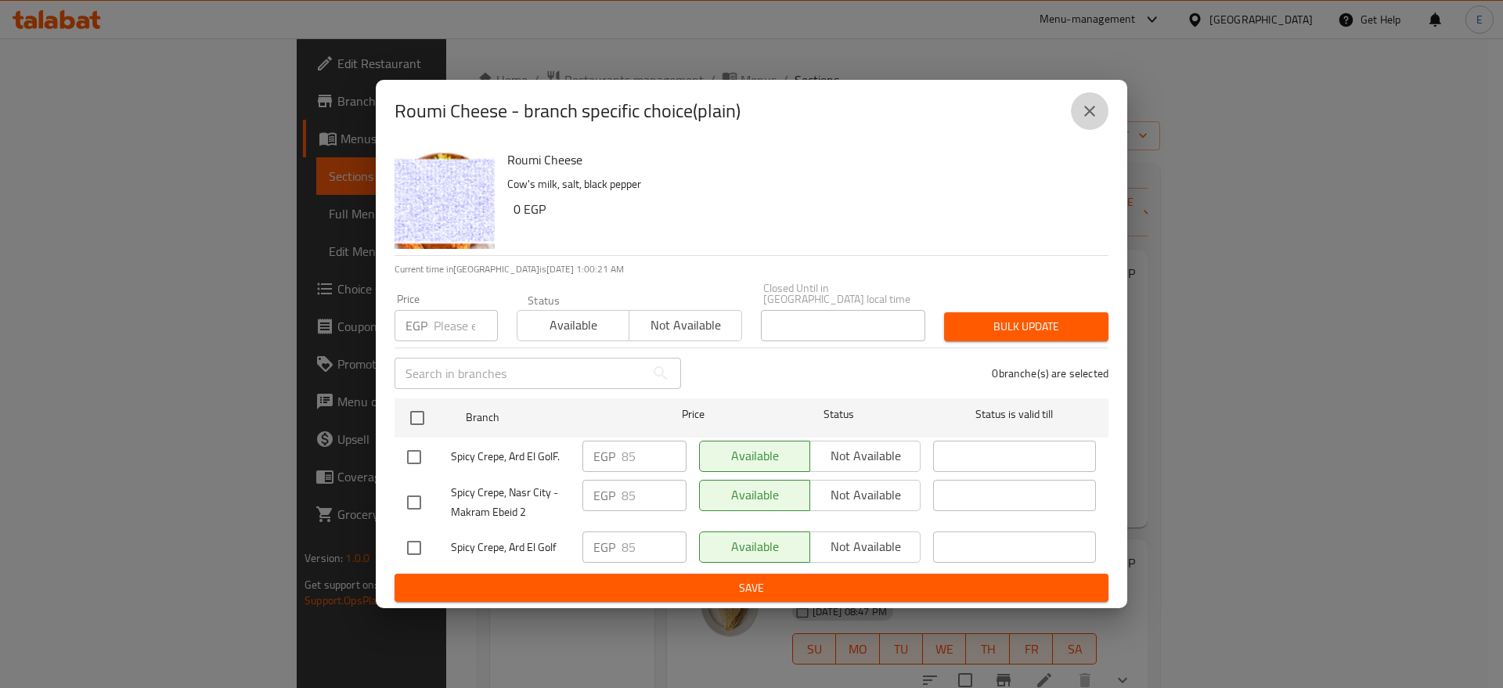
click at [1088, 113] on icon "close" at bounding box center [1089, 111] width 19 height 19
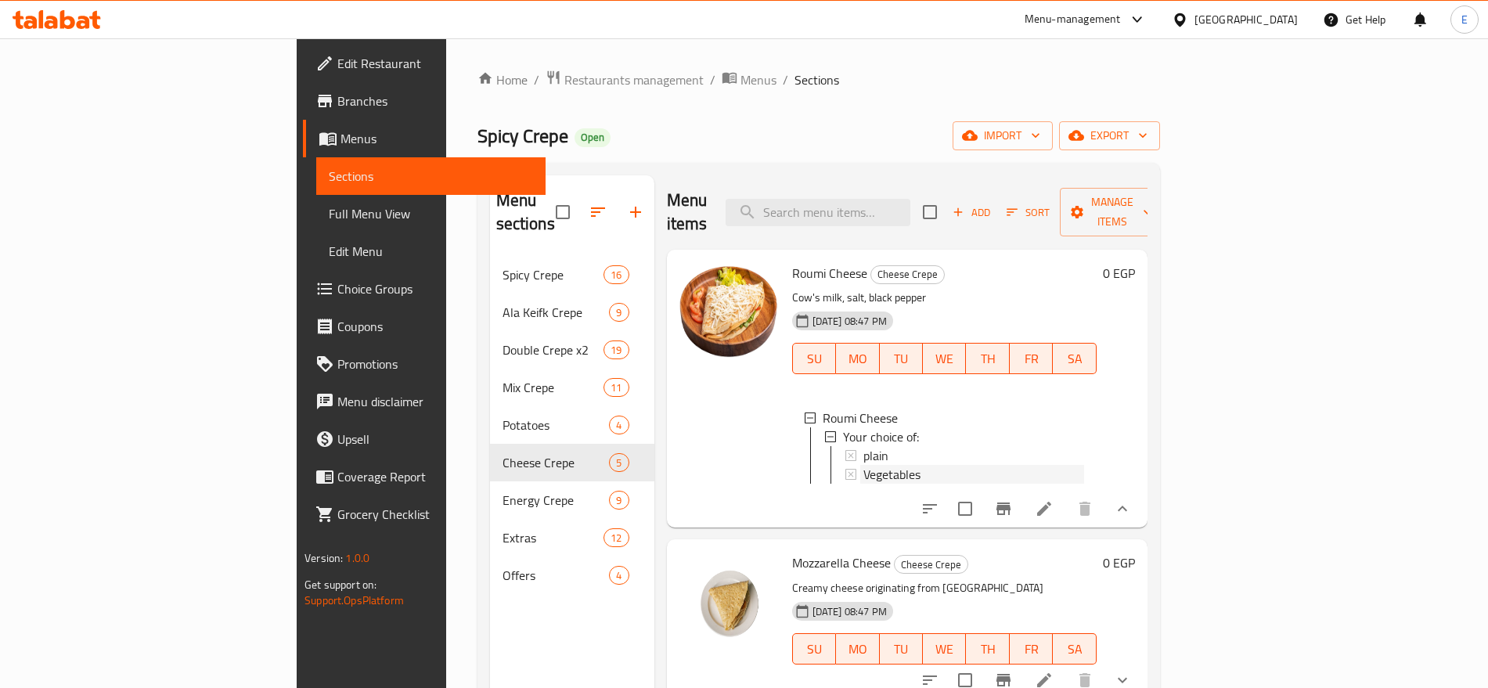
click at [864, 465] on span "Vegetables" at bounding box center [892, 474] width 57 height 19
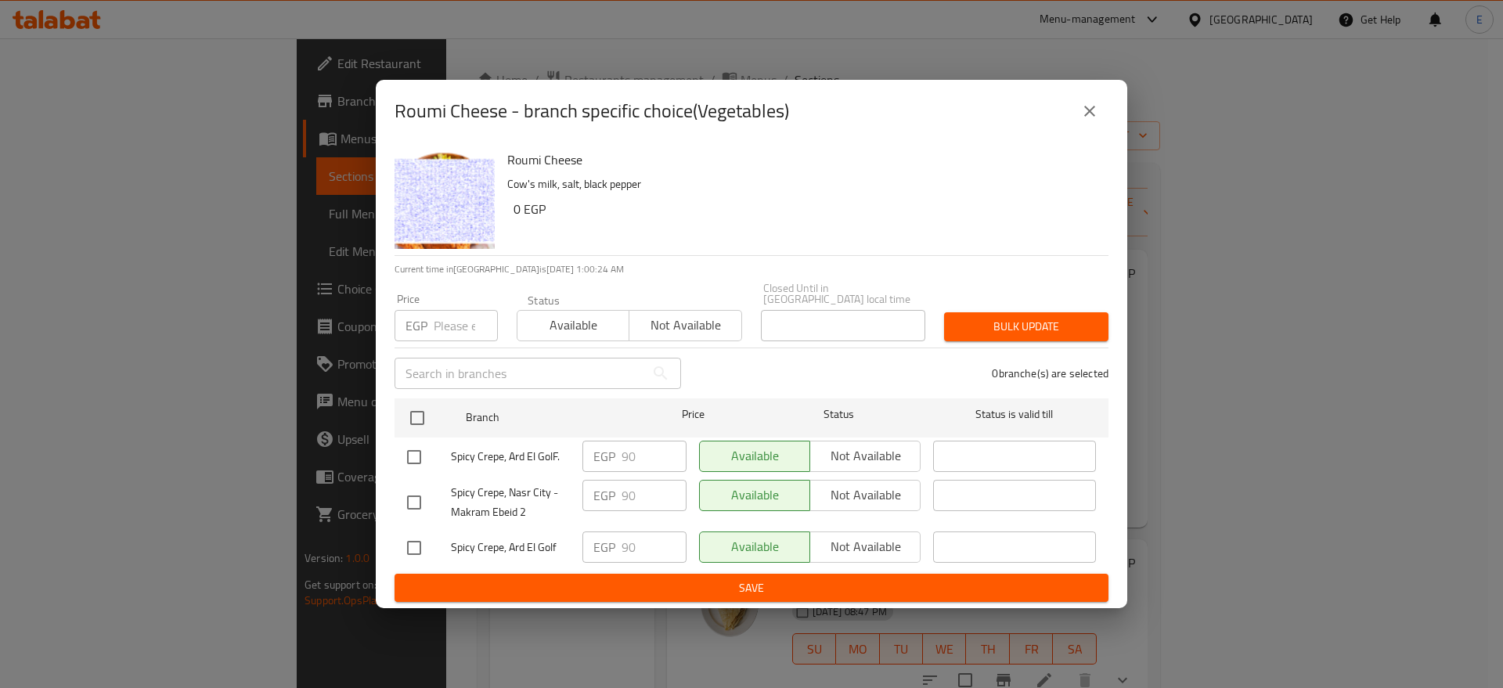
click at [1084, 121] on icon "close" at bounding box center [1089, 111] width 19 height 19
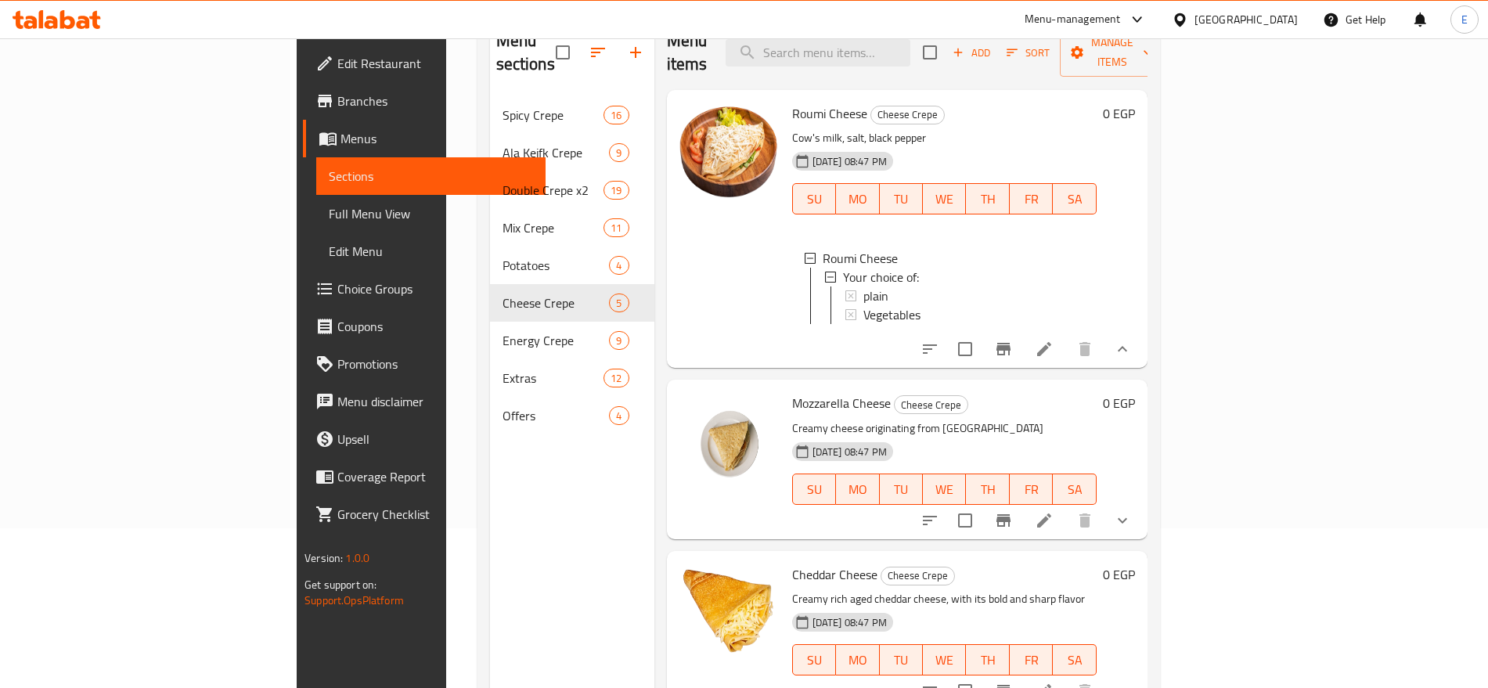
scroll to position [160, 0]
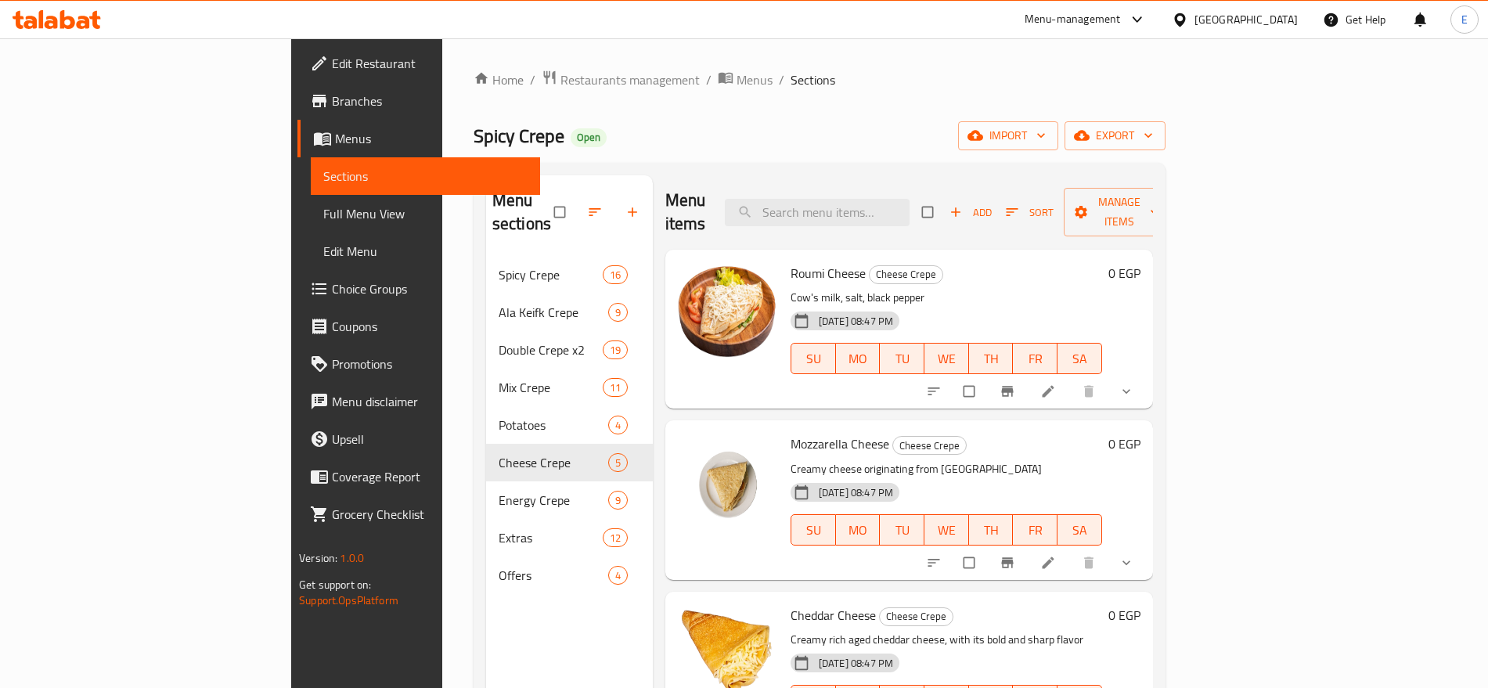
click at [1283, 16] on div "[GEOGRAPHIC_DATA]" at bounding box center [1246, 19] width 103 height 17
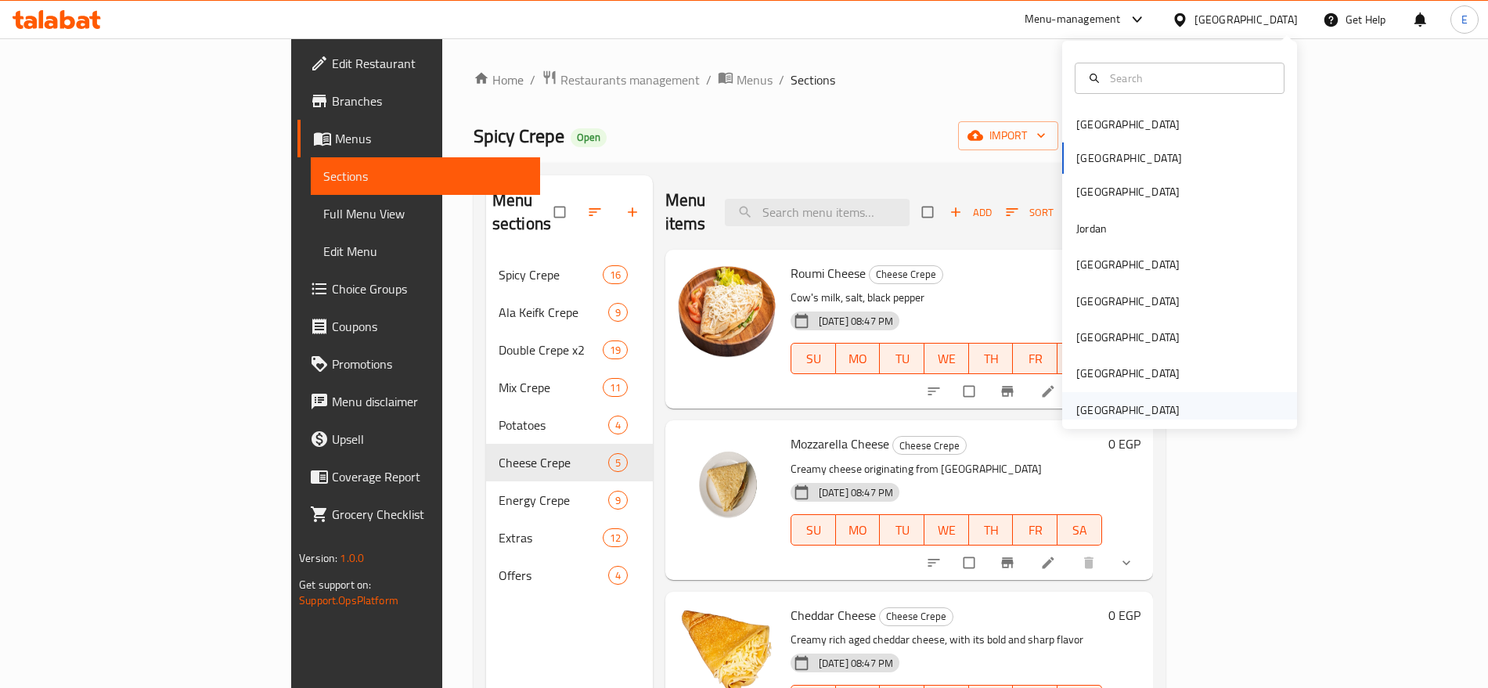
click at [1077, 412] on div "United Arab Emirates" at bounding box center [1128, 410] width 103 height 17
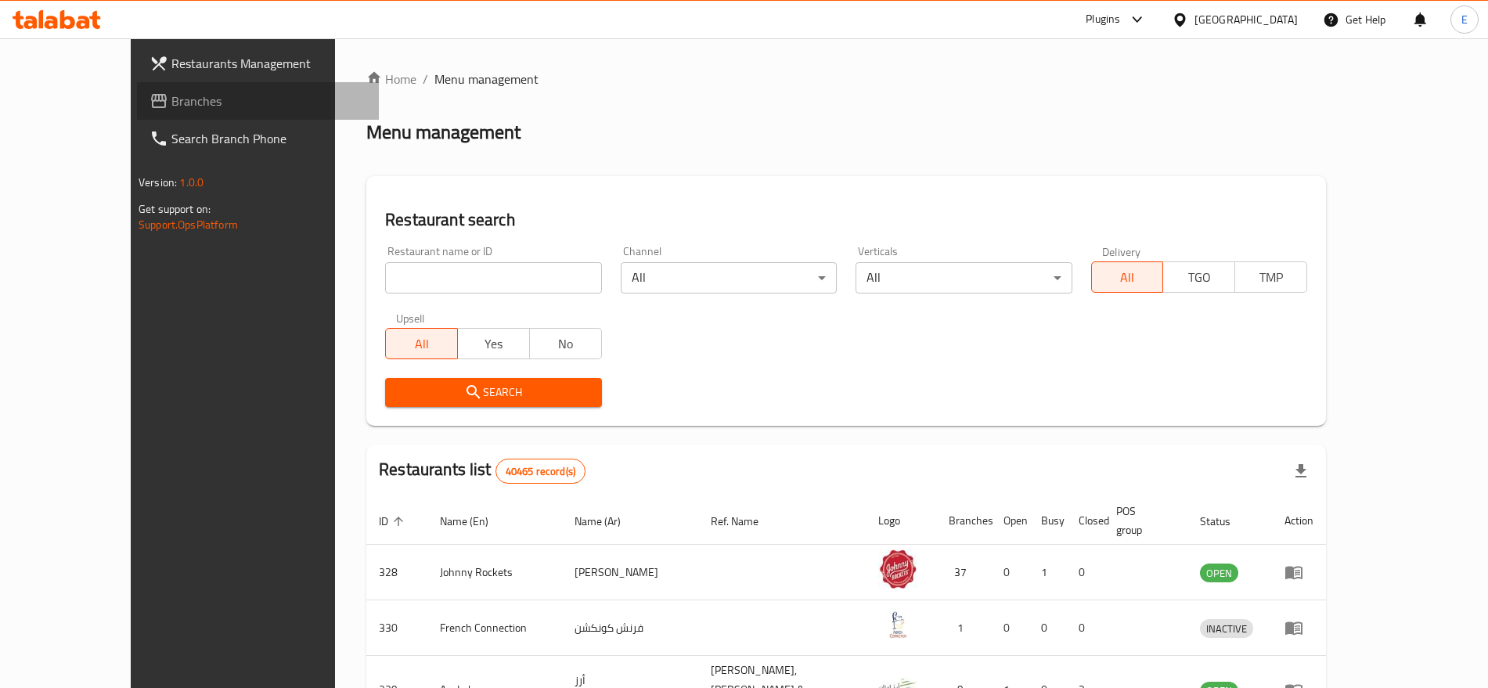
click at [171, 104] on span "Branches" at bounding box center [268, 101] width 195 height 19
